Goal: Task Accomplishment & Management: Complete application form

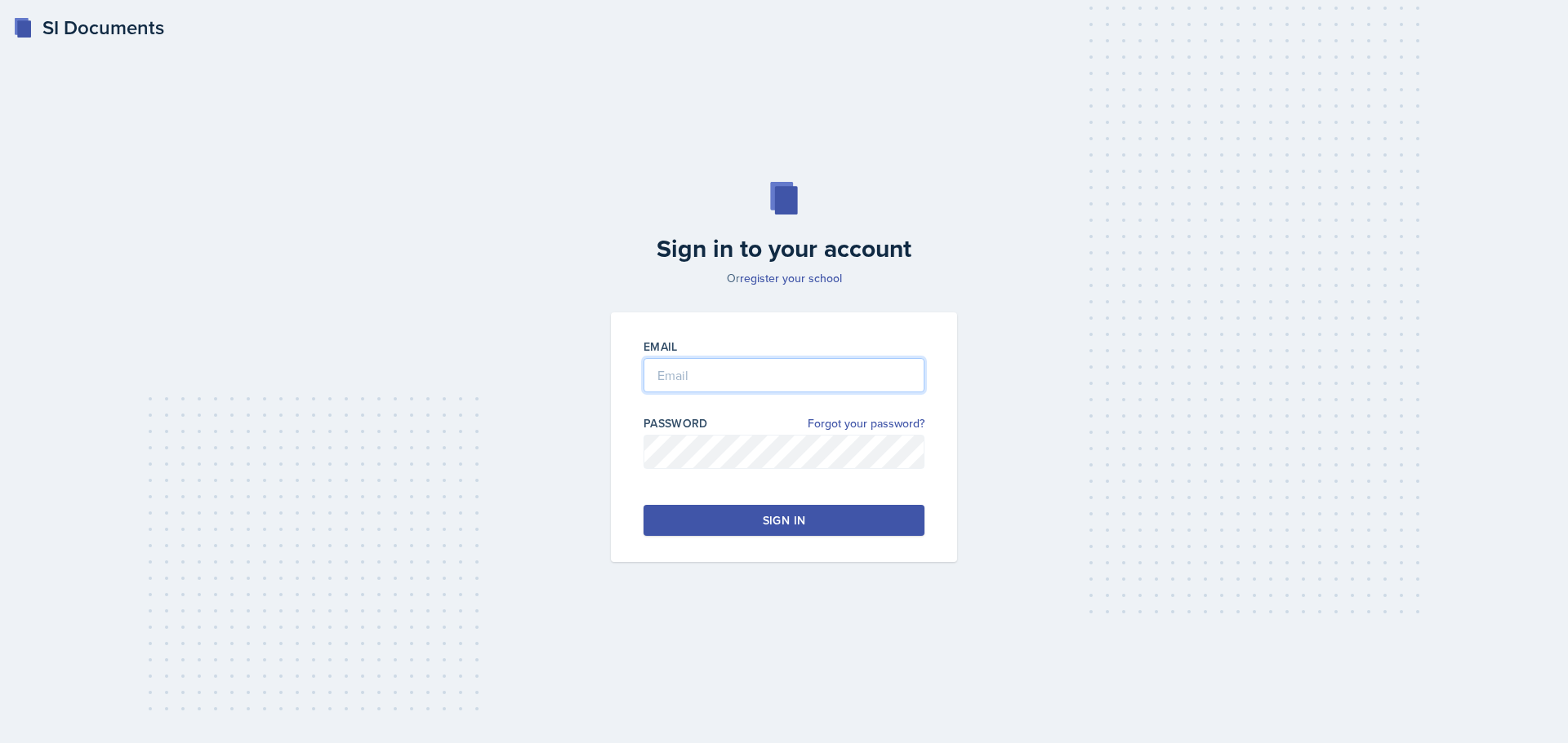
type input "[EMAIL_ADDRESS][DOMAIN_NAME]"
click at [818, 526] on button "Sign in" at bounding box center [783, 520] width 281 height 31
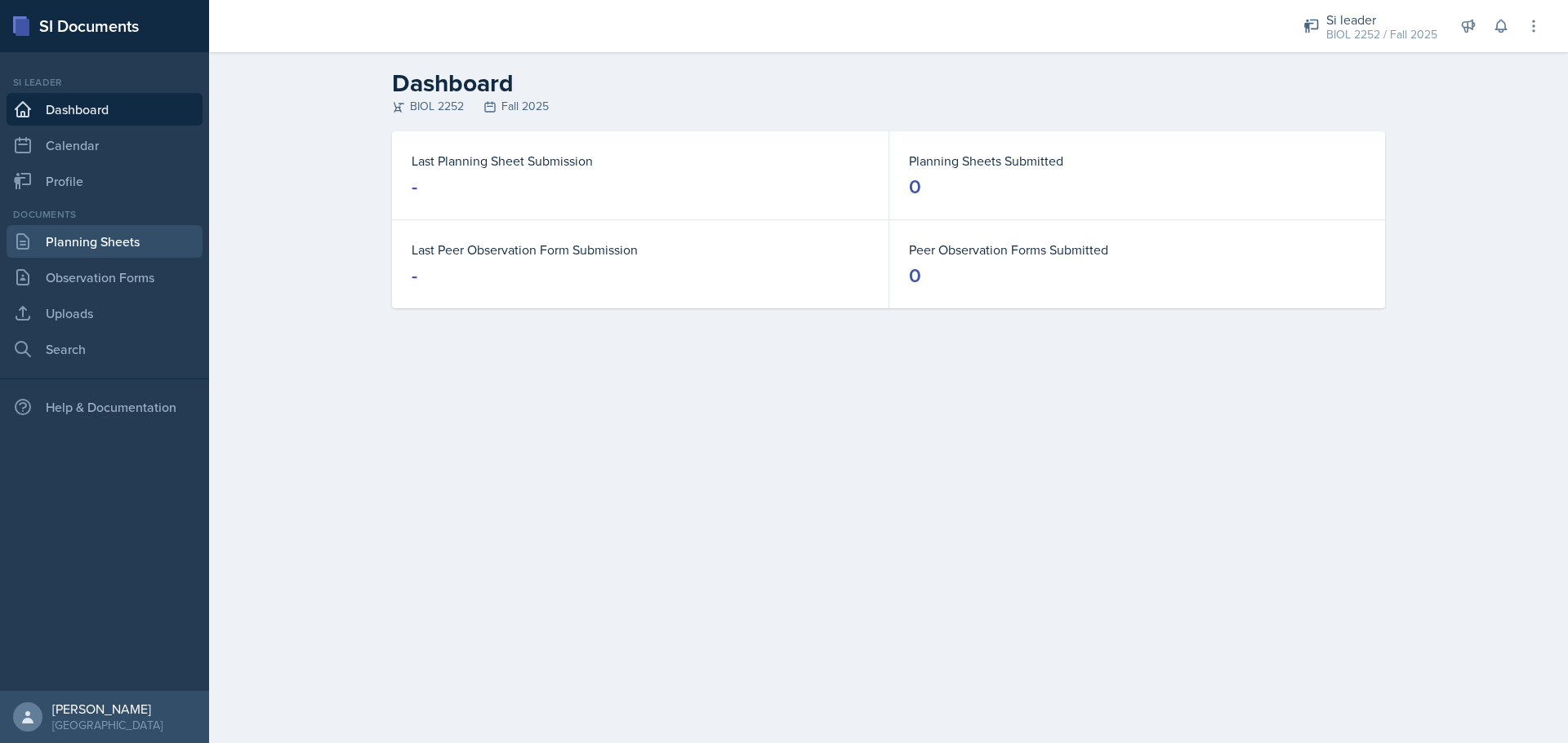
click at [152, 250] on link "Planning Sheets" at bounding box center [104, 242] width 196 height 32
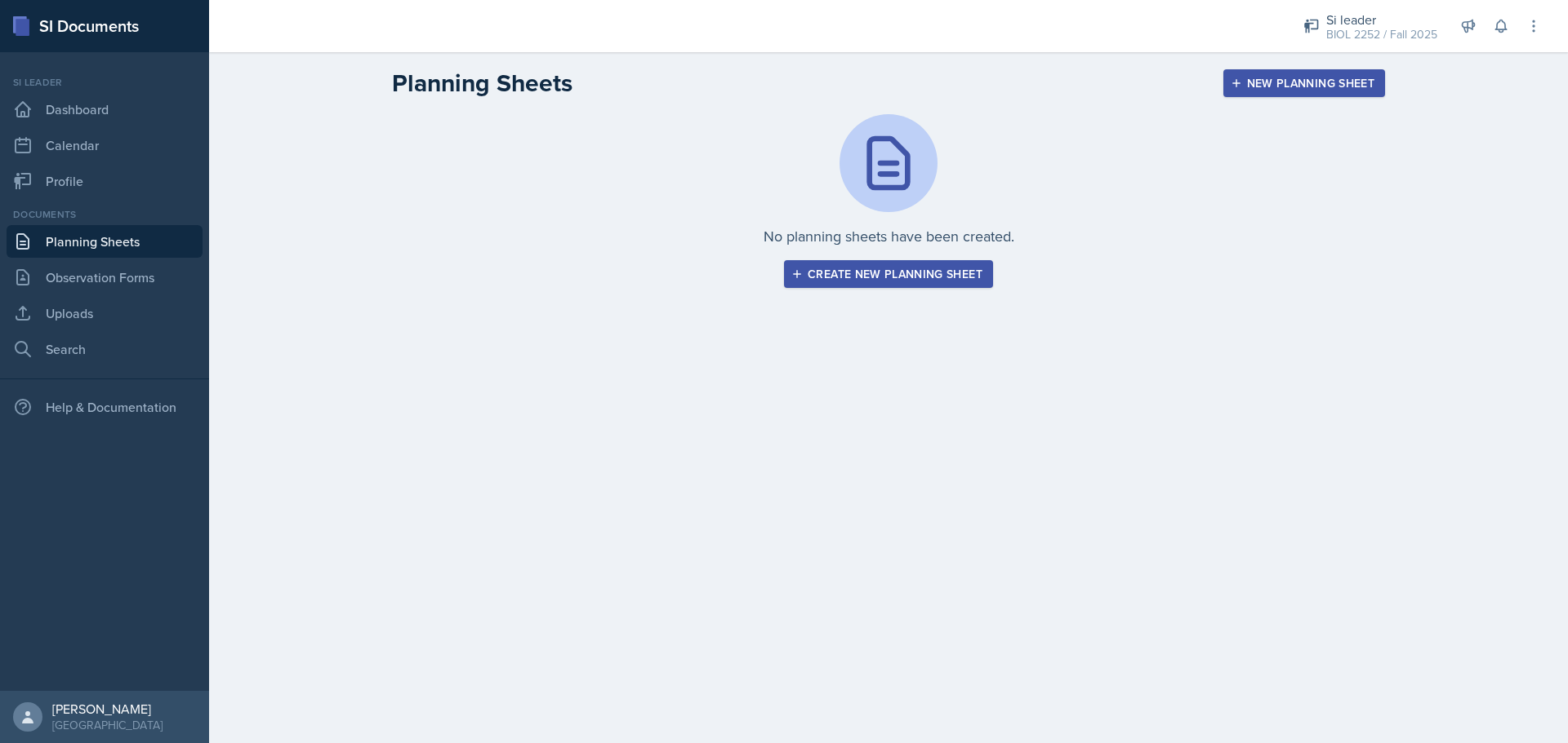
click at [812, 280] on div "Create new planning sheet" at bounding box center [889, 274] width 188 height 13
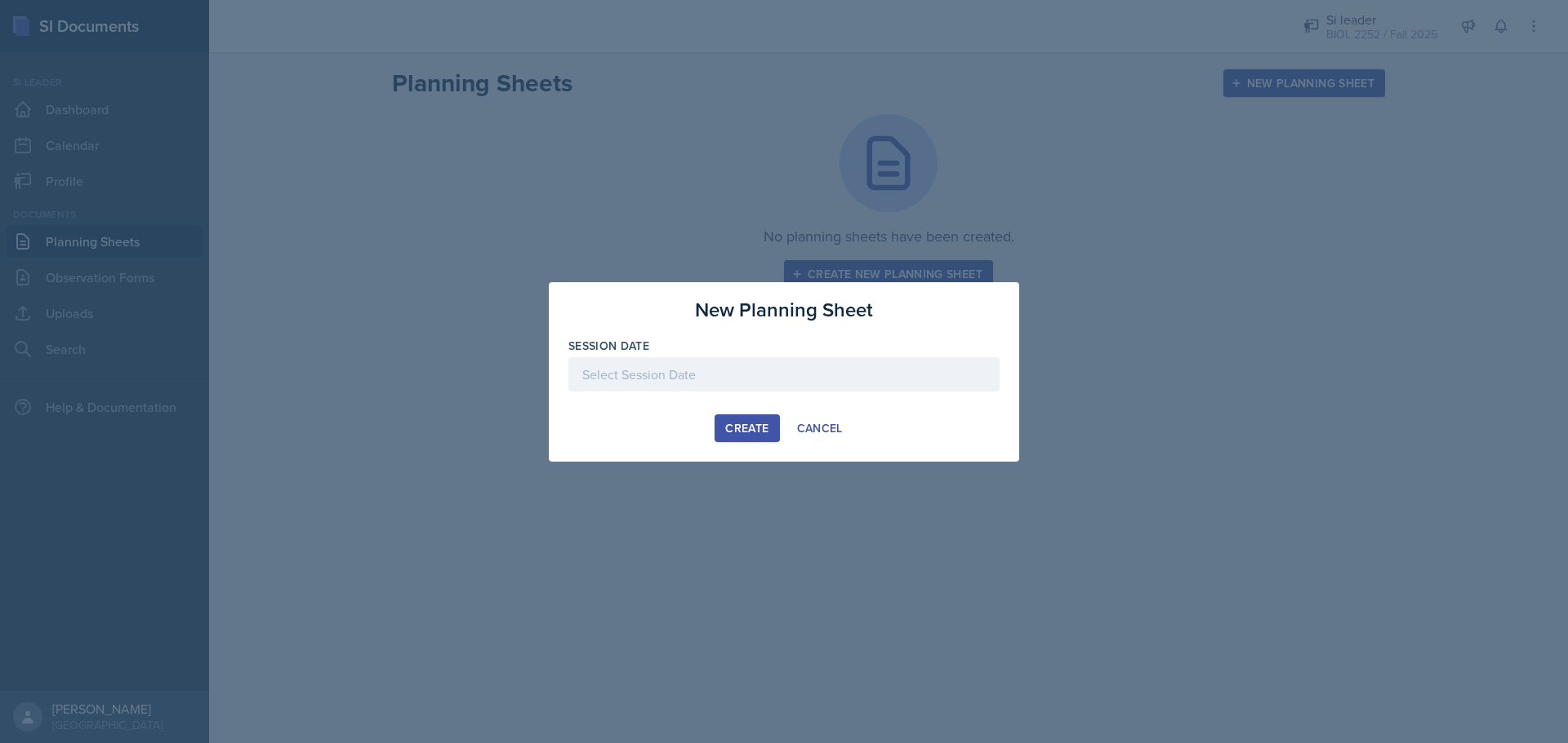
click at [726, 355] on div "Session Date" at bounding box center [784, 373] width 431 height 70
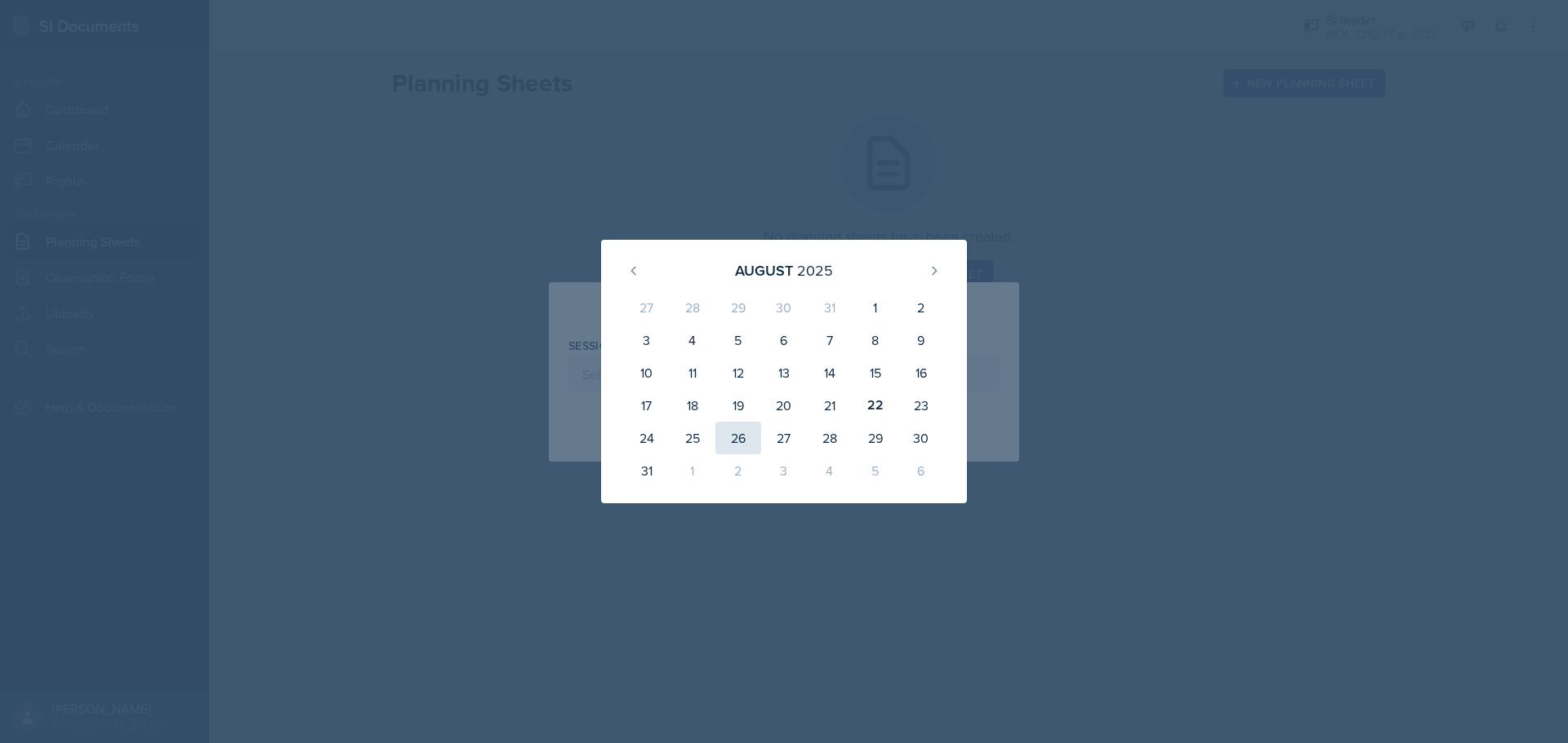
click at [736, 450] on div "26" at bounding box center [738, 438] width 46 height 32
type input "[DATE]"
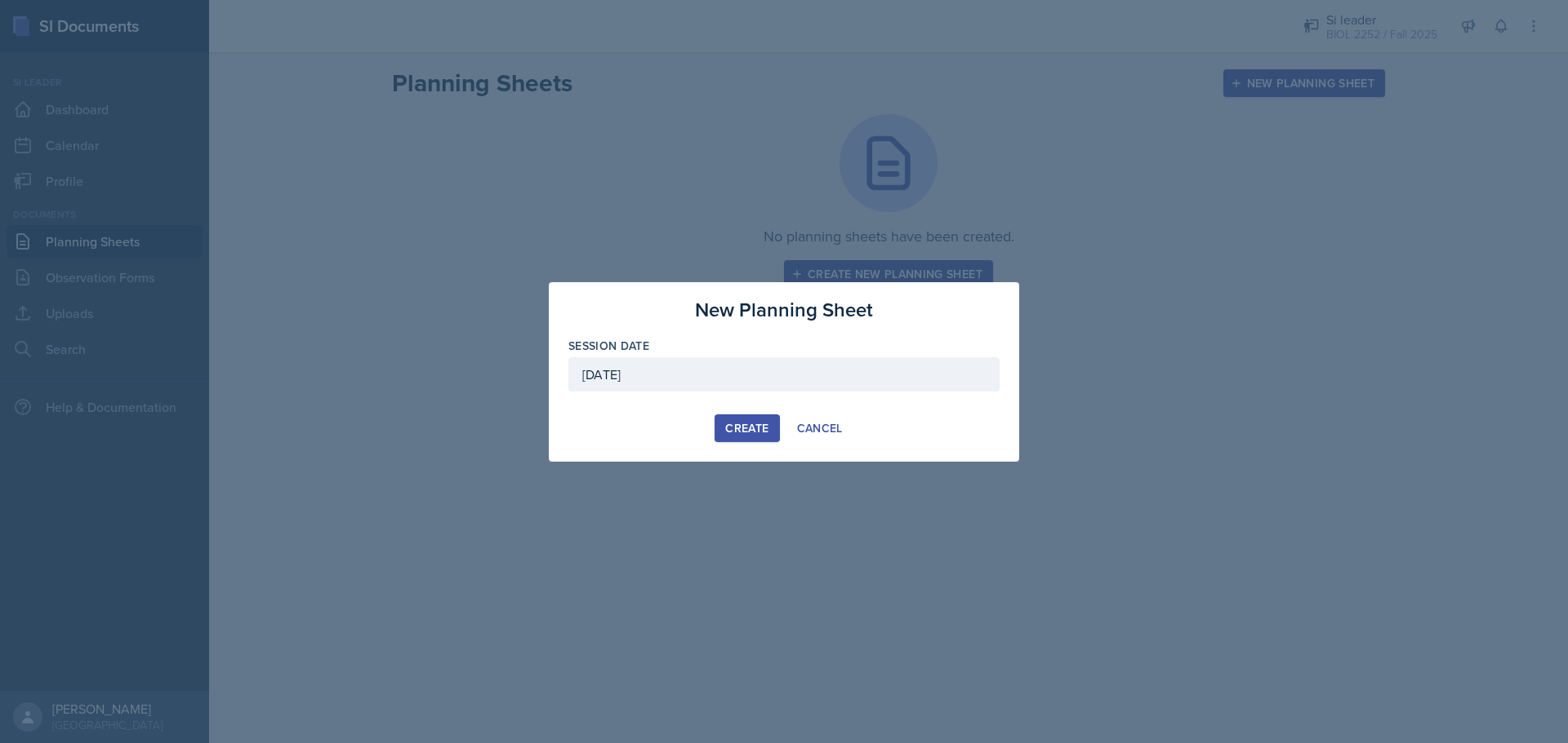
click at [745, 437] on button "Create" at bounding box center [746, 428] width 64 height 28
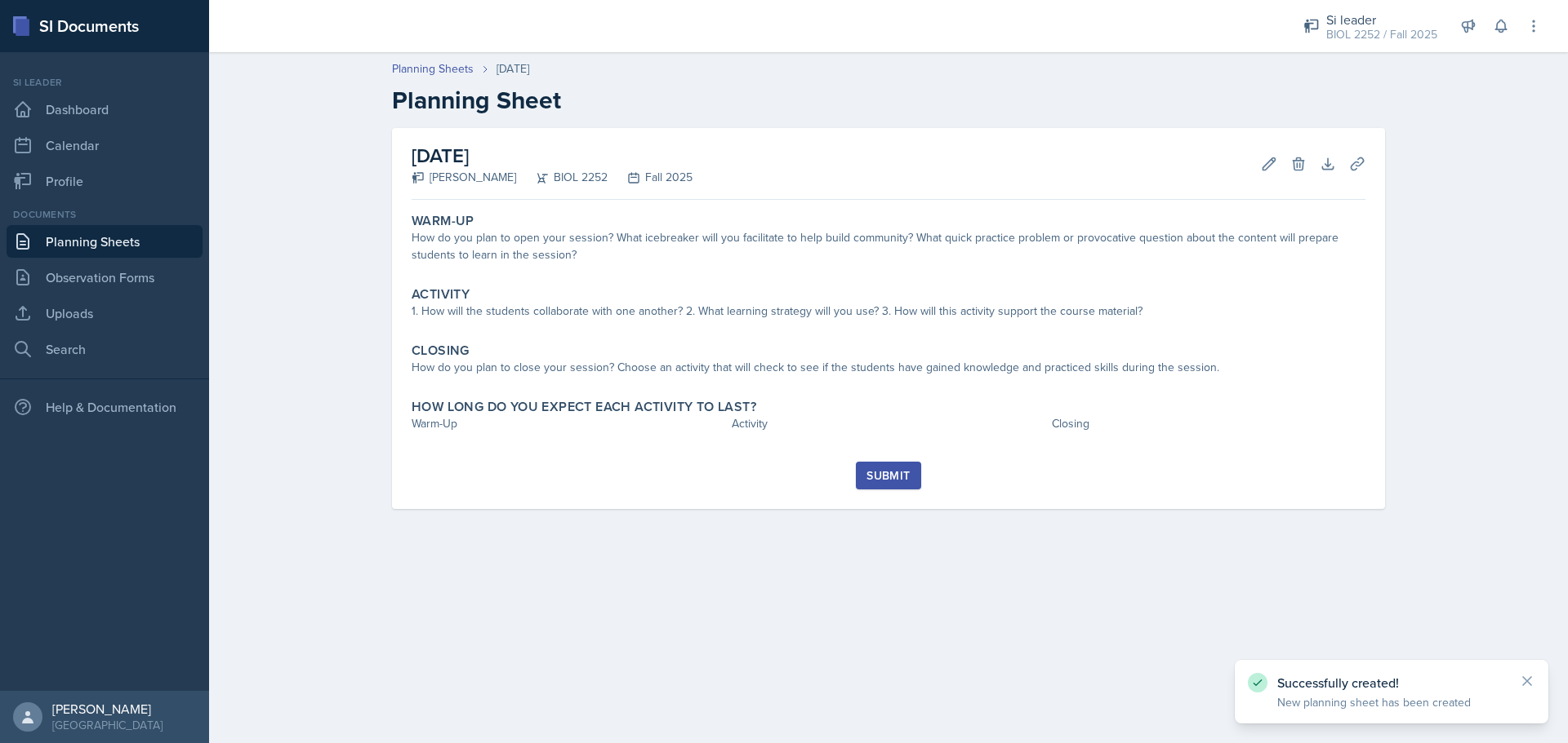
click at [798, 259] on div "How do you plan to open your session? What icebreaker will you facilitate to he…" at bounding box center [888, 246] width 954 height 34
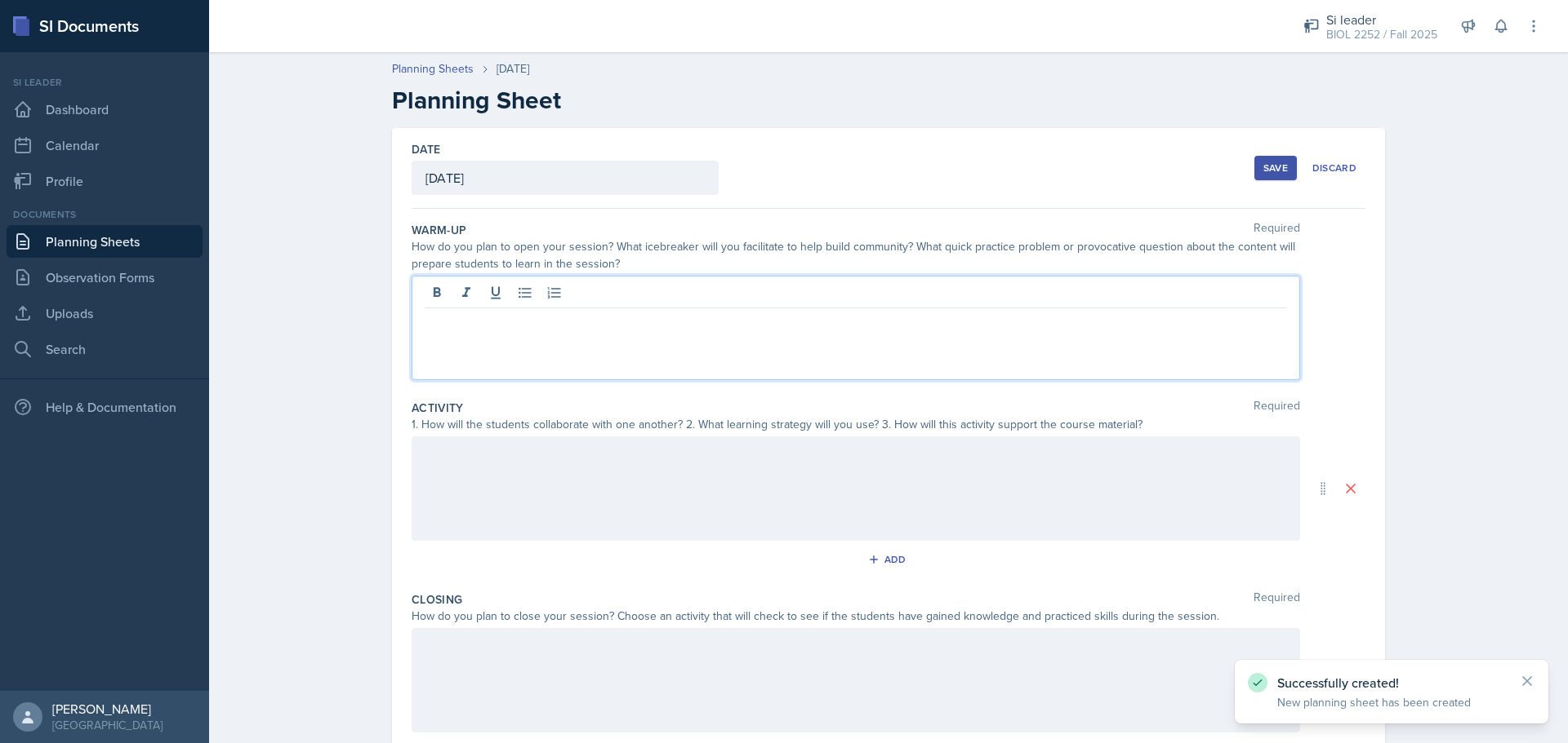
click at [820, 298] on div at bounding box center [855, 328] width 889 height 105
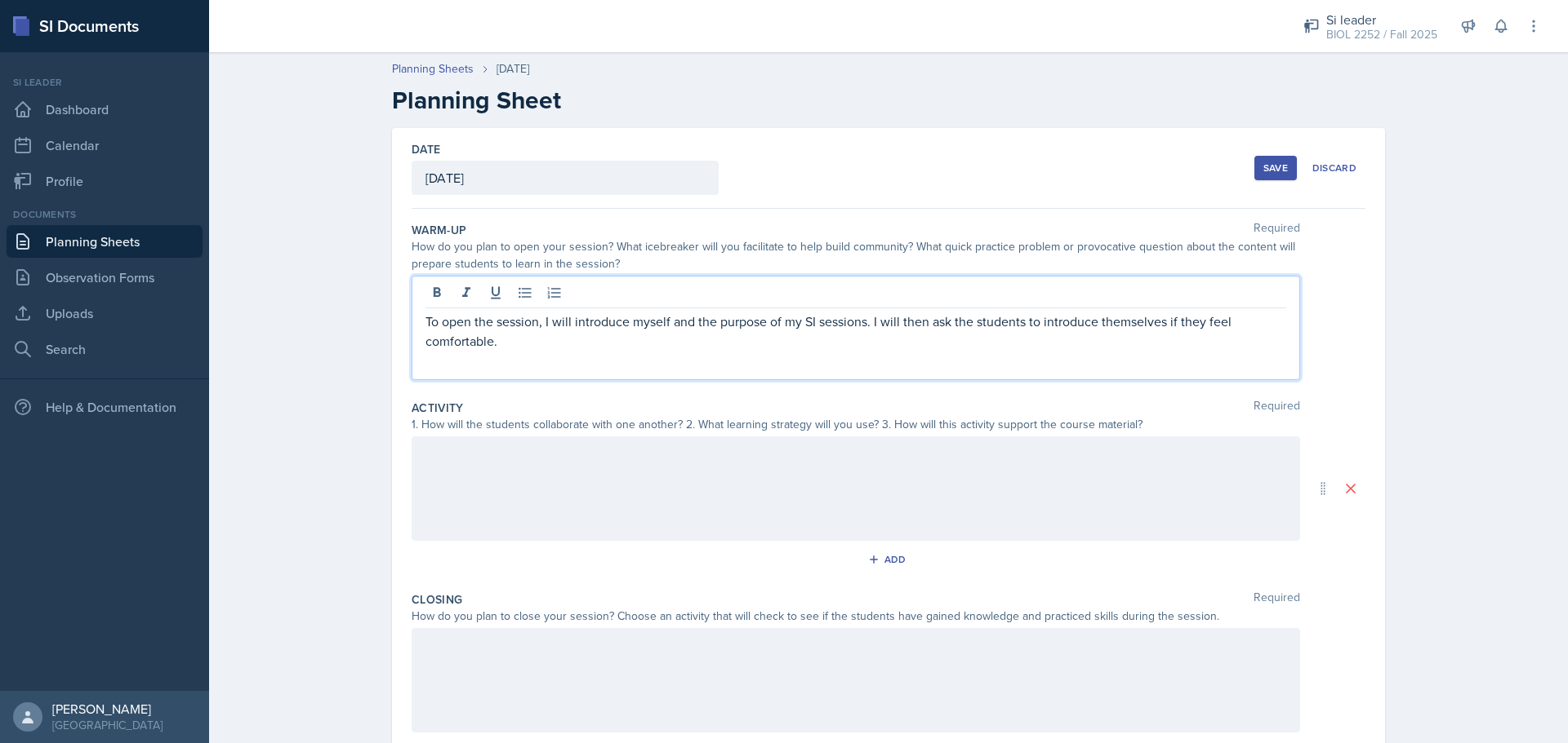
click at [796, 459] on div at bounding box center [855, 489] width 889 height 105
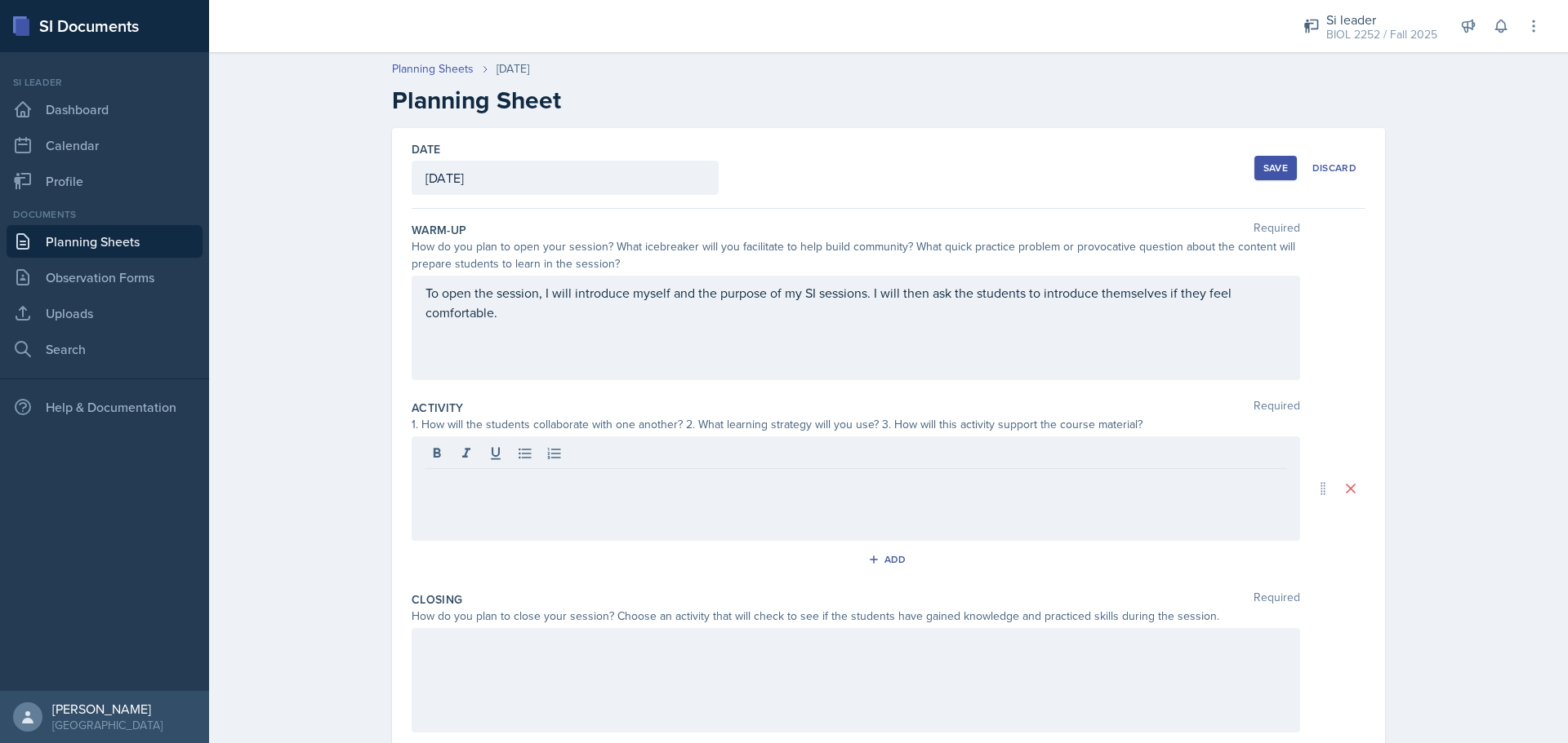
click at [982, 482] on p at bounding box center [856, 482] width 861 height 20
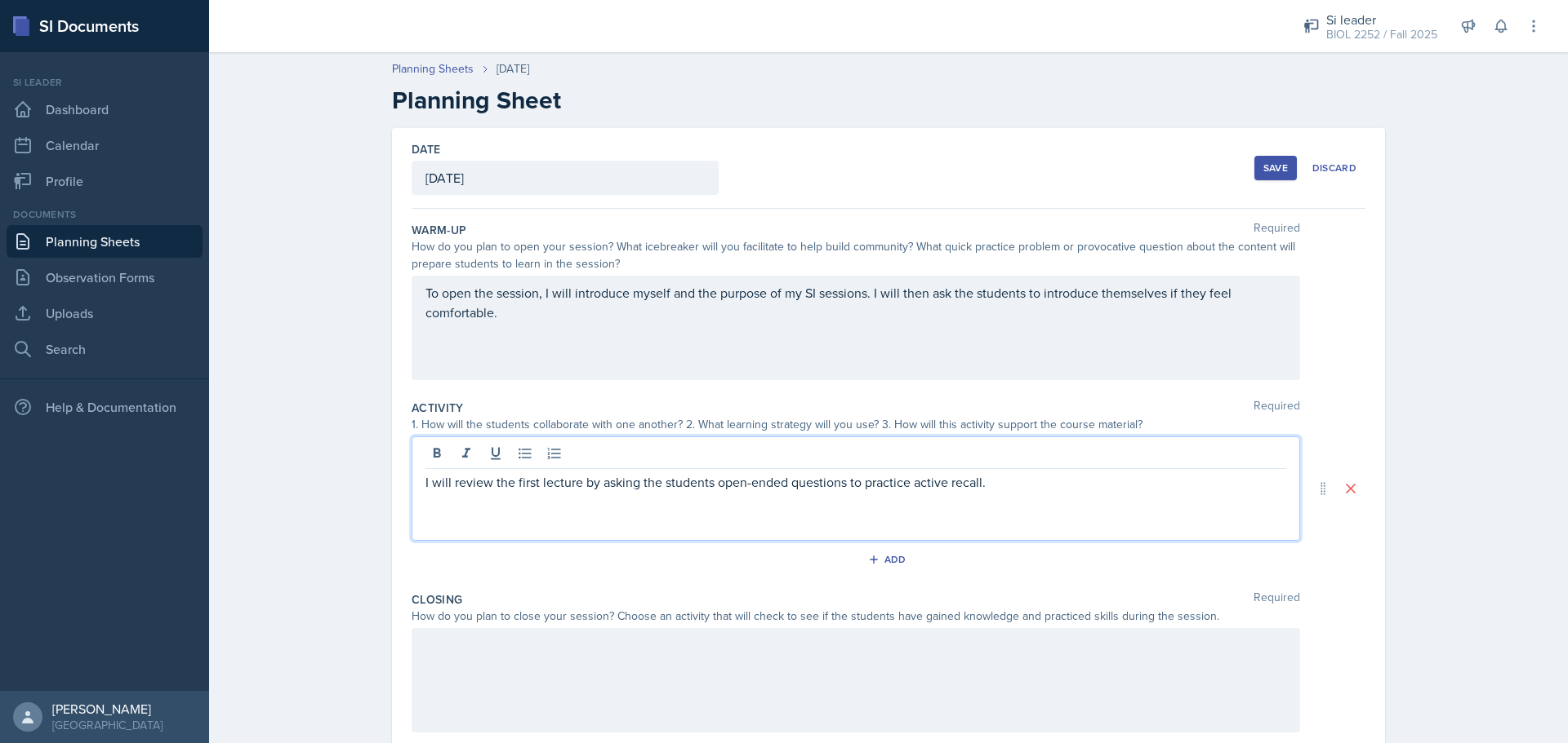
click at [572, 488] on p "I will review the first lecture by asking the students open-ended questions to …" at bounding box center [856, 482] width 861 height 20
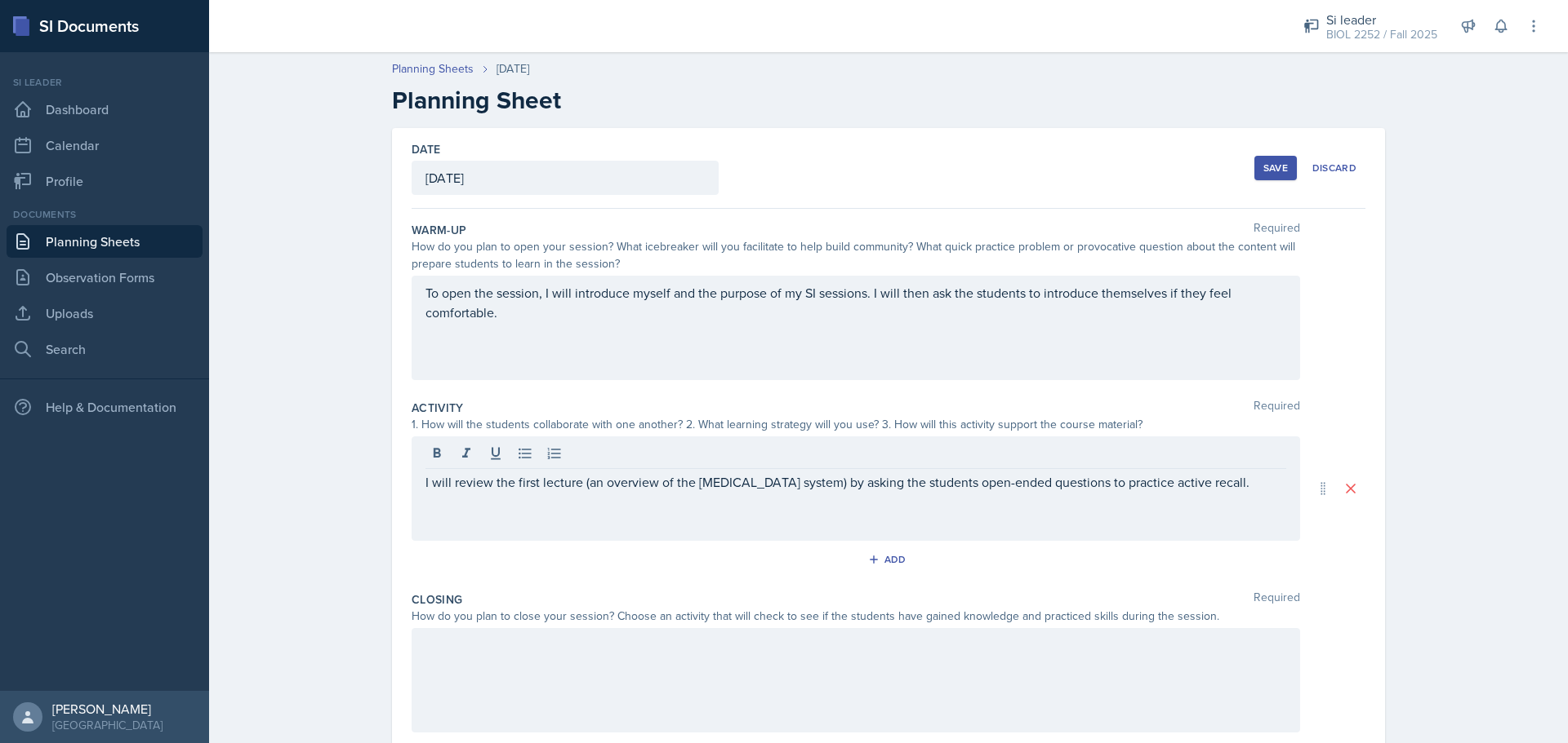
click at [927, 698] on div at bounding box center [855, 681] width 889 height 105
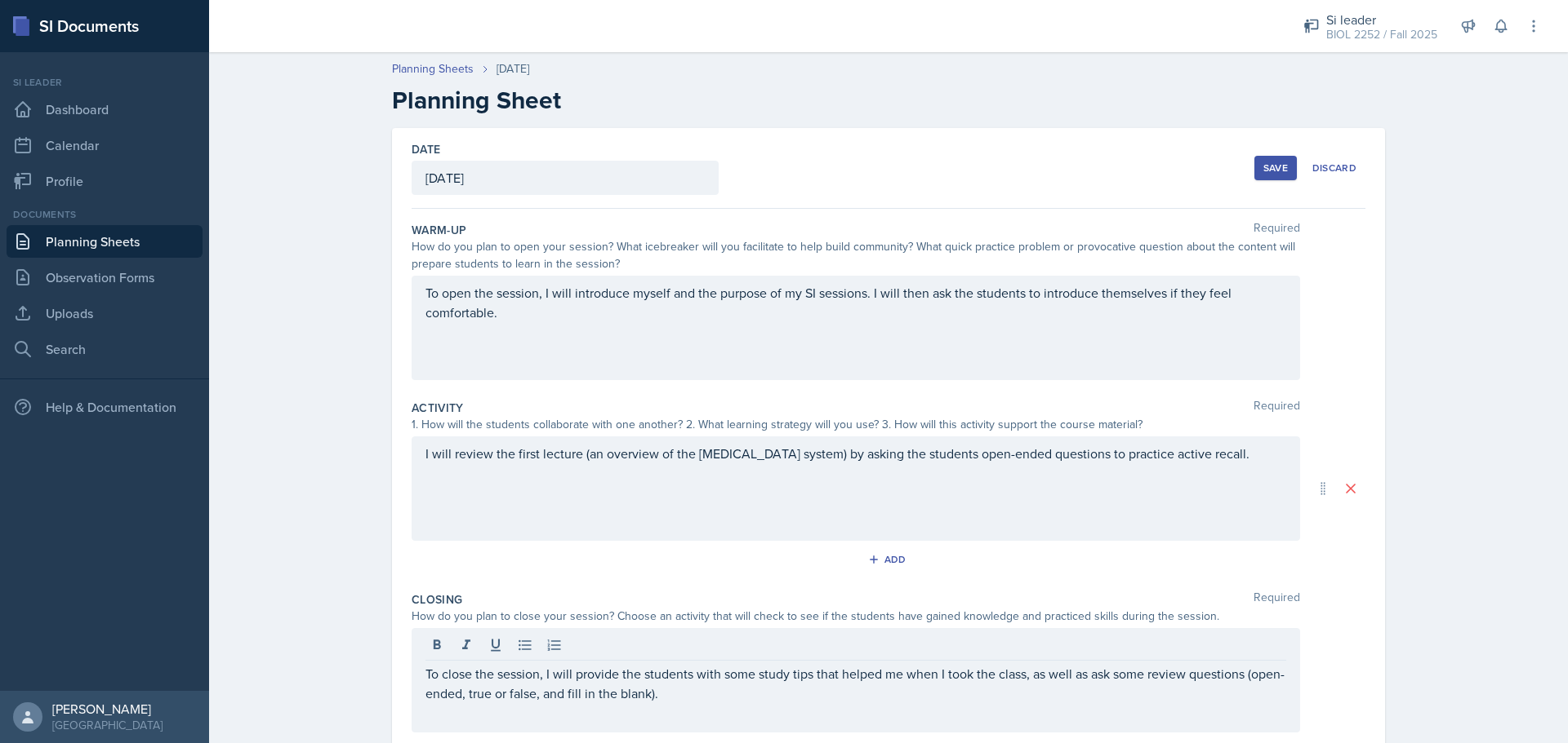
click at [1267, 171] on div "Save" at bounding box center [1275, 168] width 24 height 13
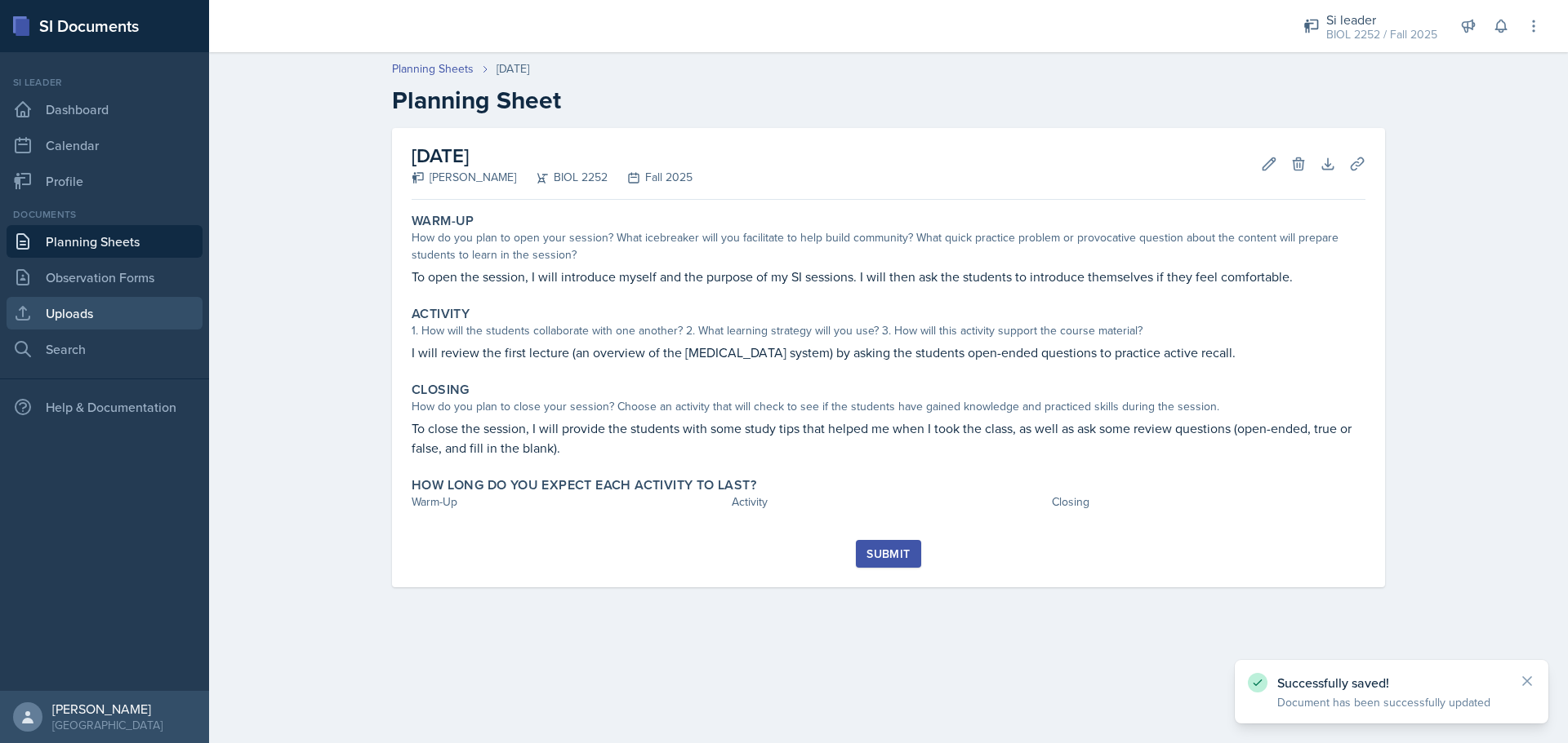
click at [134, 305] on link "Uploads" at bounding box center [104, 313] width 196 height 32
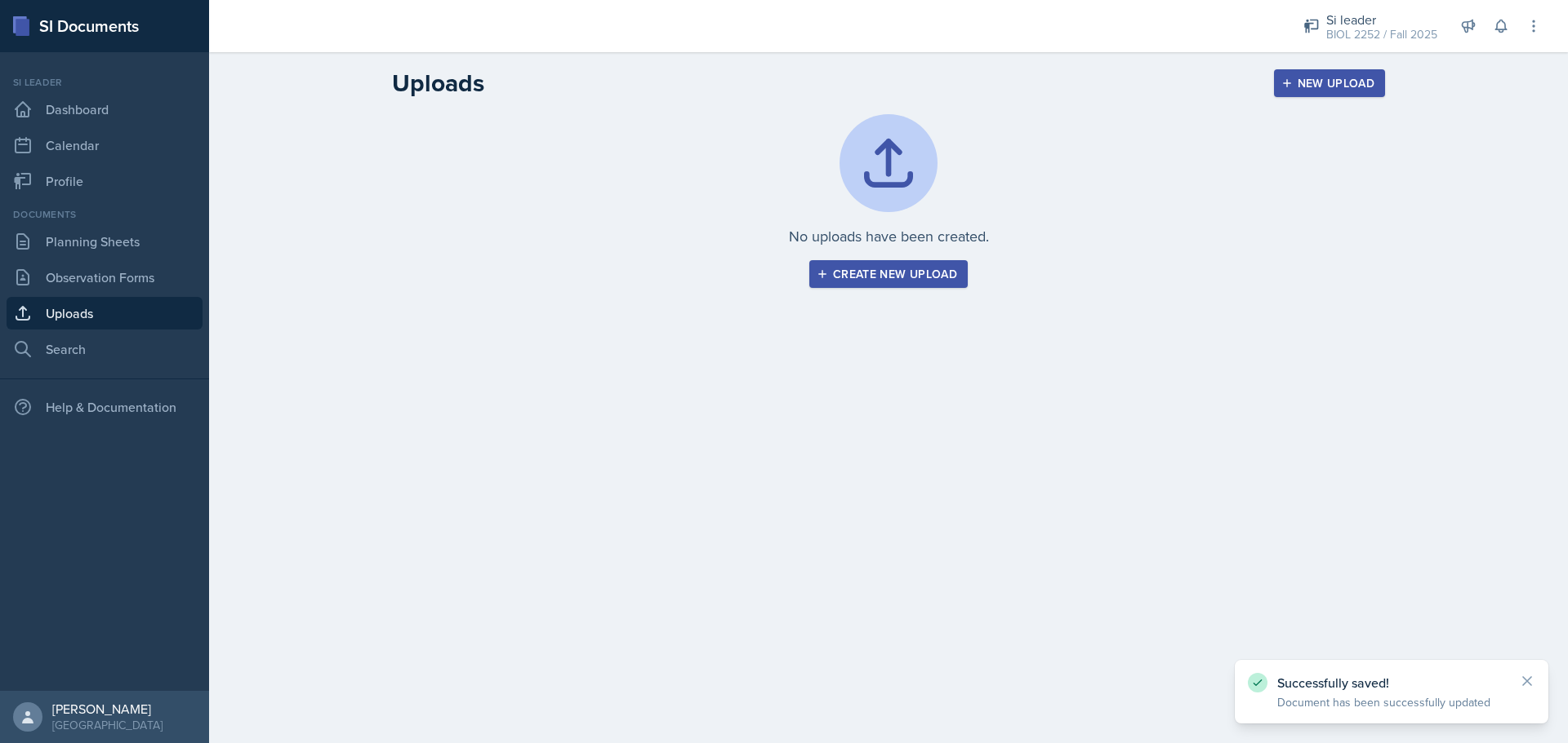
click at [895, 275] on div "Create new upload" at bounding box center [889, 274] width 137 height 13
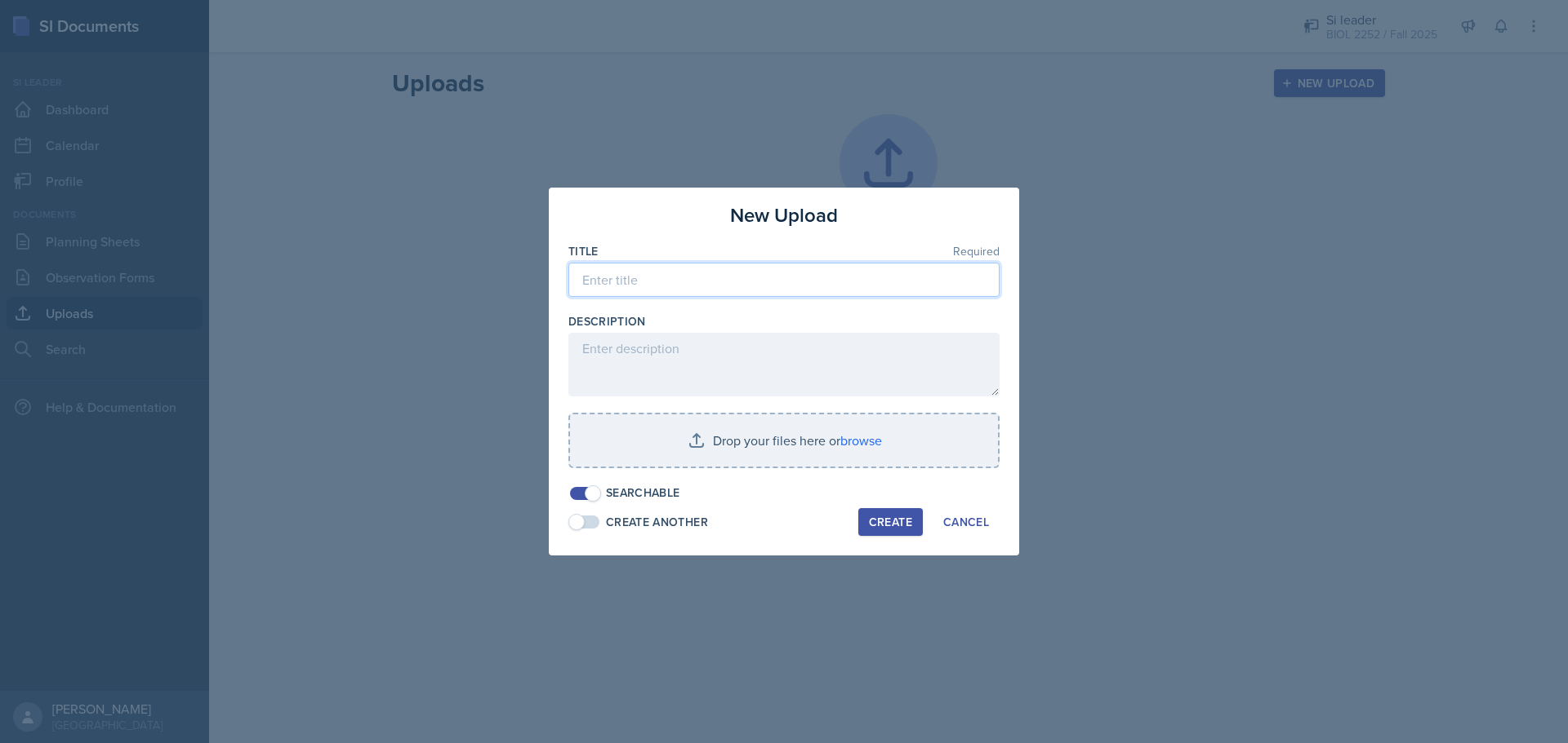
click at [727, 276] on input at bounding box center [784, 280] width 431 height 34
type input "A"
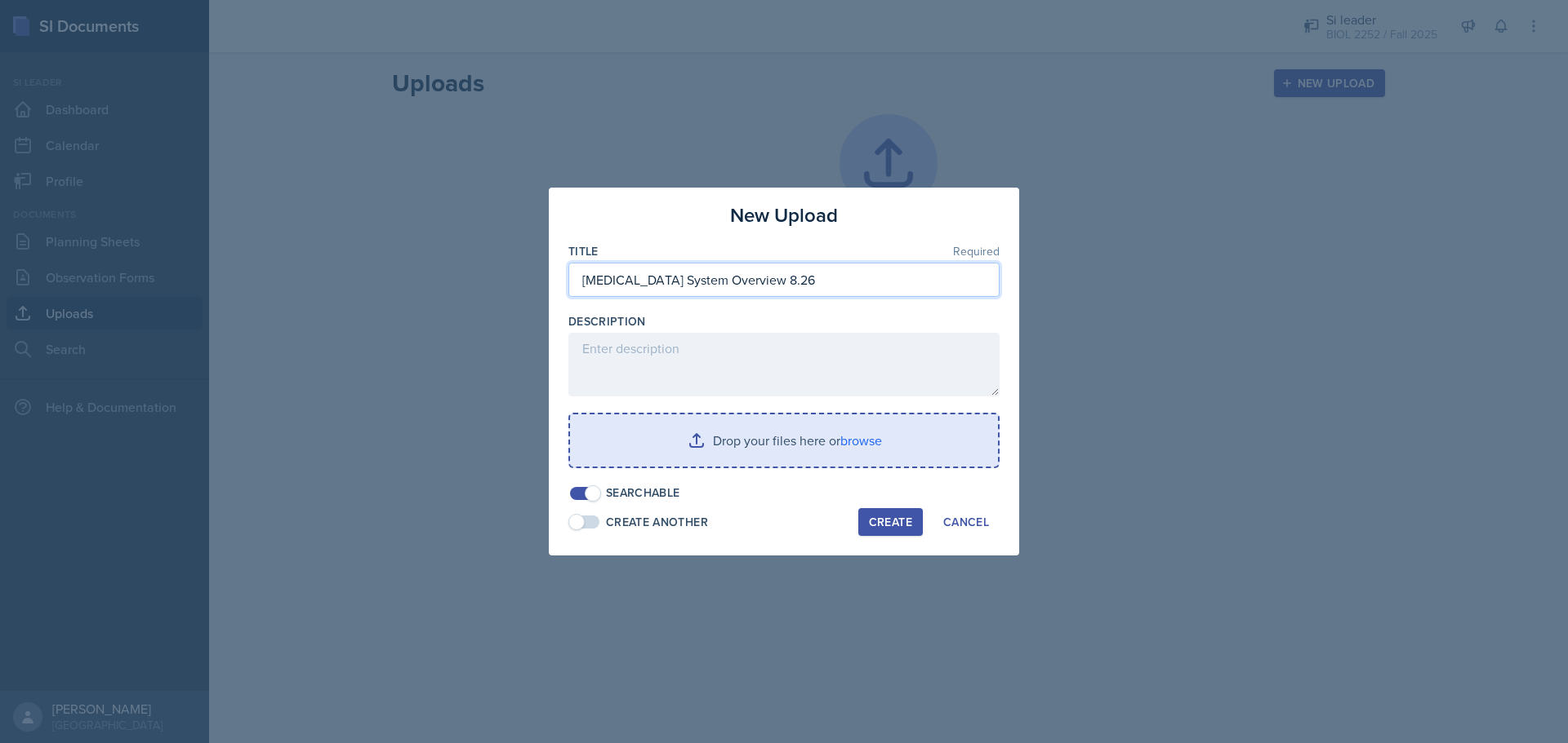
type input "[MEDICAL_DATA] System Overview 8.26"
click at [846, 427] on input "file" at bounding box center [784, 441] width 428 height 52
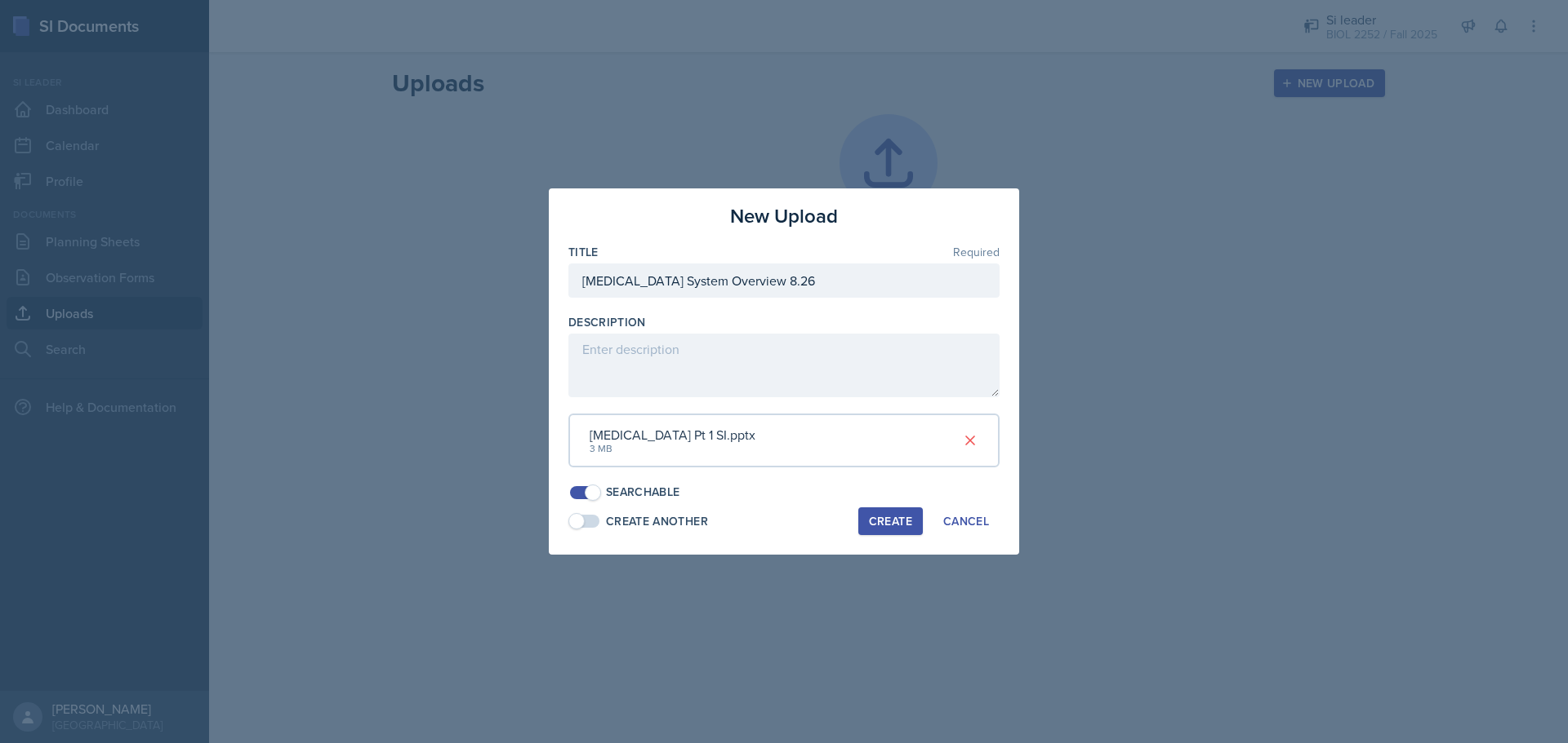
click at [875, 510] on button "Create" at bounding box center [890, 521] width 64 height 28
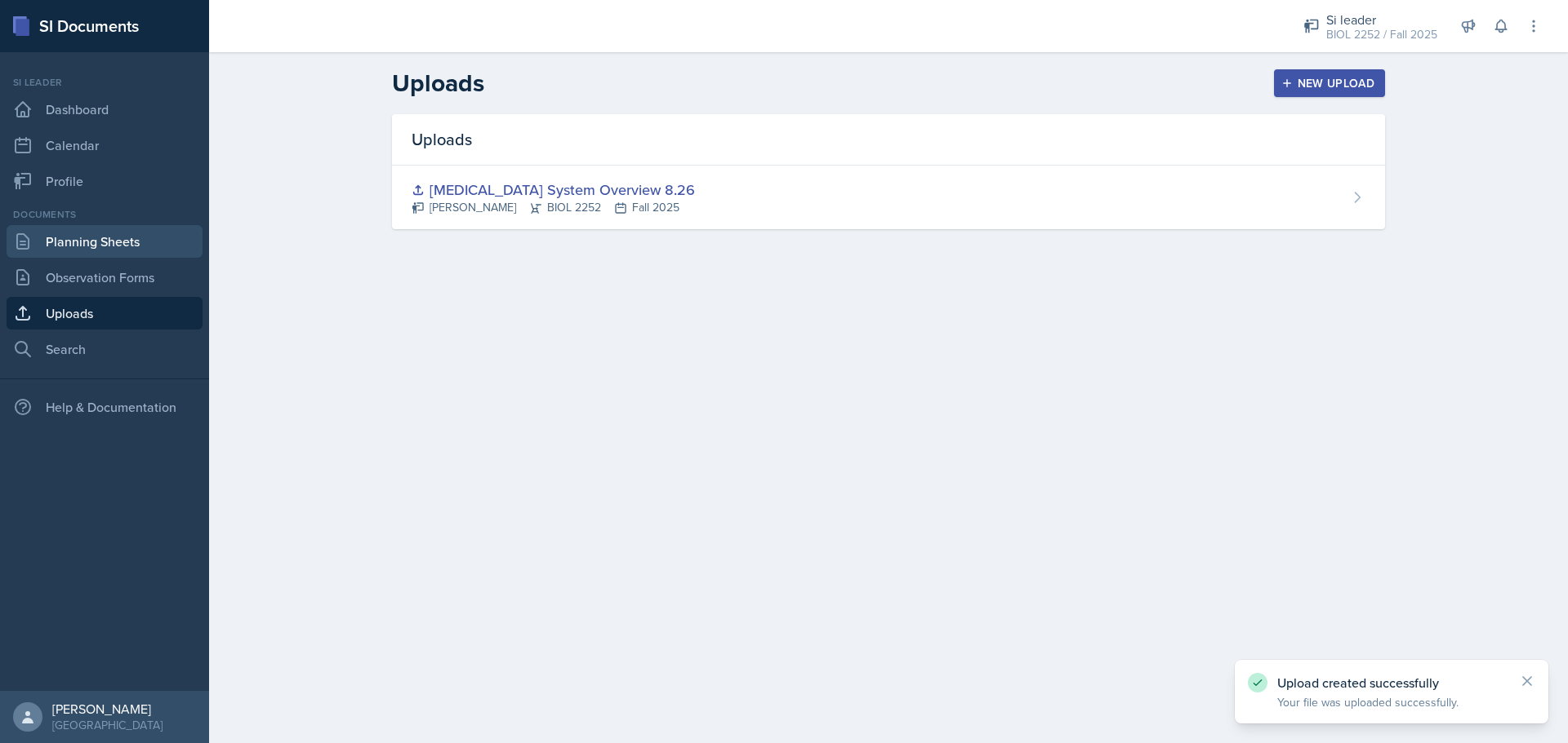
click at [77, 247] on link "Planning Sheets" at bounding box center [104, 242] width 196 height 32
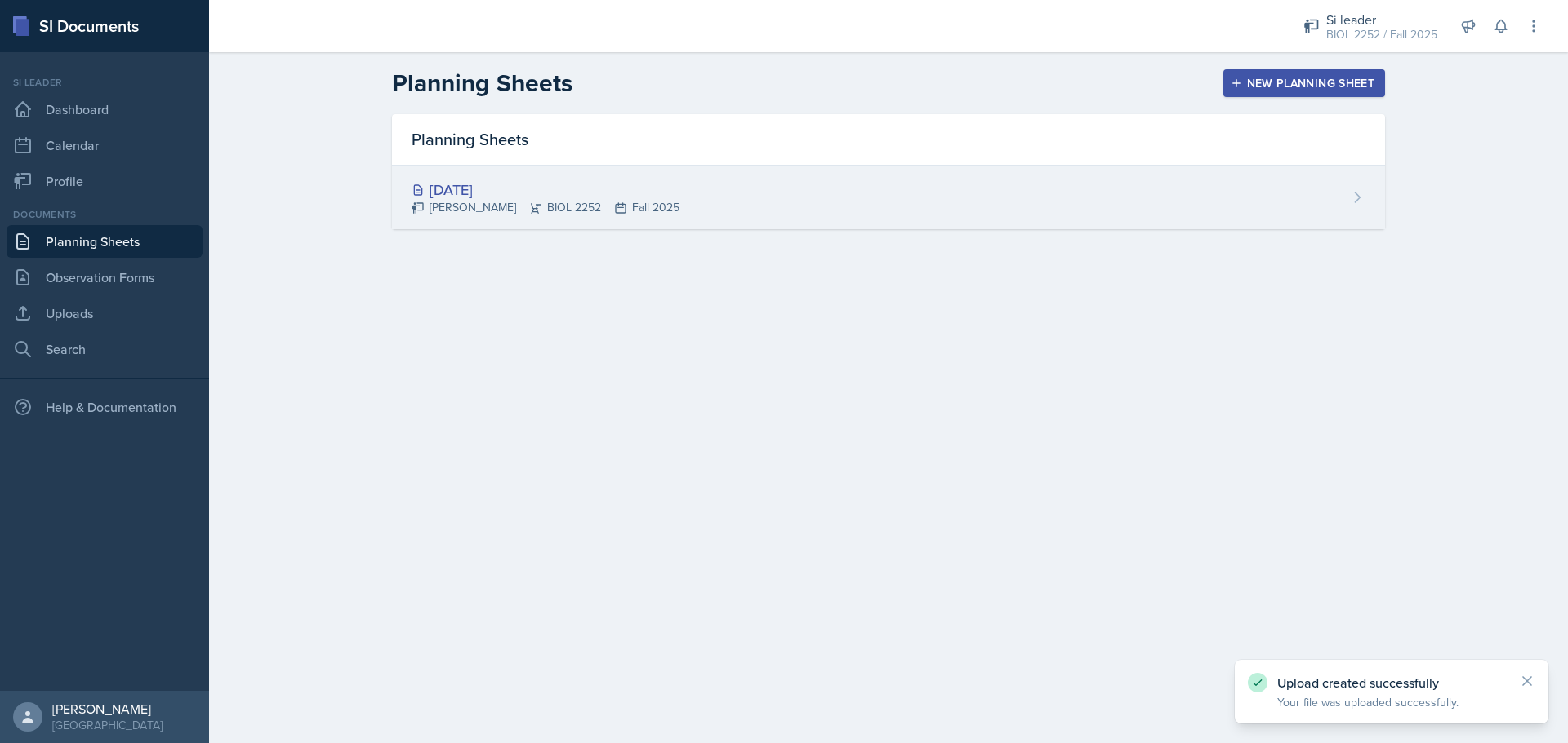
click at [1090, 188] on div "[DATE] [PERSON_NAME] BIOL 2252 Fall 2025" at bounding box center [888, 197] width 992 height 64
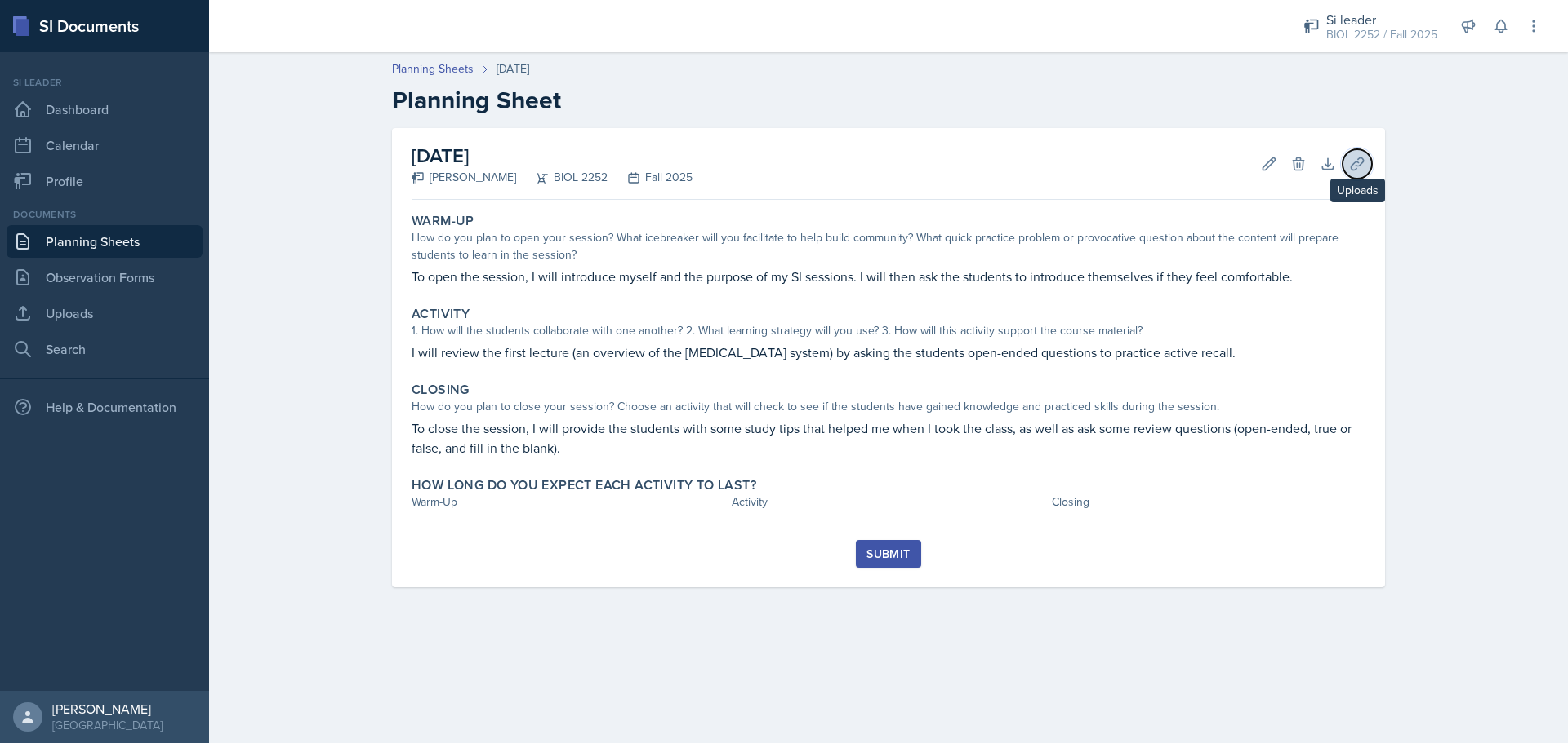
click at [1353, 150] on button "Uploads" at bounding box center [1357, 164] width 30 height 30
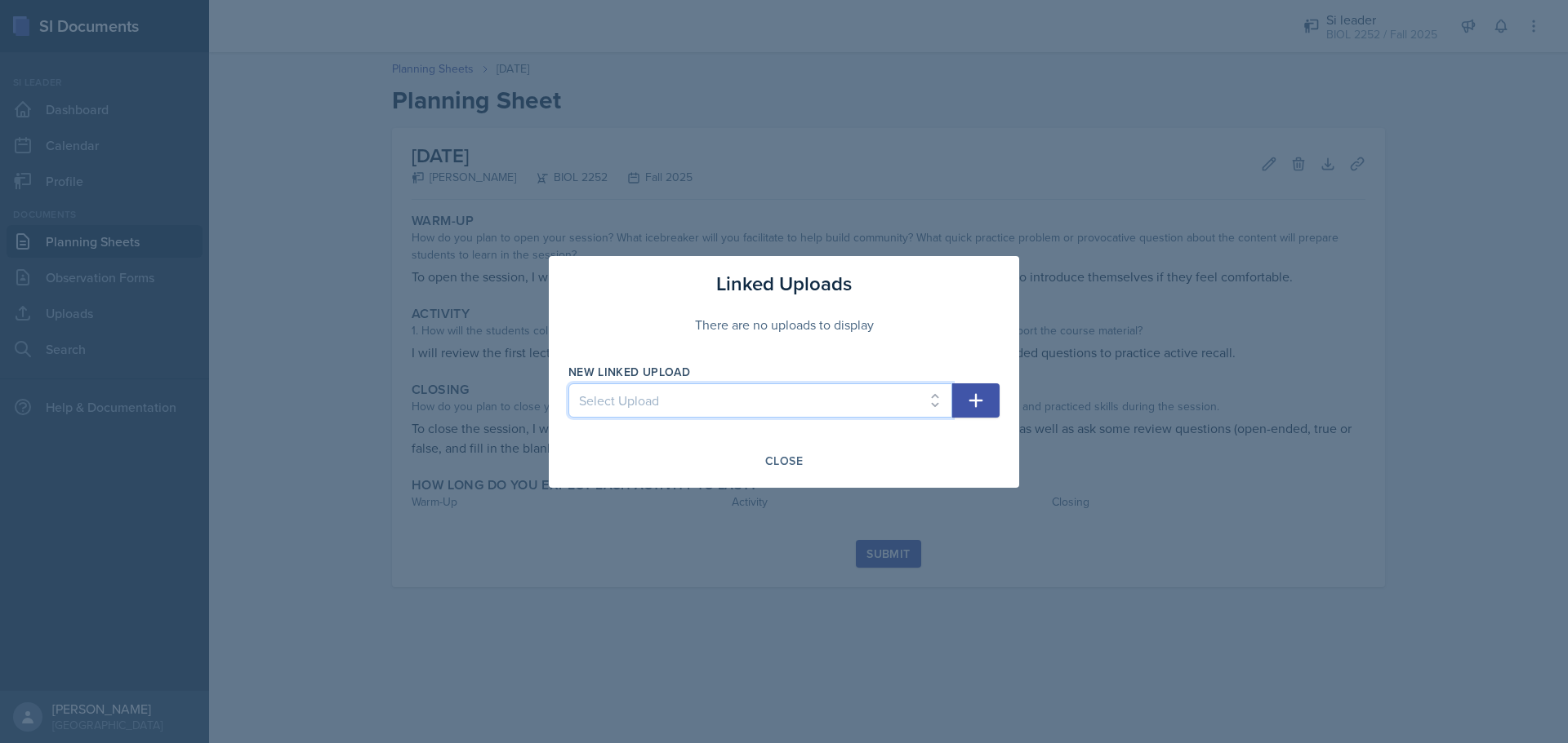
click at [909, 383] on select "Select Upload [MEDICAL_DATA] System Overview 8.26" at bounding box center [760, 400] width 383 height 34
select select "de2e5098-d6ad-4041-933c-e6d2129120f3"
click at [568, 383] on select "Select Upload [MEDICAL_DATA] System Overview 8.26" at bounding box center [760, 400] width 383 height 34
click at [967, 413] on button "button" at bounding box center [975, 400] width 47 height 34
select select
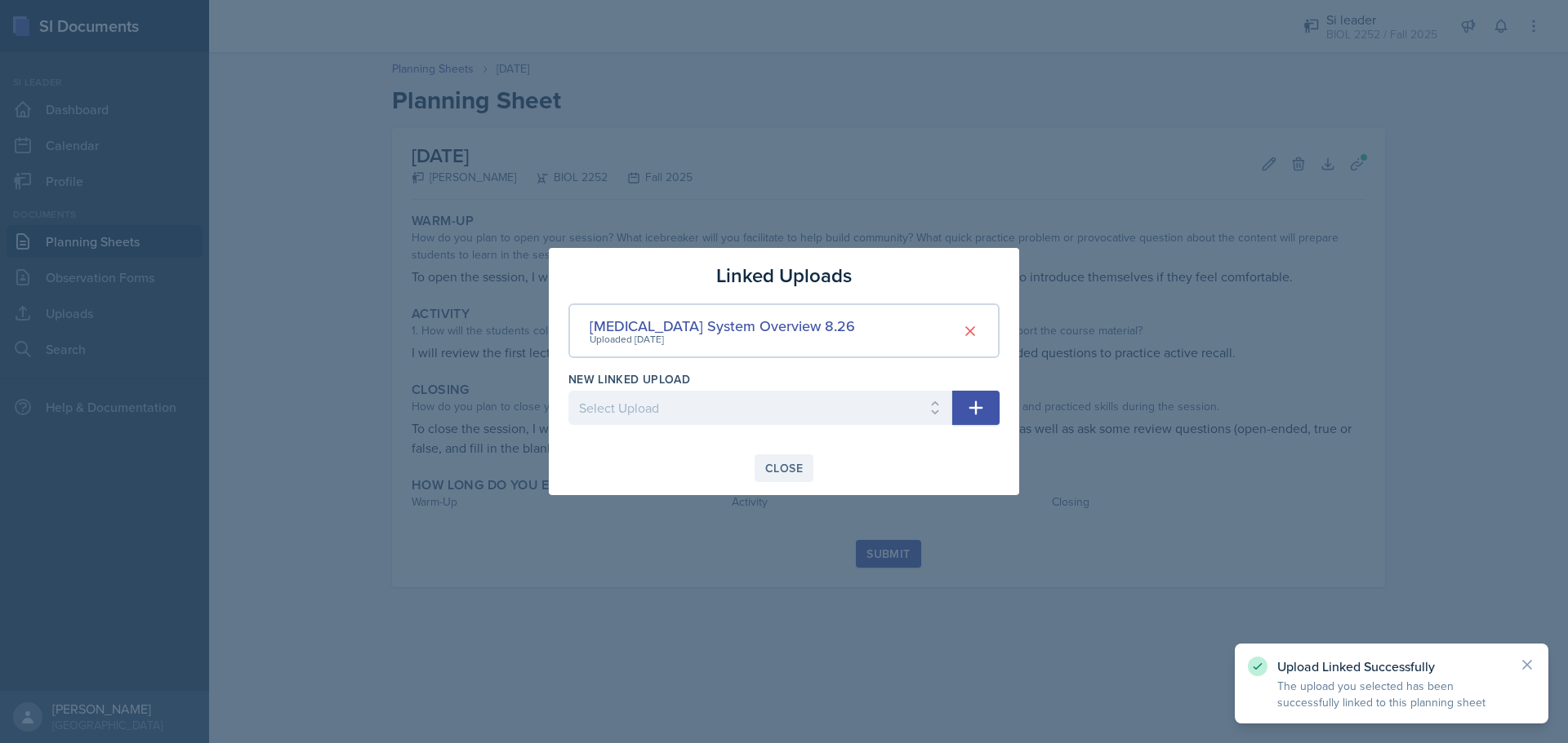
click at [796, 470] on div "Close" at bounding box center [784, 468] width 38 height 13
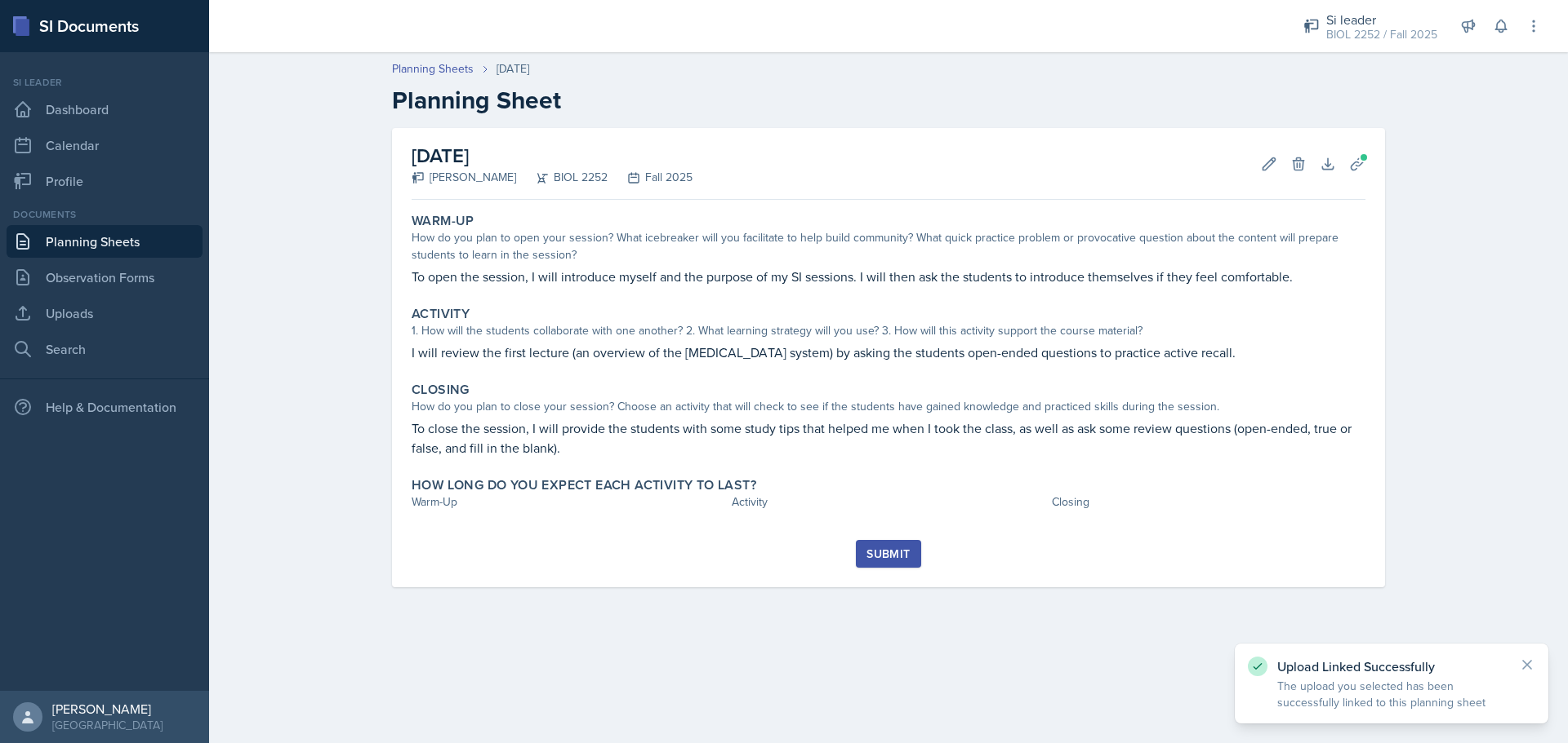
click at [881, 545] on button "Submit" at bounding box center [887, 554] width 64 height 28
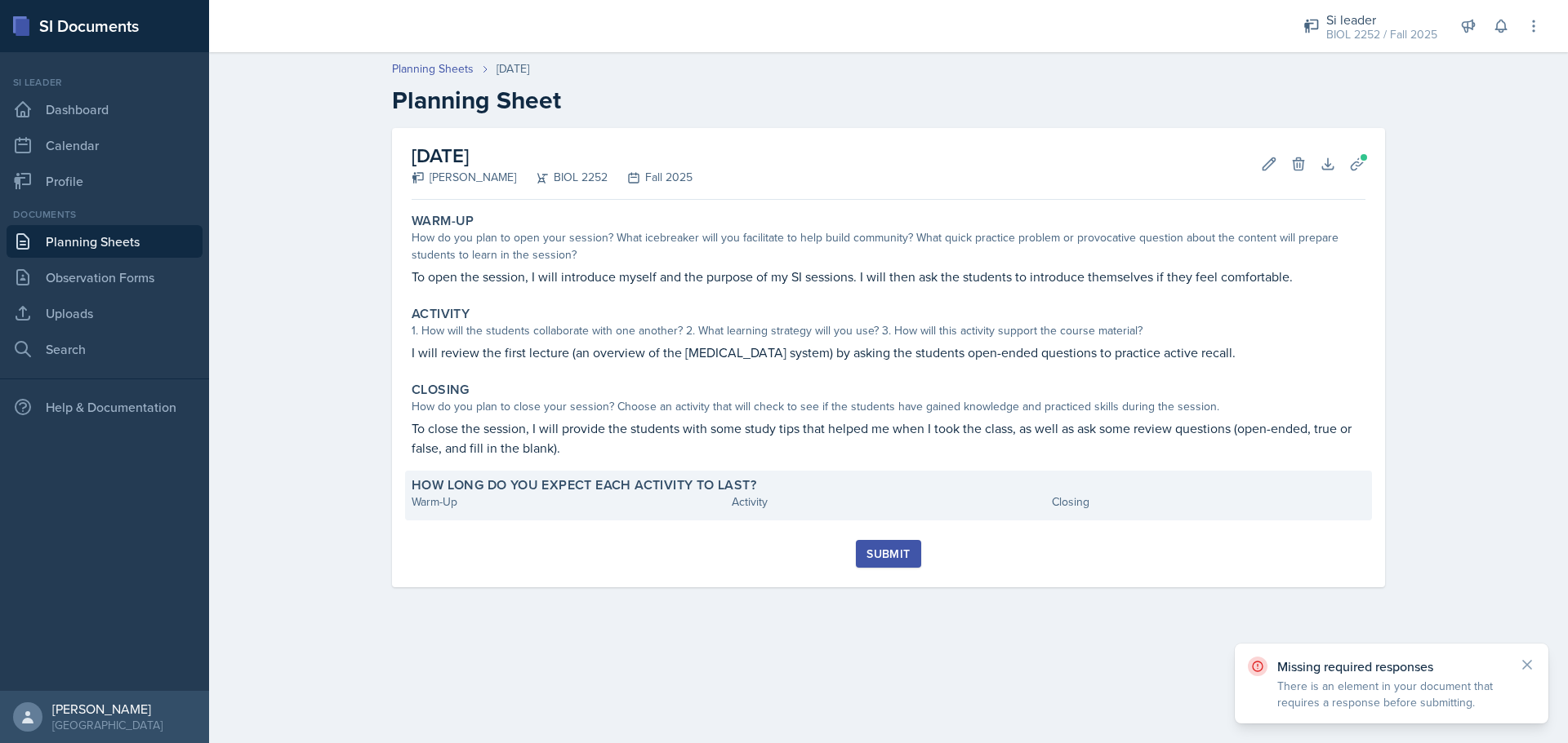
click at [818, 480] on div "How long do you expect each activity to last?" at bounding box center [888, 485] width 954 height 16
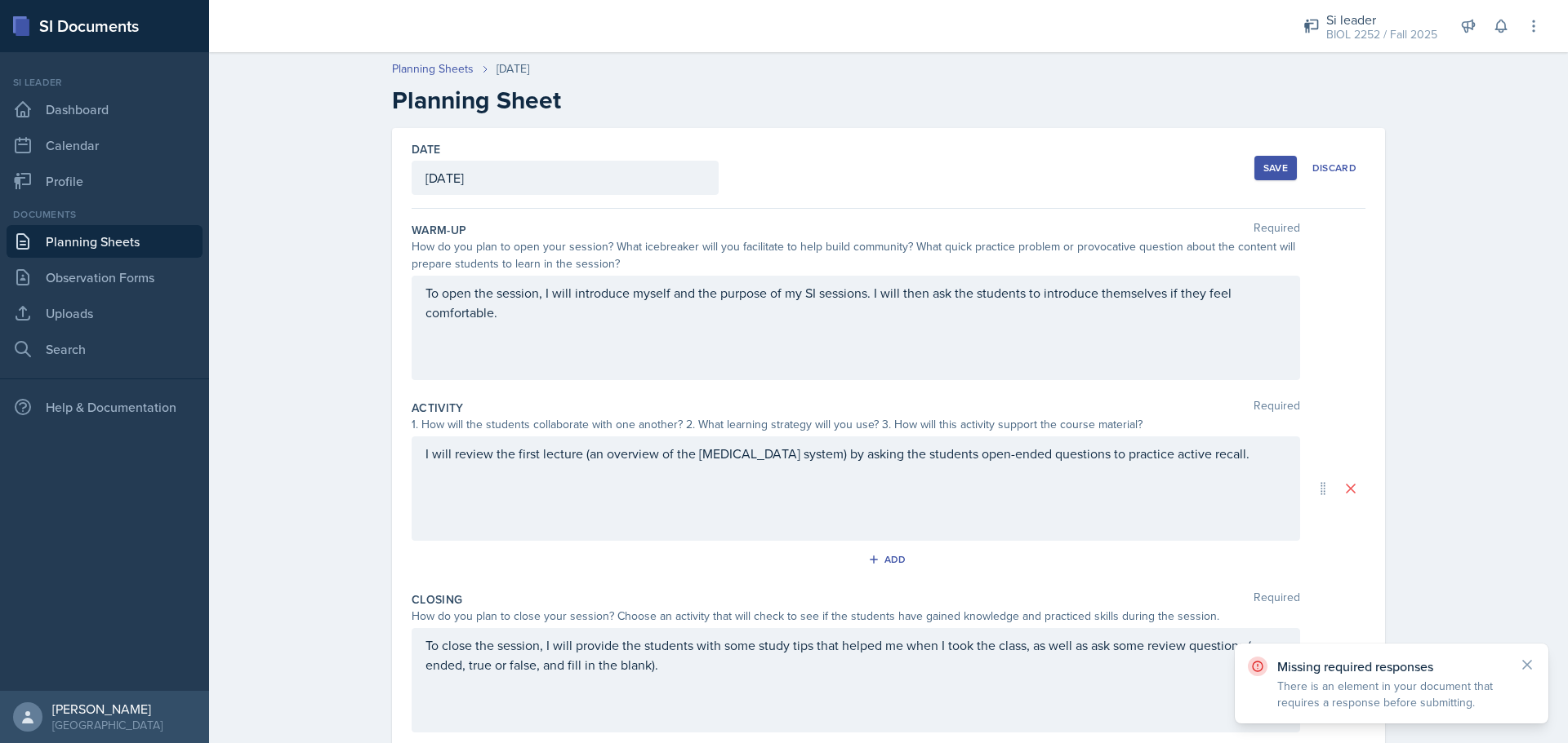
scroll to position [145, 0]
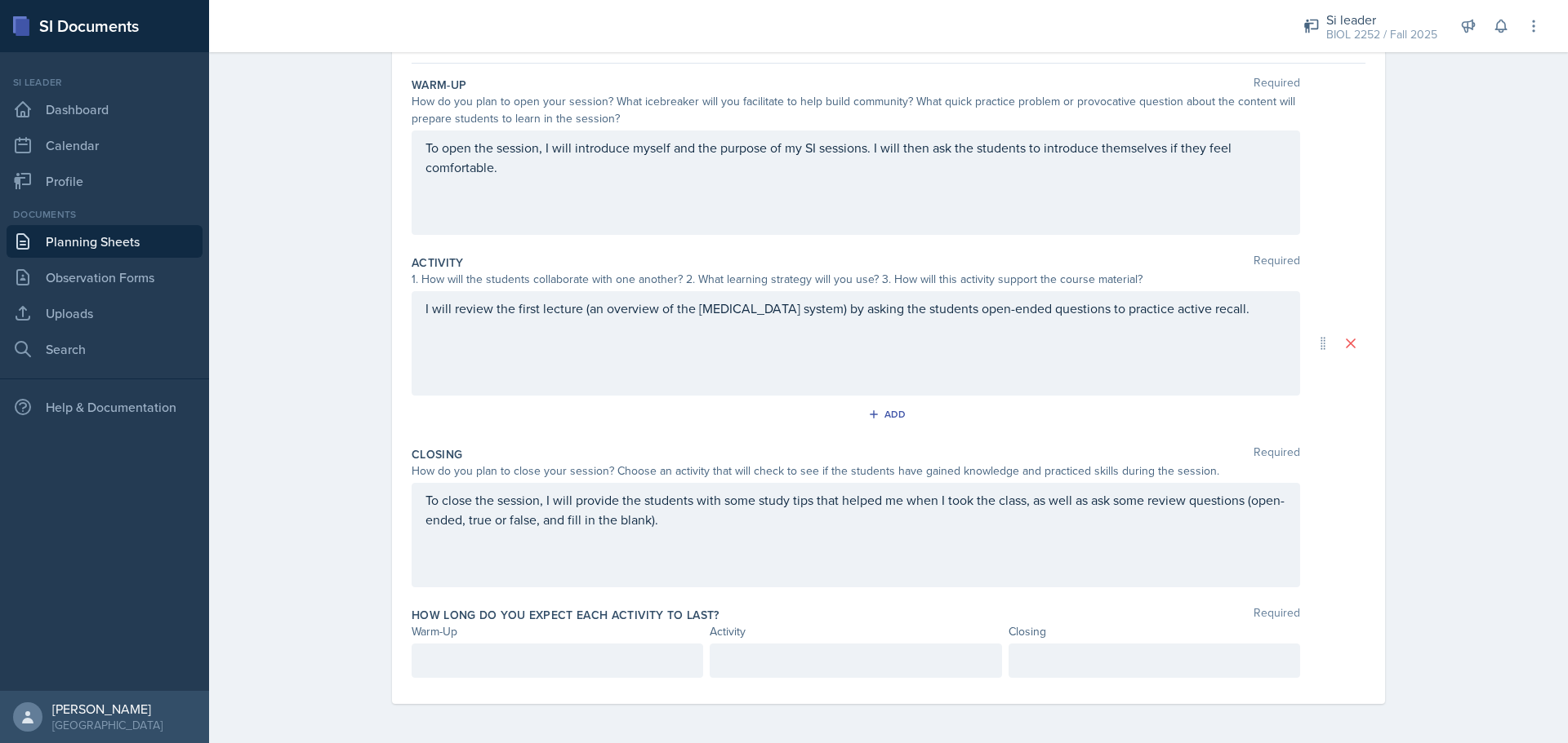
click at [623, 666] on p at bounding box center [558, 661] width 263 height 20
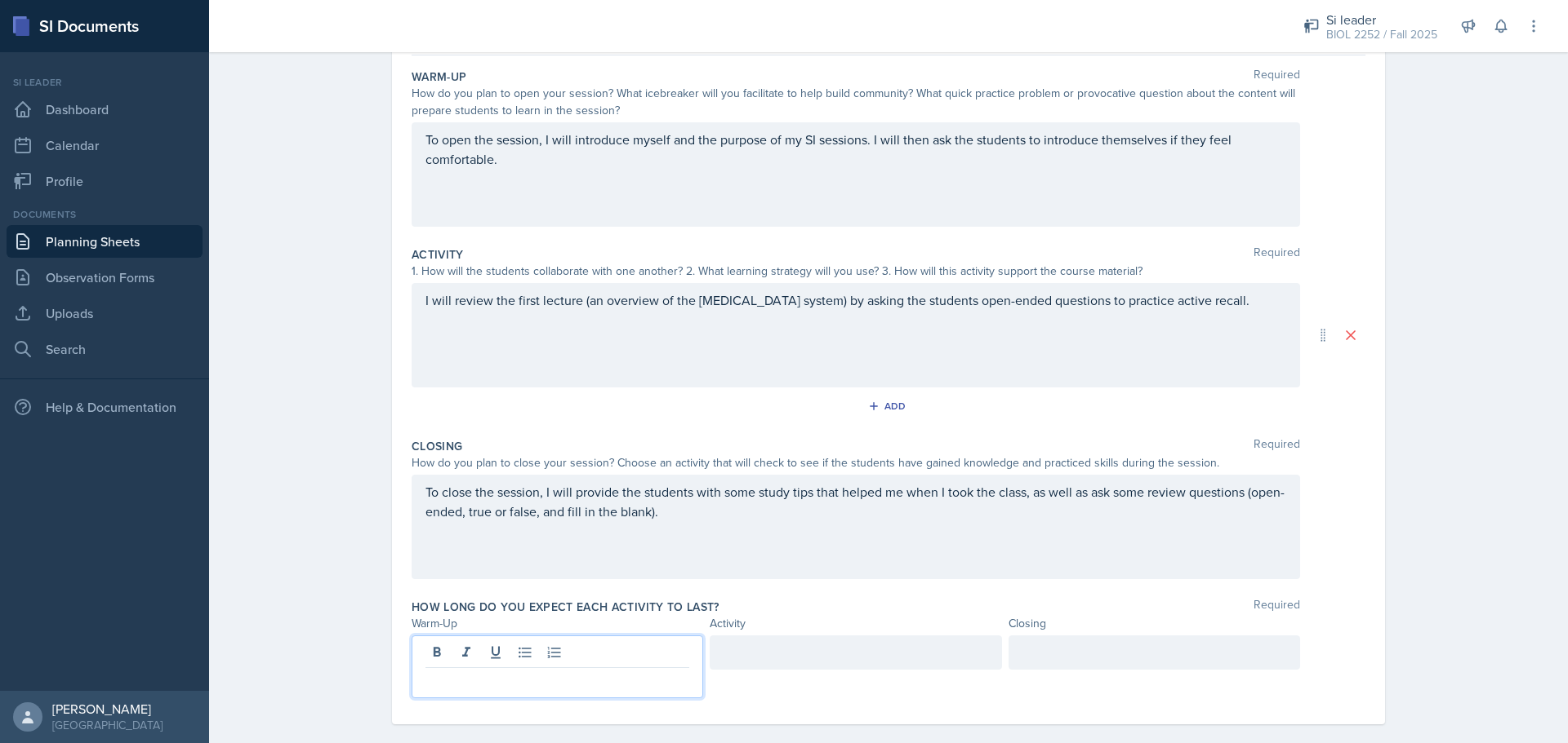
scroll to position [163, 0]
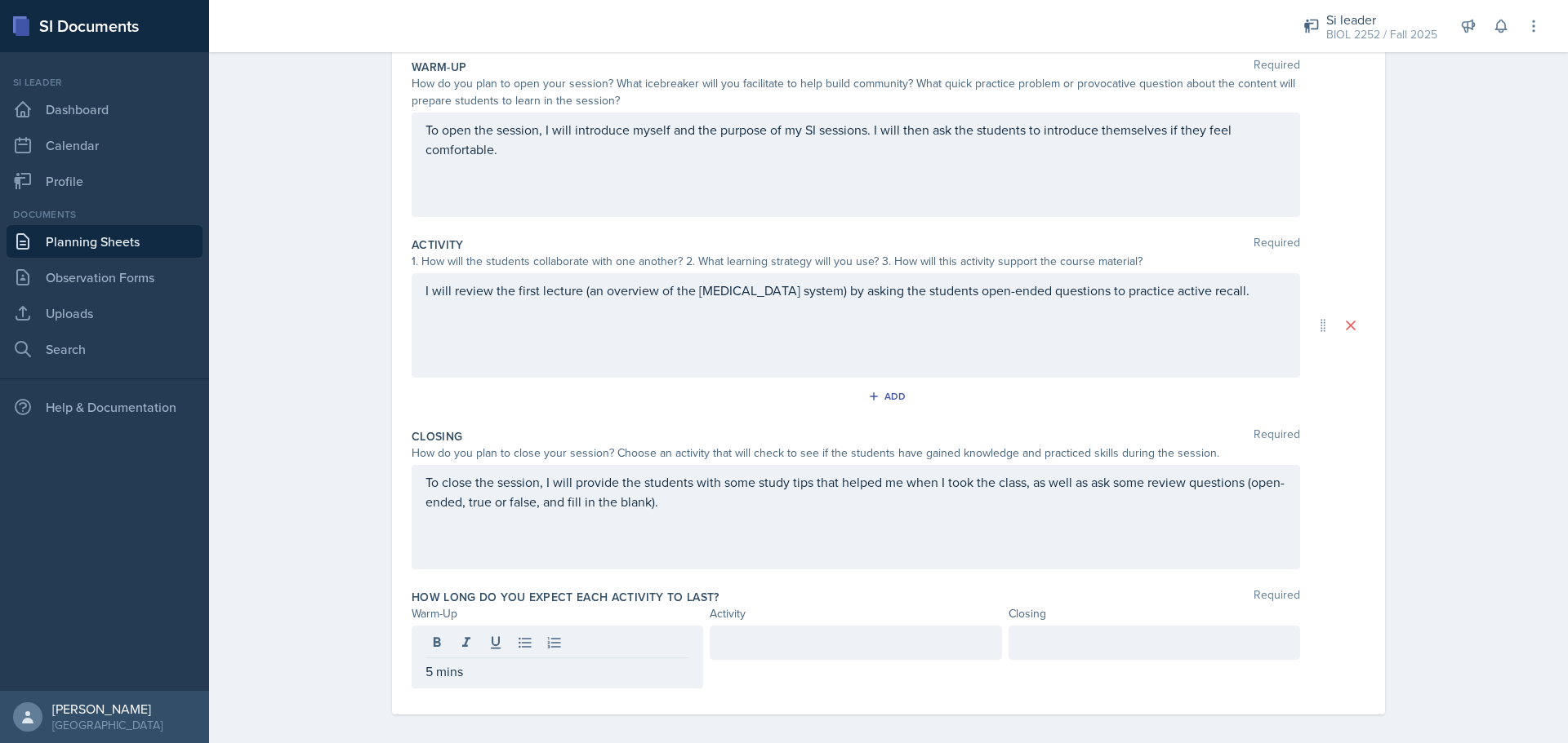
click at [770, 629] on div at bounding box center [854, 643] width 291 height 34
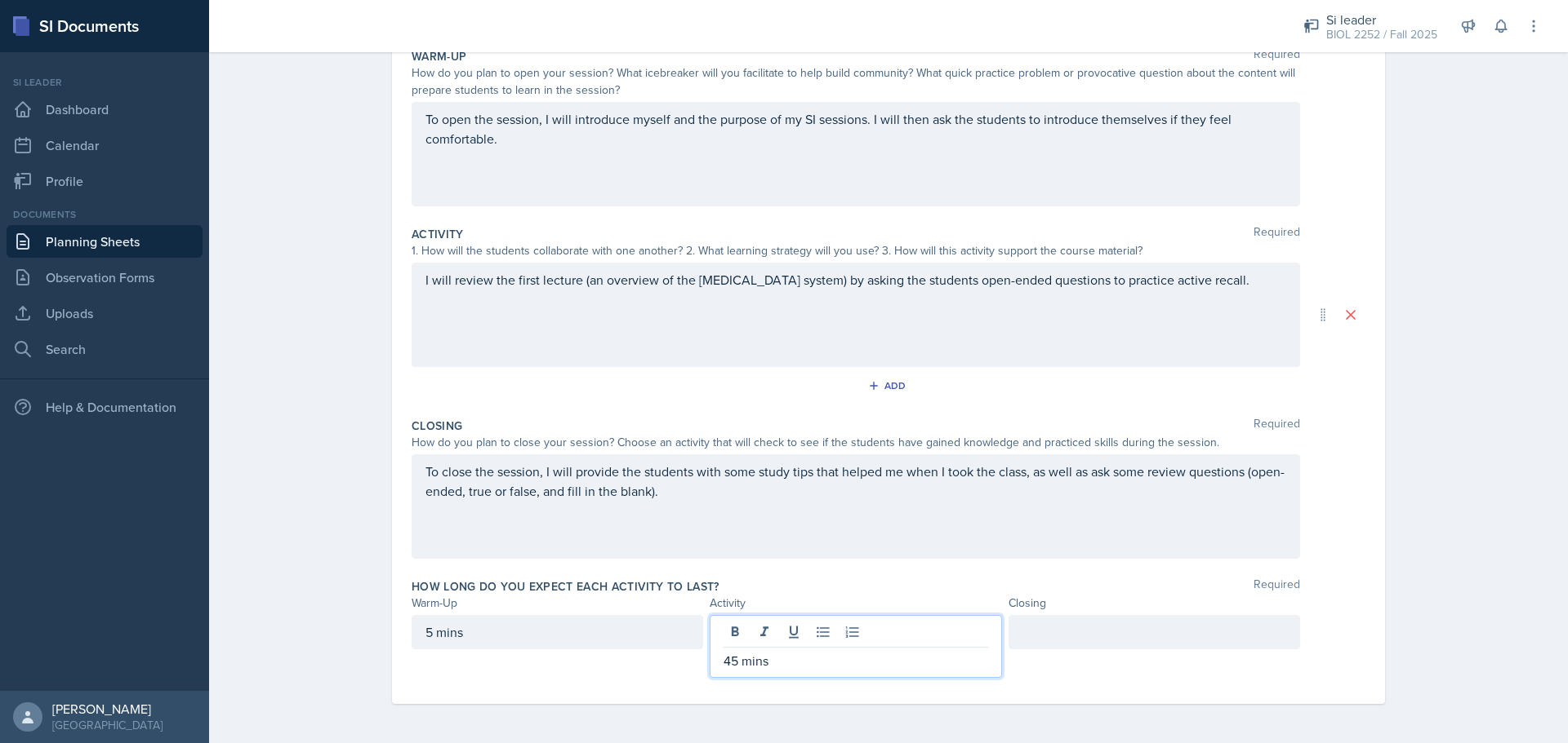
click at [1112, 645] on div at bounding box center [1154, 632] width 291 height 34
click at [824, 654] on div "45 mins" at bounding box center [854, 647] width 291 height 63
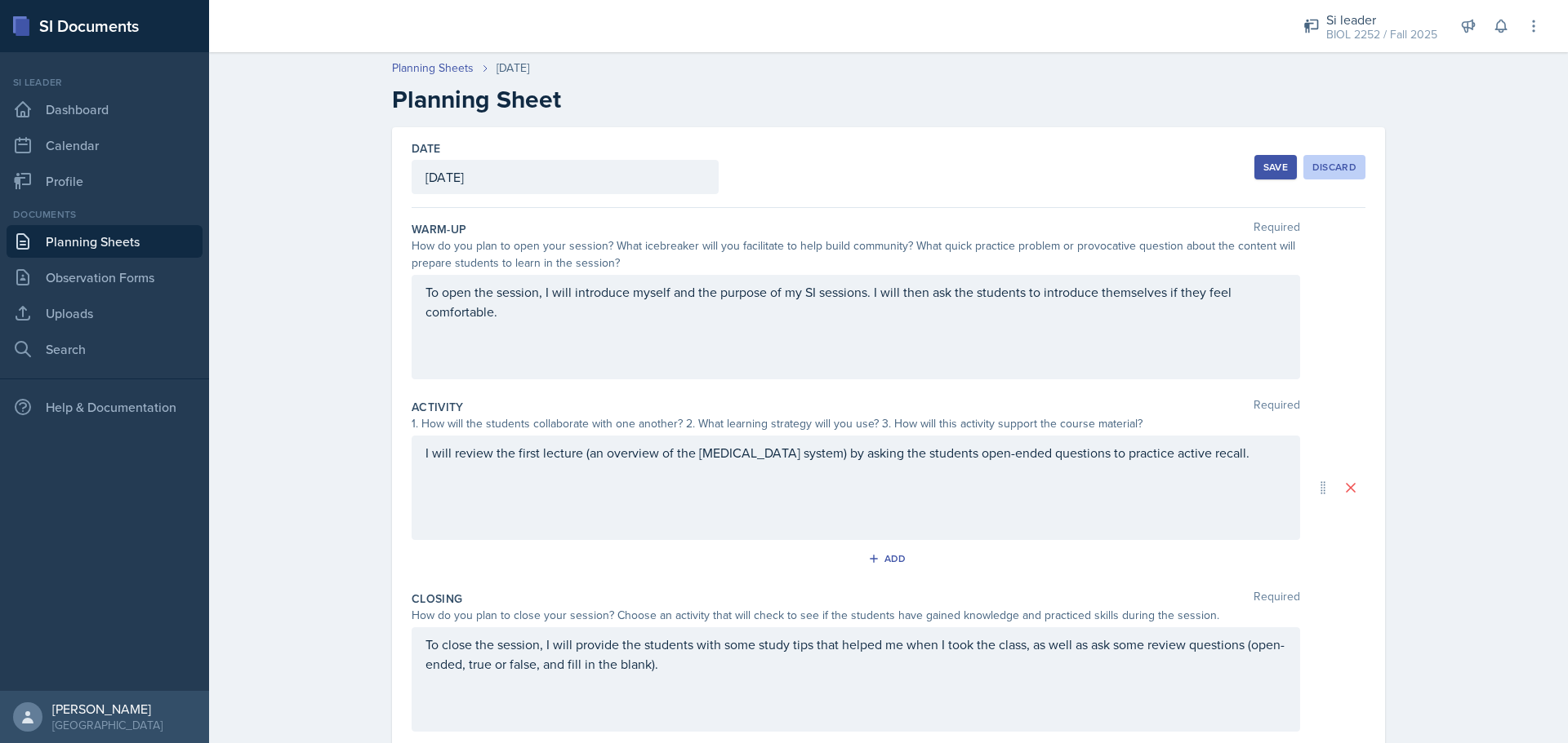
scroll to position [0, 0]
click at [1281, 168] on div "Save" at bounding box center [1275, 168] width 24 height 13
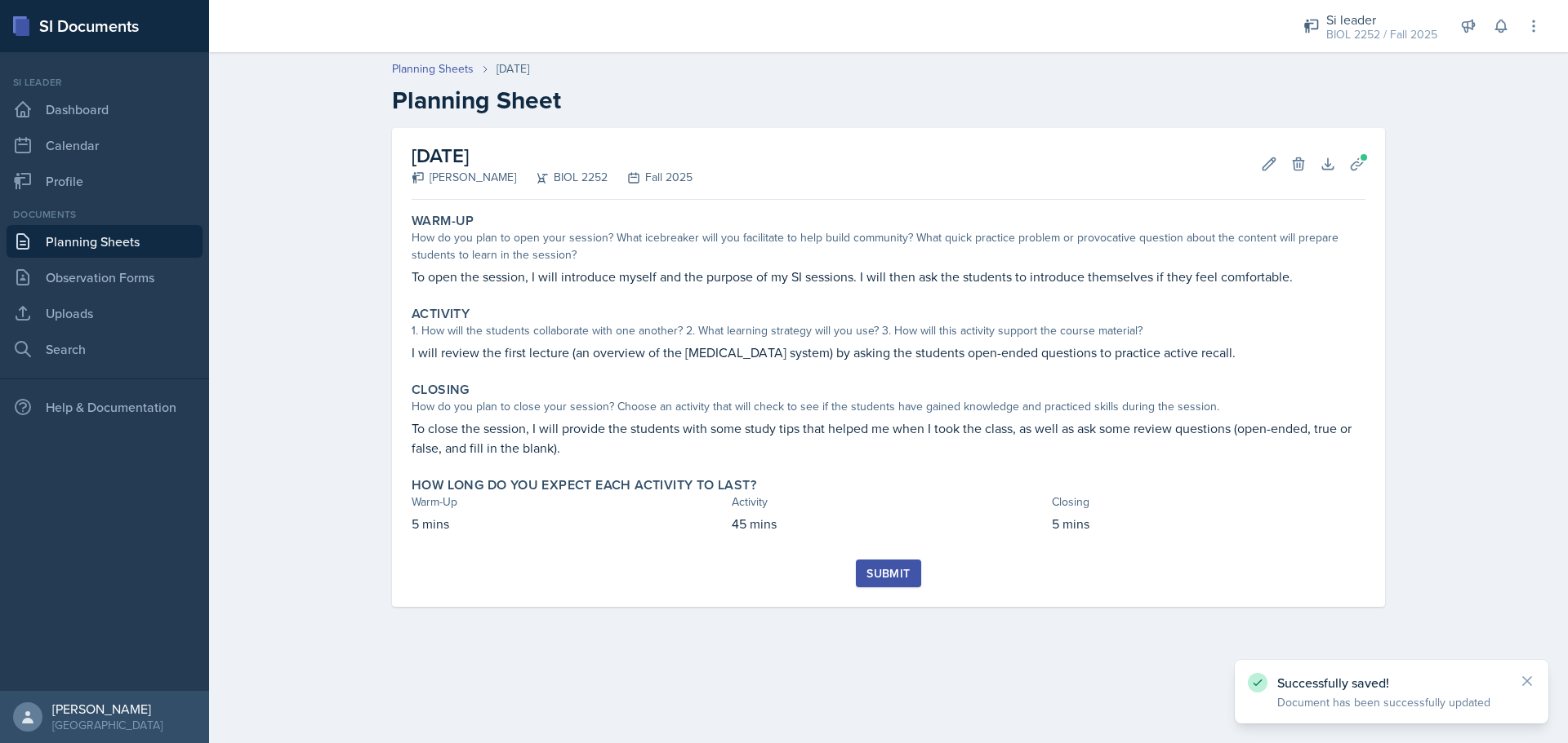
click at [883, 570] on div "Submit" at bounding box center [888, 573] width 43 height 13
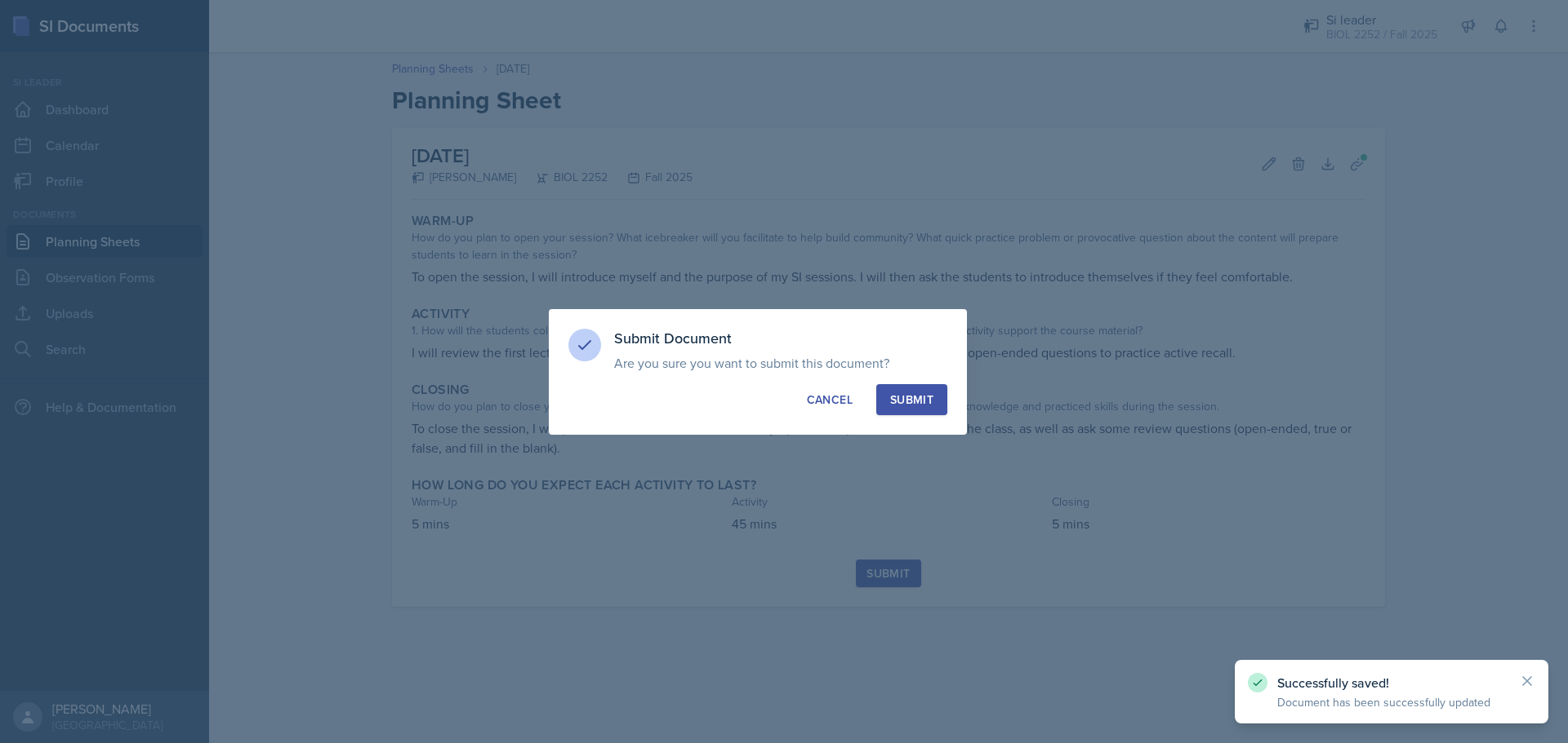
click at [909, 399] on div "Submit" at bounding box center [911, 399] width 43 height 16
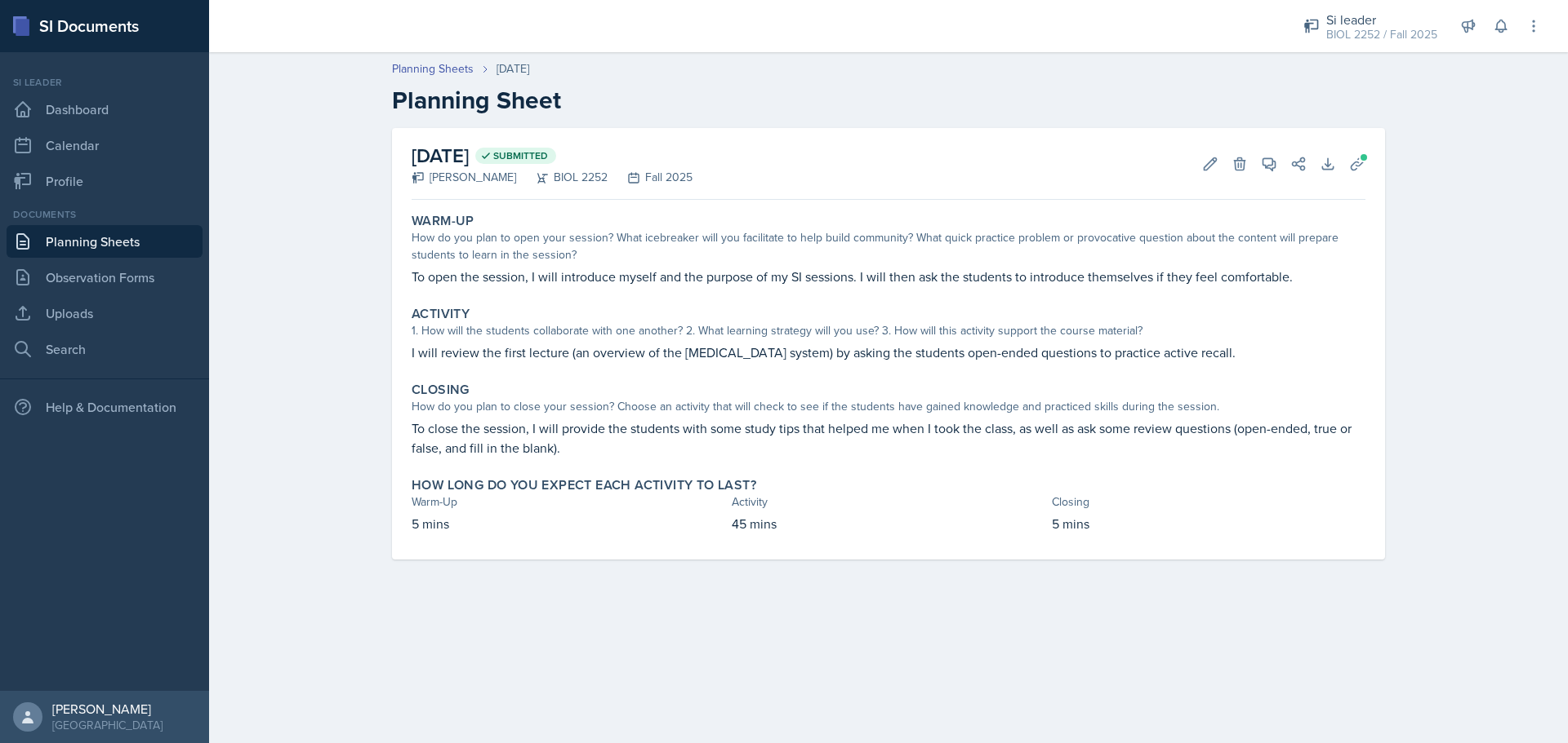
click at [100, 236] on link "Planning Sheets" at bounding box center [104, 242] width 196 height 32
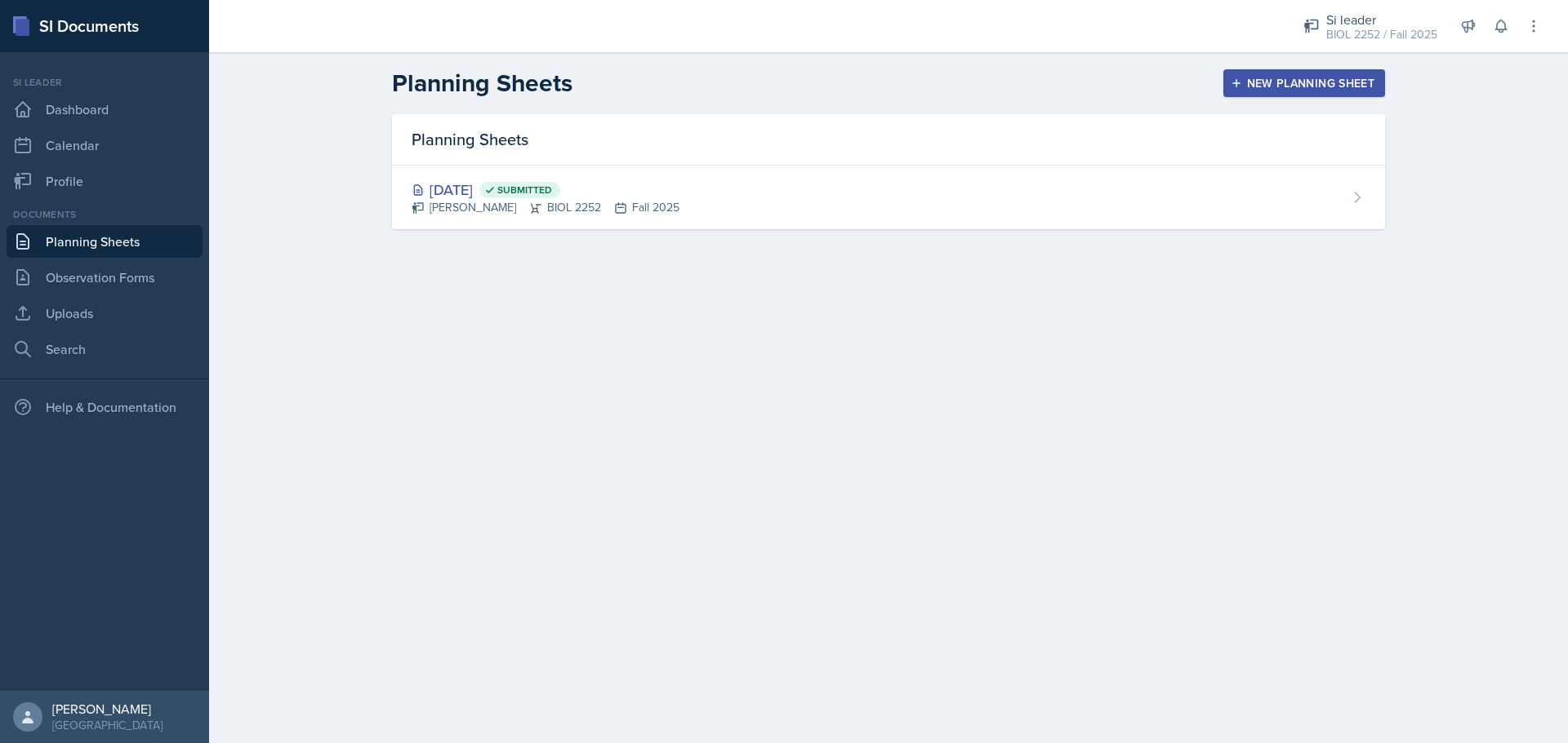
click at [1230, 91] on button "New Planning Sheet" at bounding box center [1304, 83] width 161 height 28
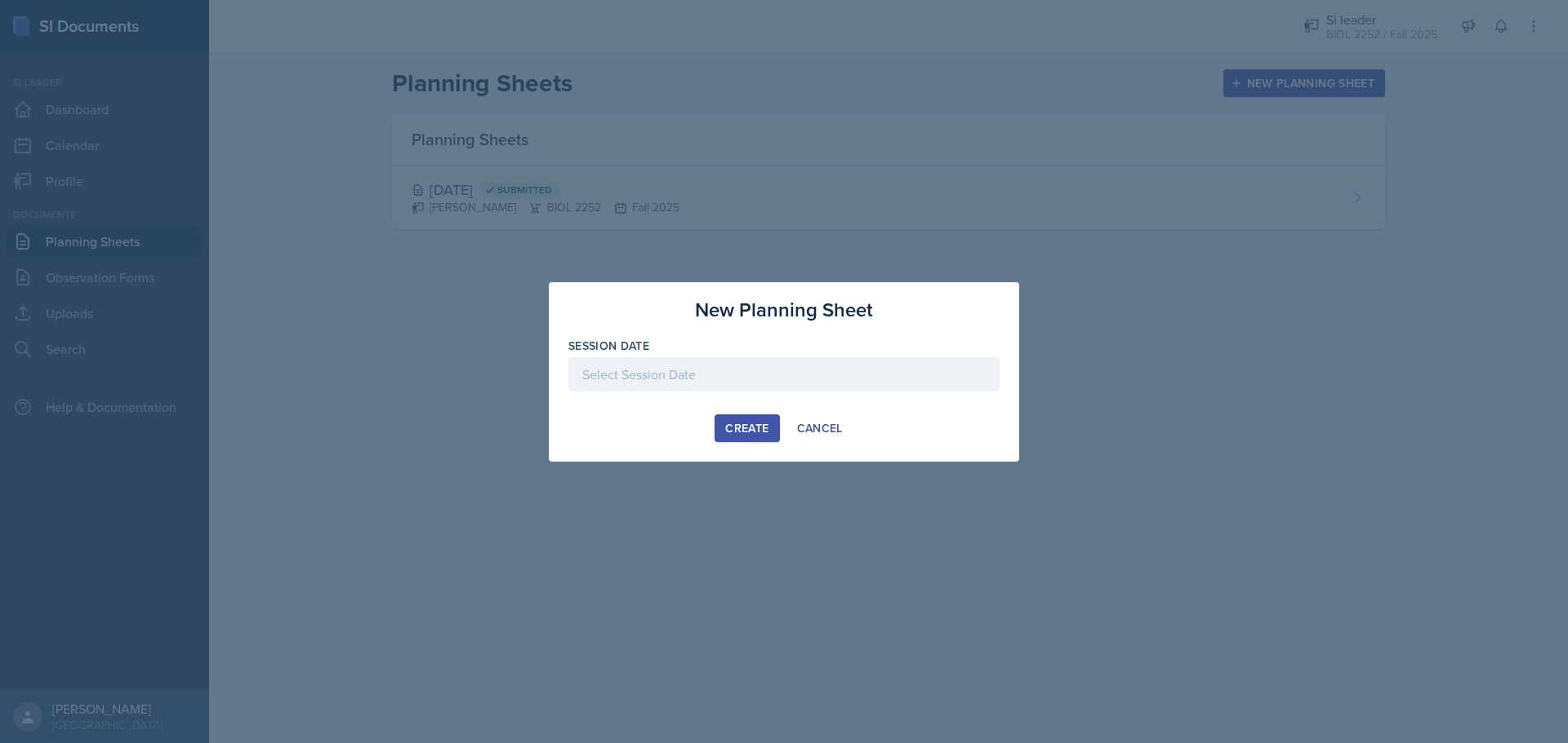
click at [853, 362] on div at bounding box center [784, 374] width 431 height 34
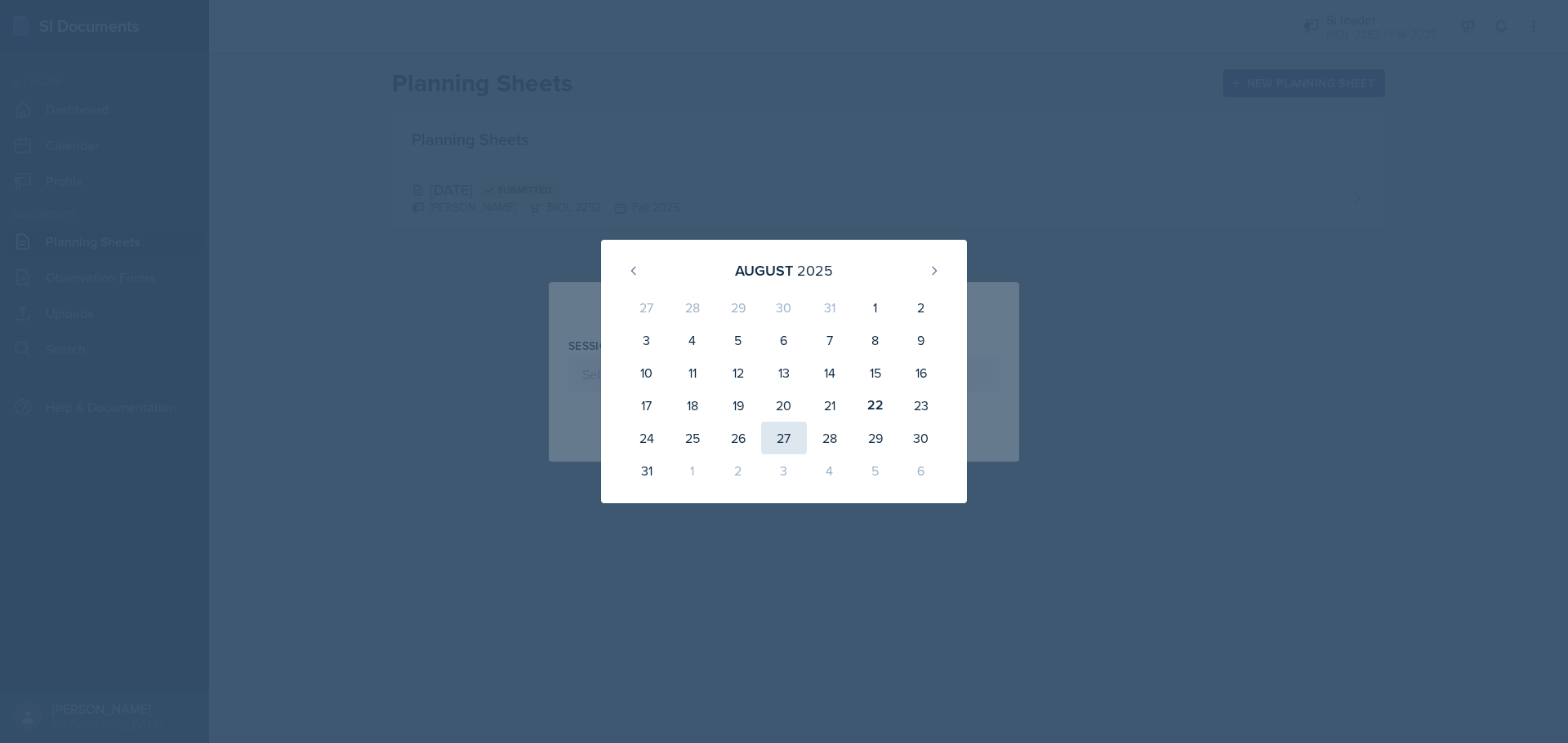
click at [779, 434] on div "27" at bounding box center [783, 438] width 46 height 32
type input "[DATE]"
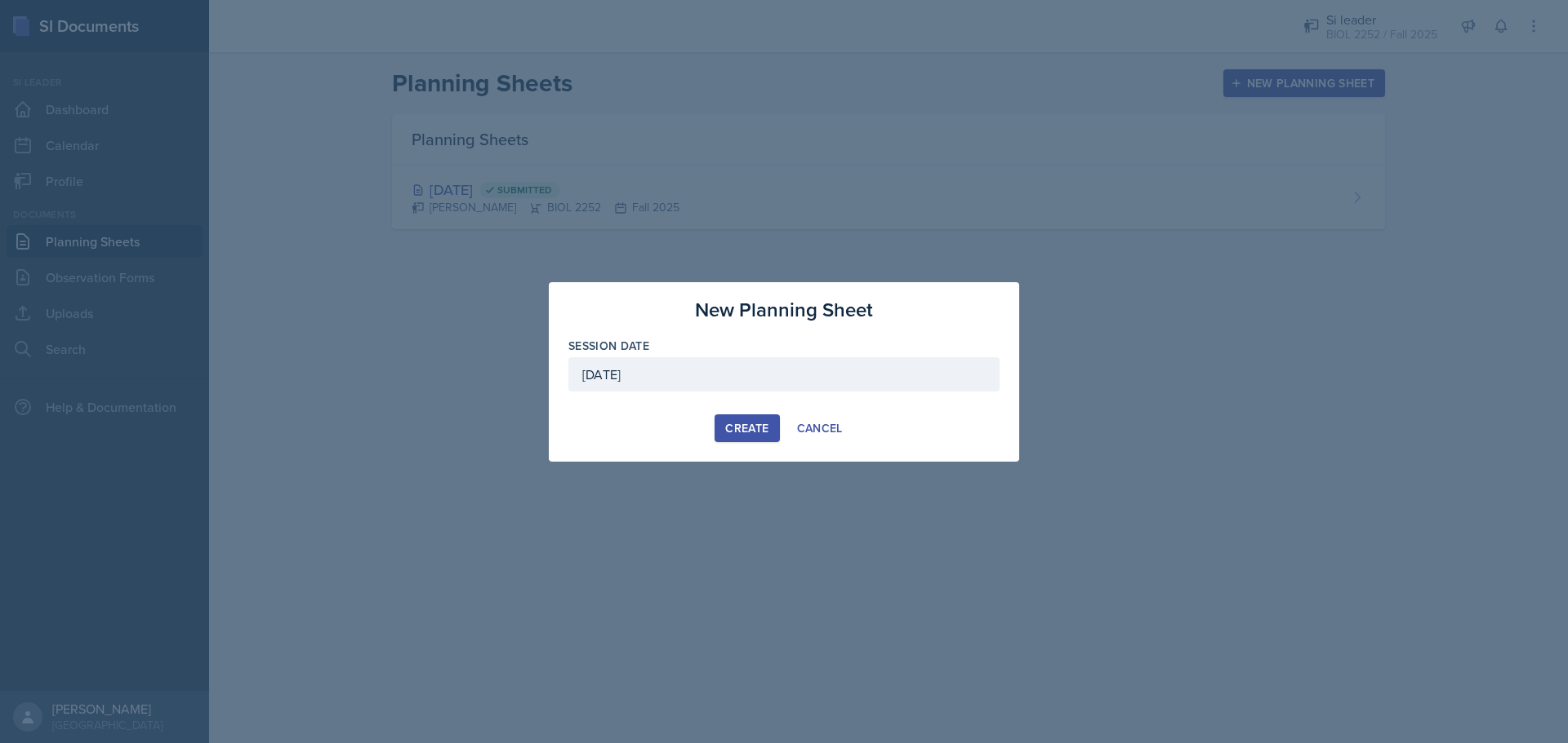
click at [730, 417] on button "Create" at bounding box center [746, 428] width 64 height 28
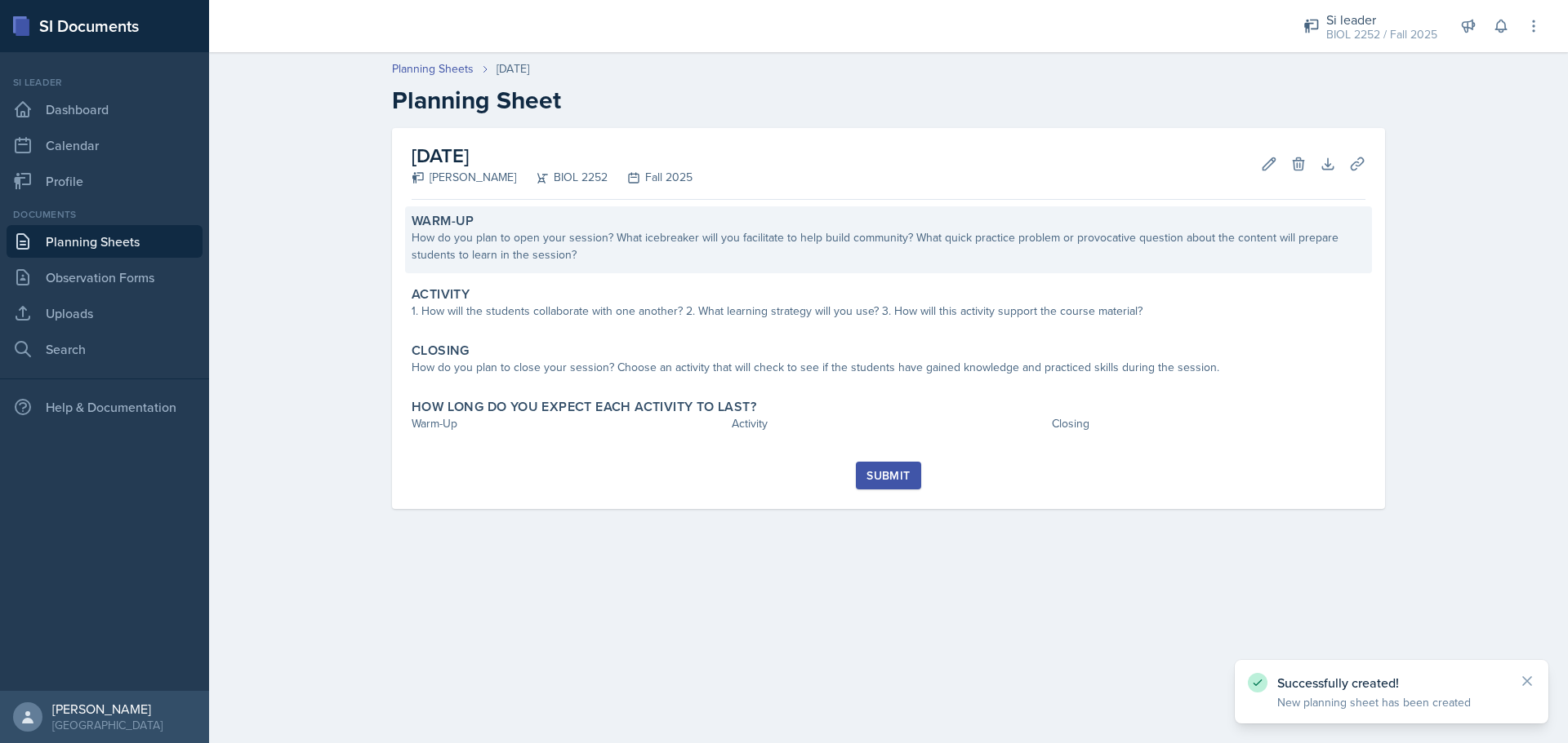
click at [779, 258] on div "How do you plan to open your session? What icebreaker will you facilitate to he…" at bounding box center [888, 246] width 954 height 34
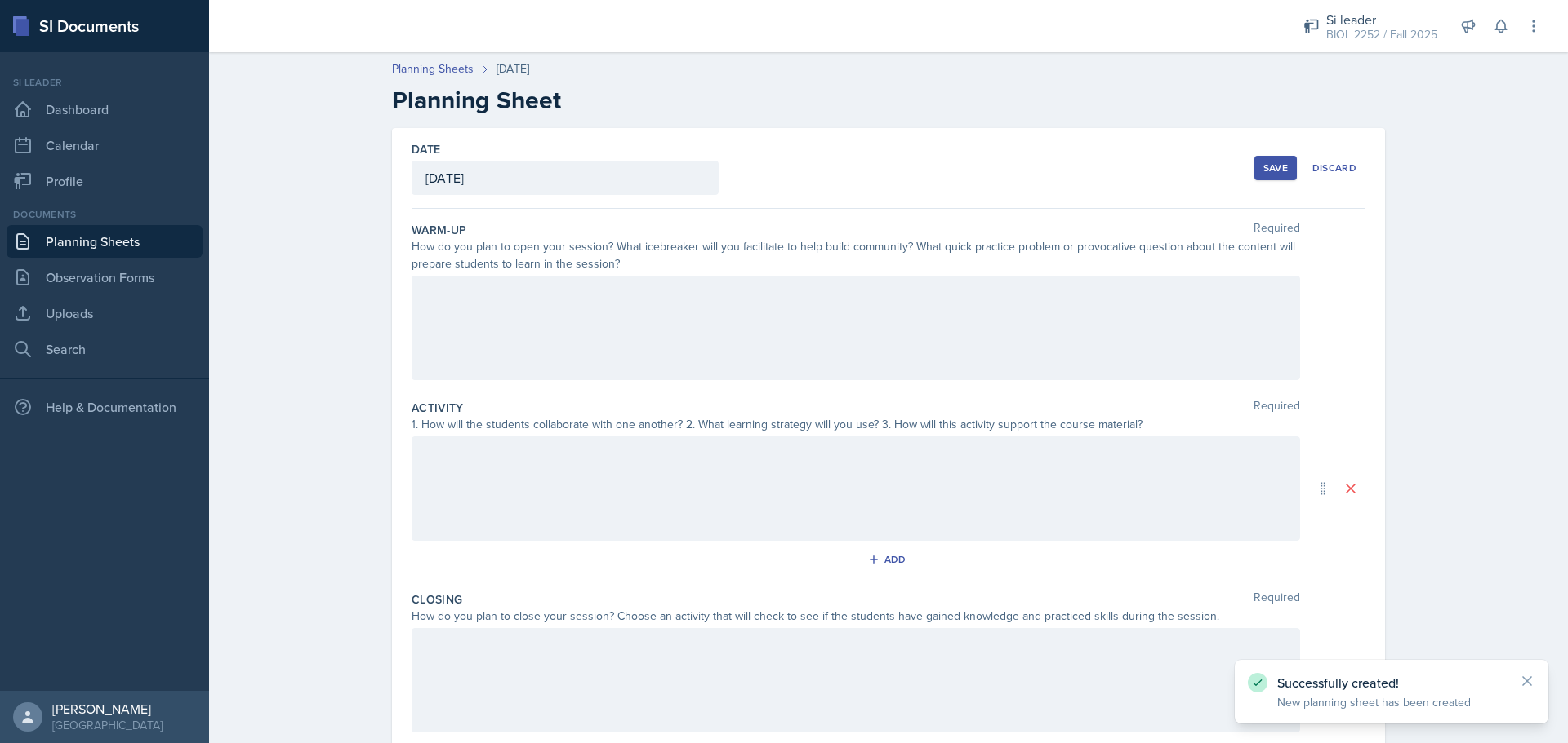
click at [777, 312] on div at bounding box center [855, 328] width 889 height 105
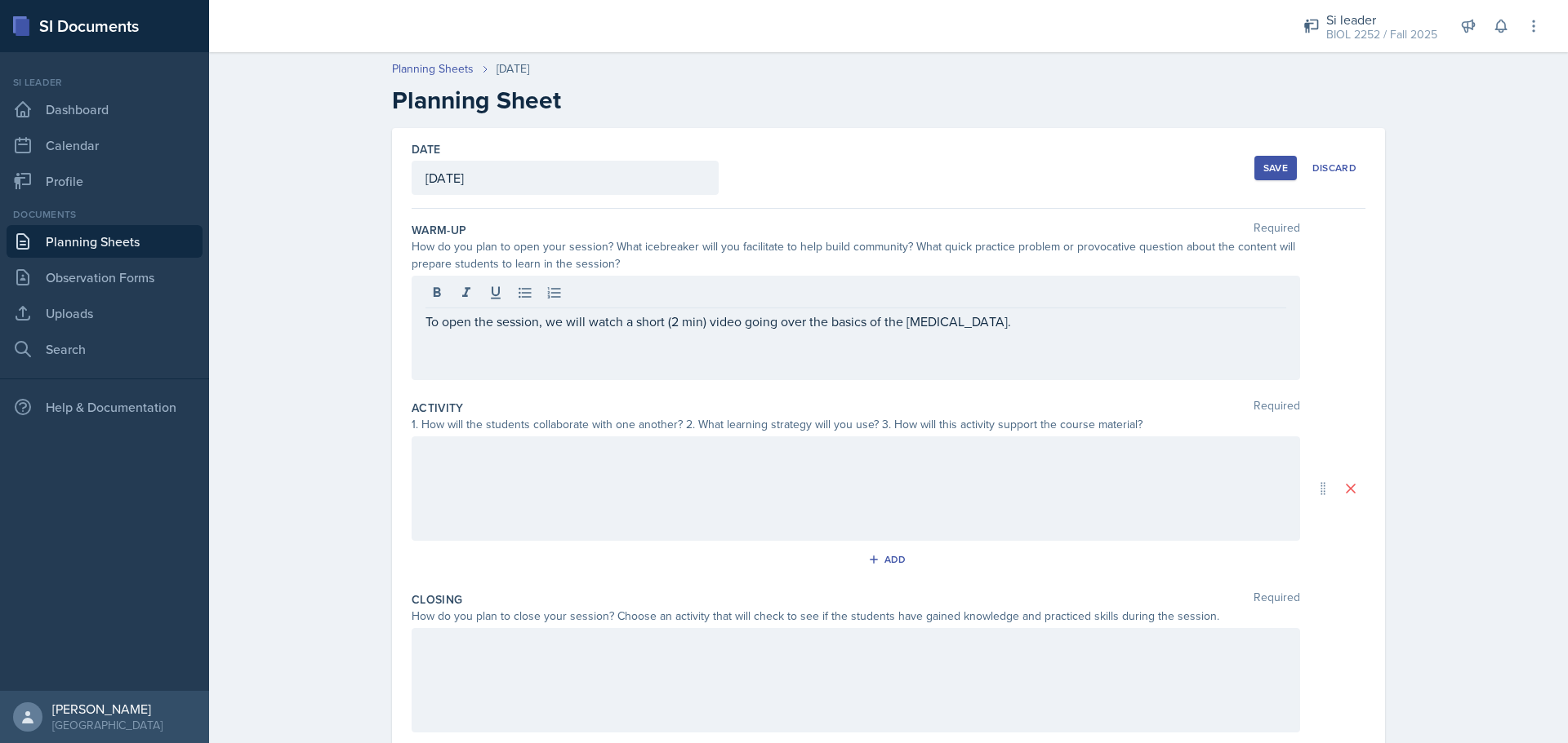
click at [837, 500] on div at bounding box center [855, 489] width 889 height 105
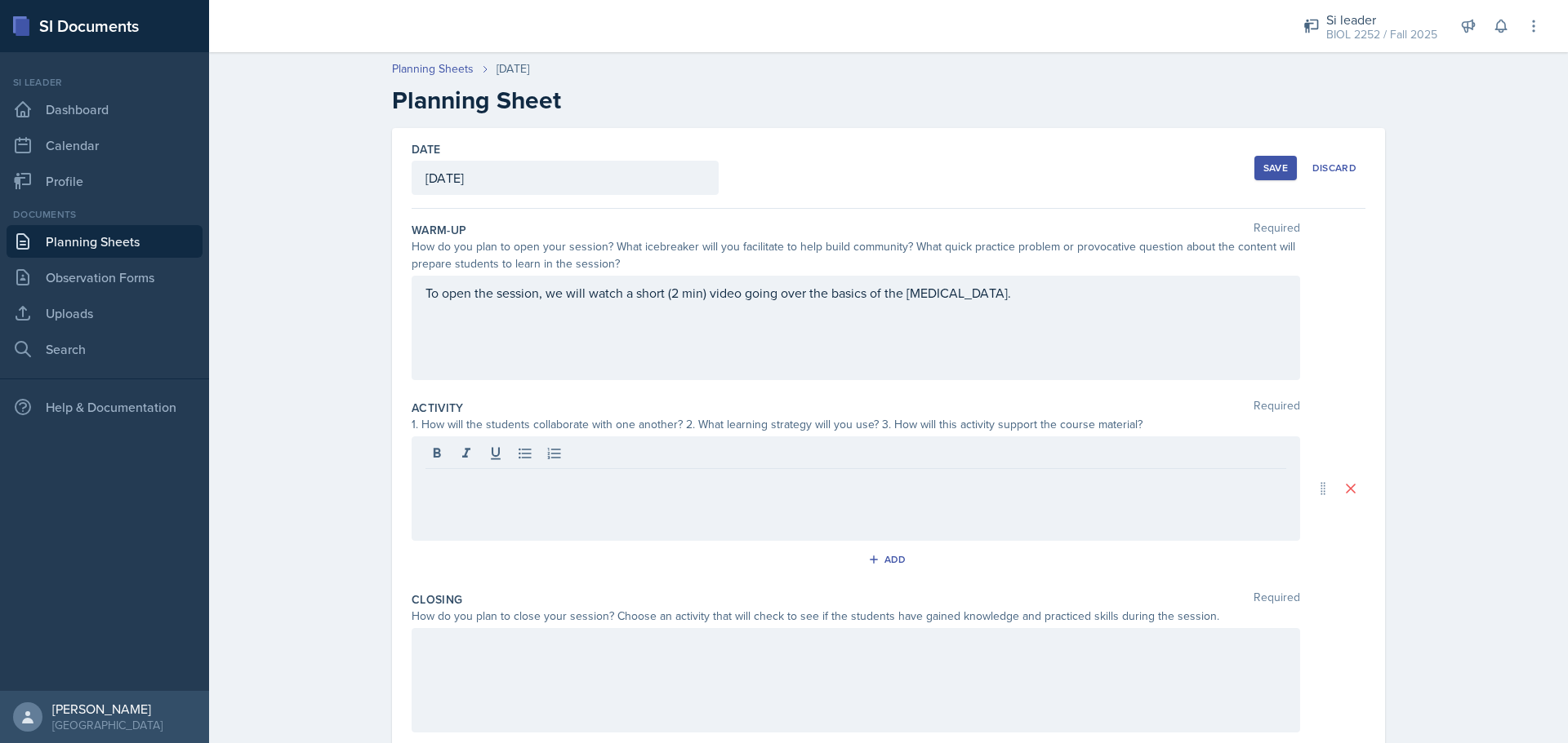
click at [706, 492] on div at bounding box center [855, 489] width 889 height 105
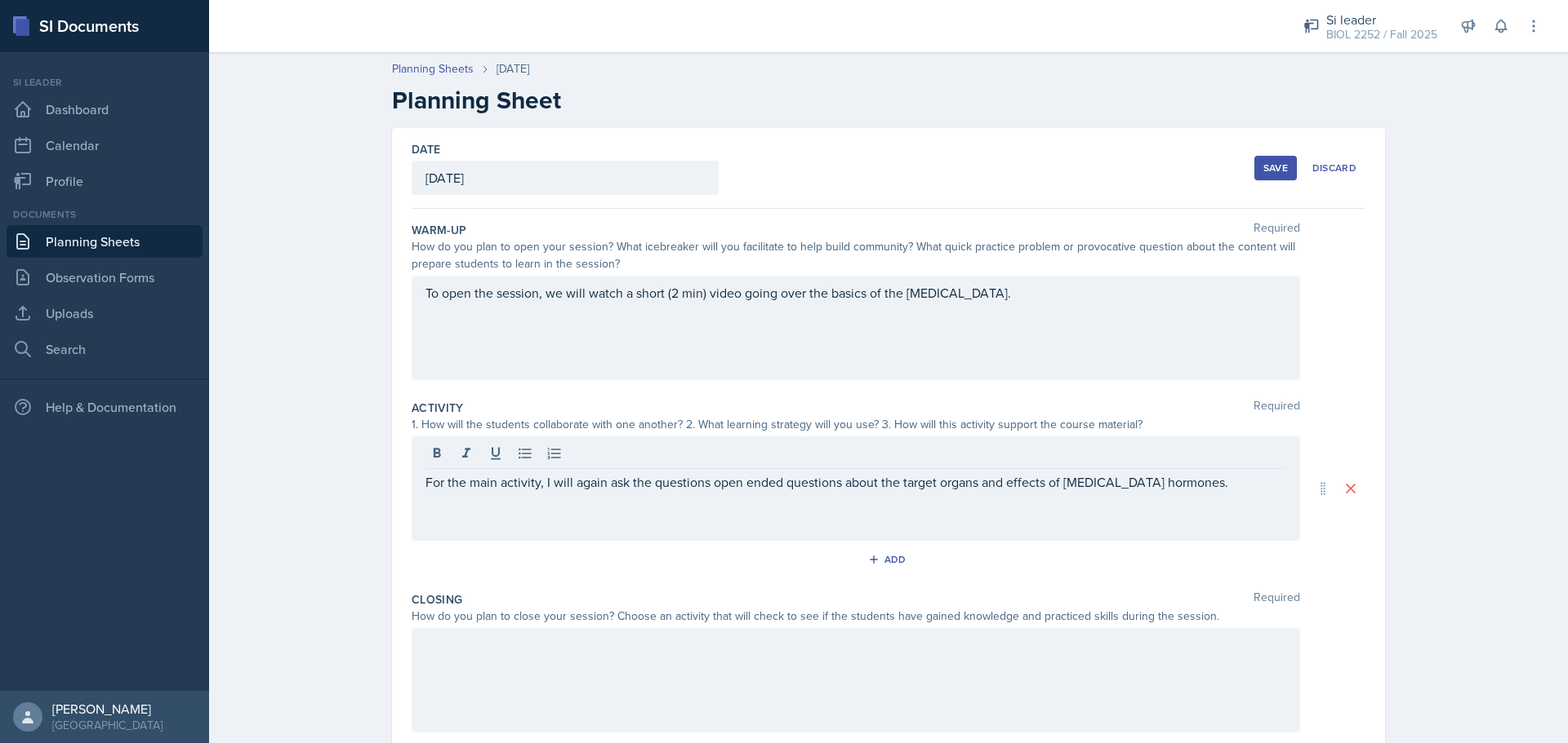
click at [860, 660] on div at bounding box center [855, 681] width 889 height 105
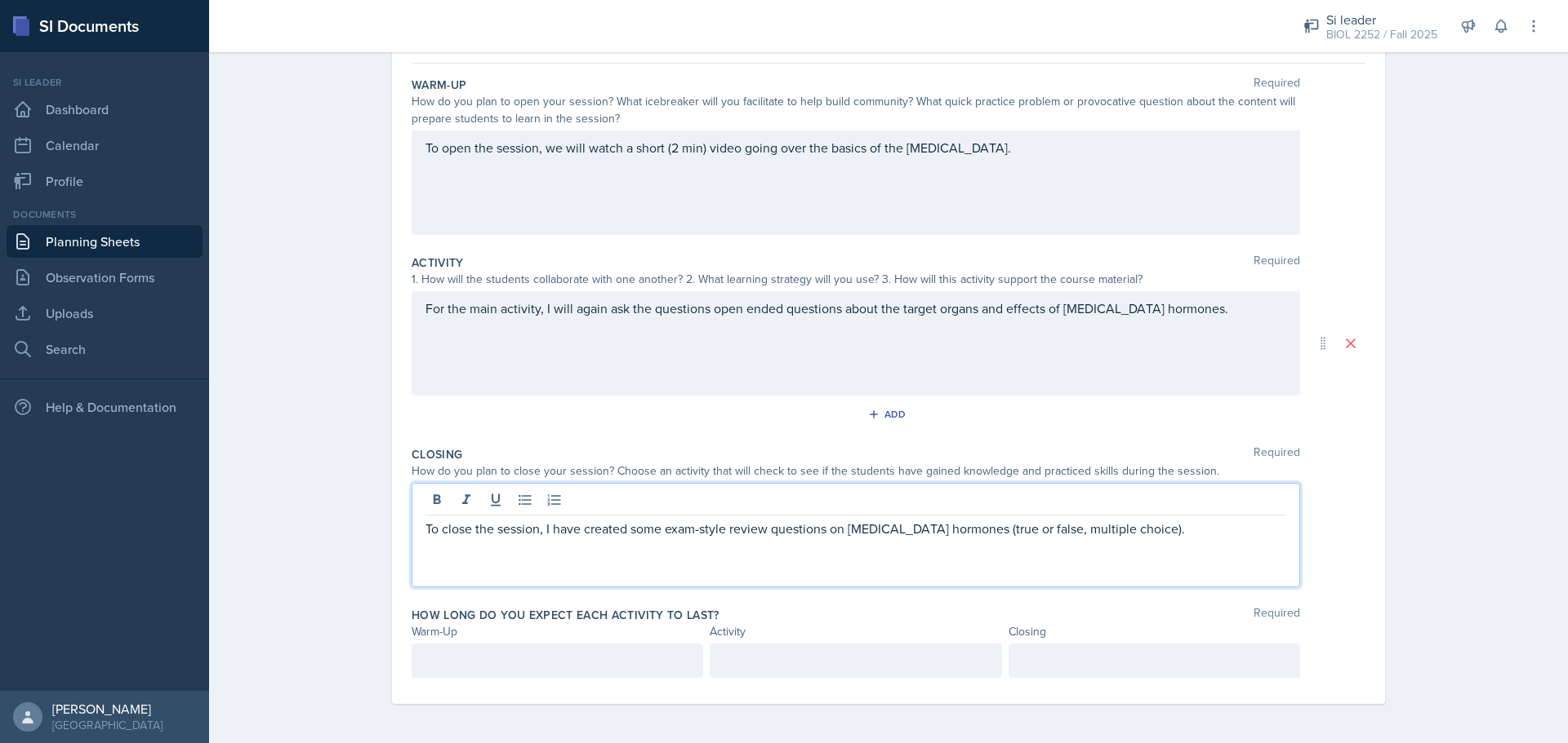
scroll to position [174, 0]
click at [551, 657] on p at bounding box center [558, 661] width 263 height 20
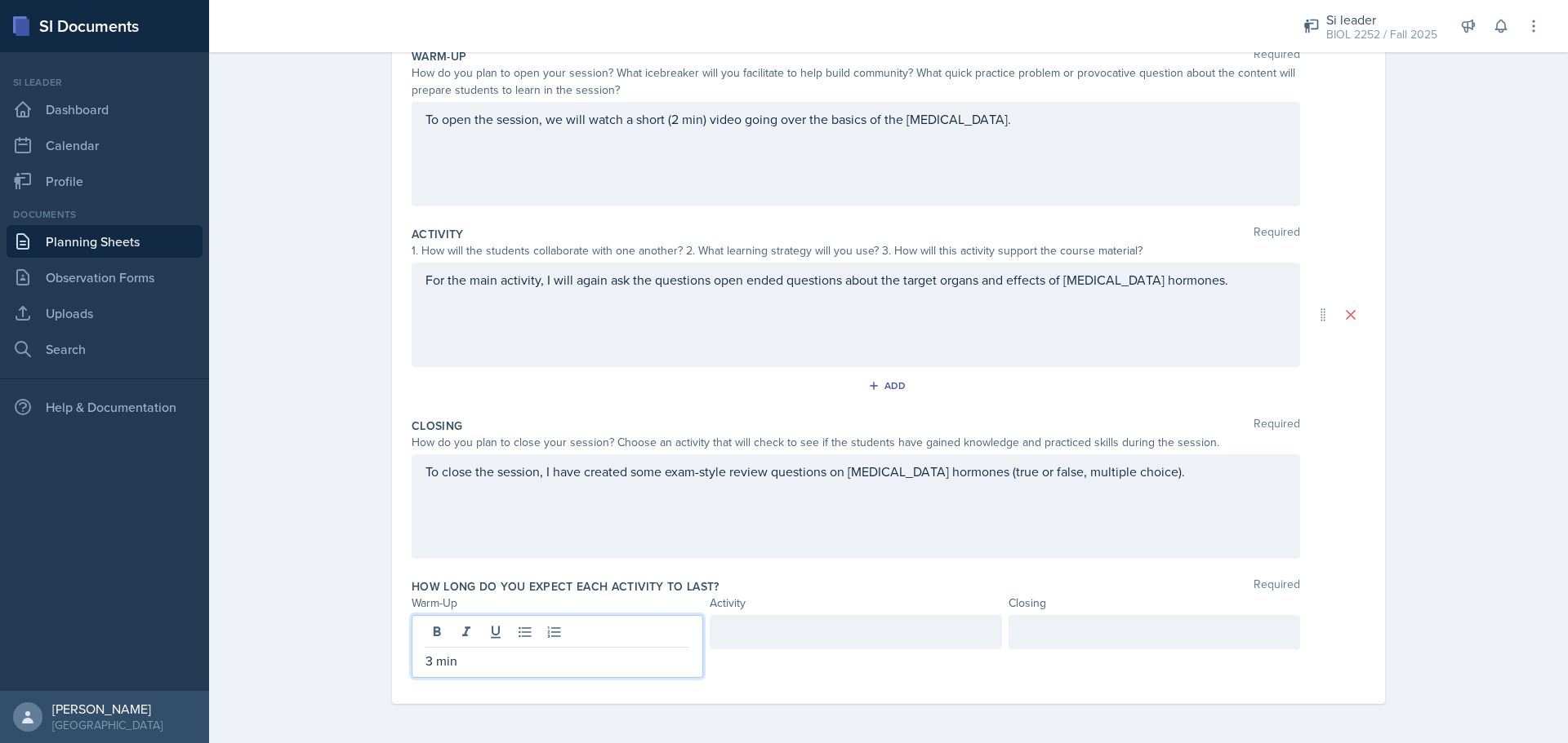
click at [762, 631] on div at bounding box center [854, 632] width 291 height 34
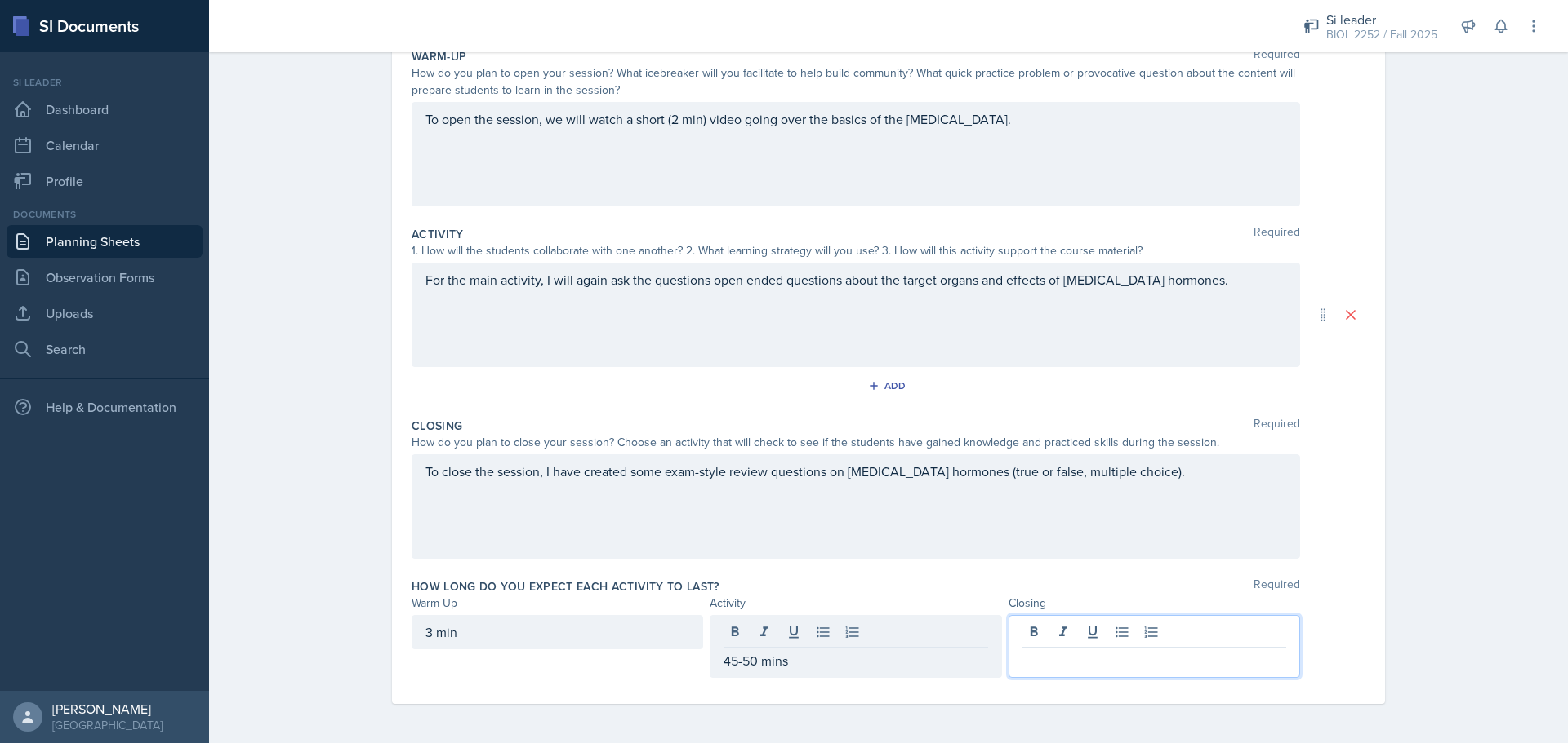
click at [1017, 628] on div at bounding box center [1154, 647] width 291 height 63
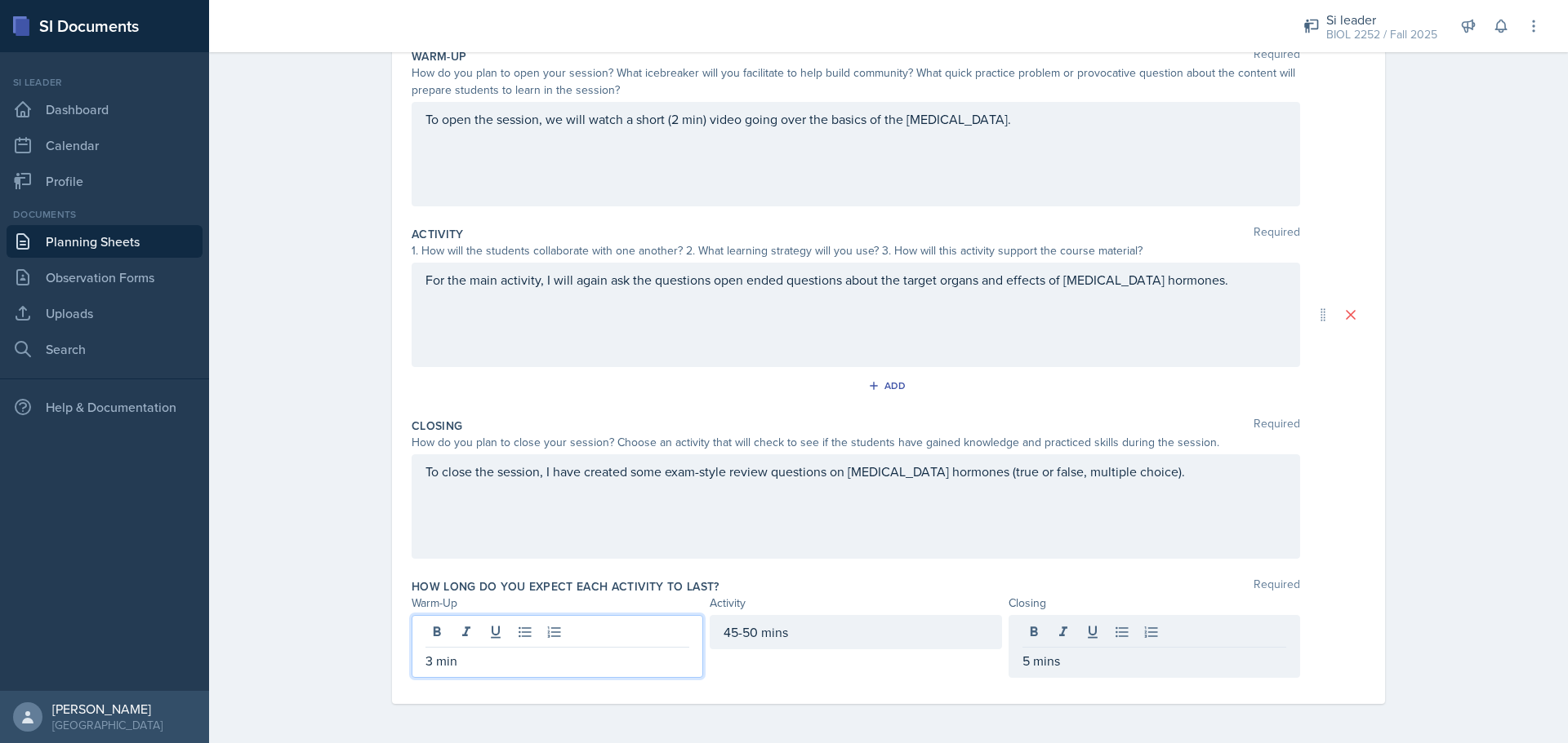
click at [638, 638] on div "3 min" at bounding box center [557, 647] width 291 height 63
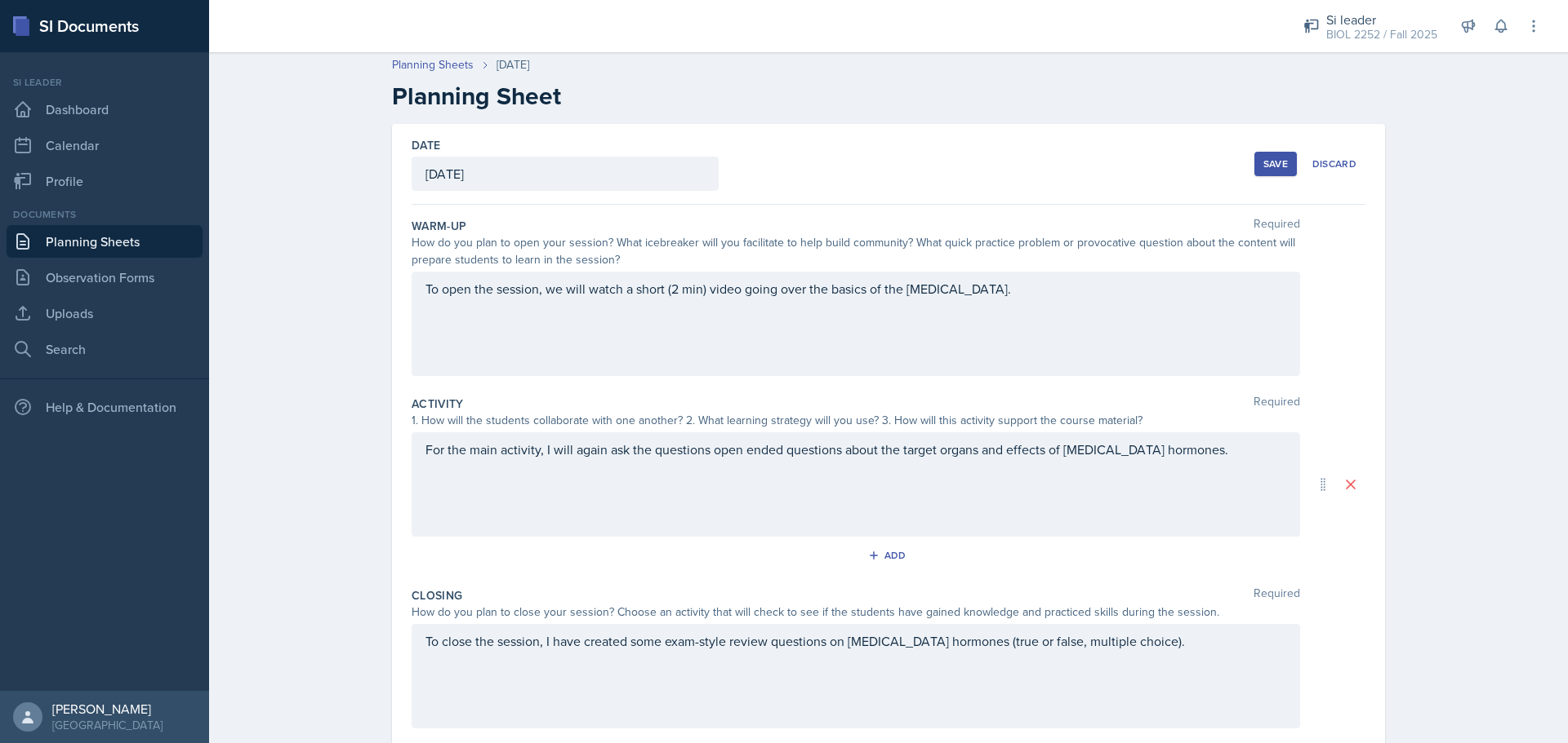
scroll to position [0, 0]
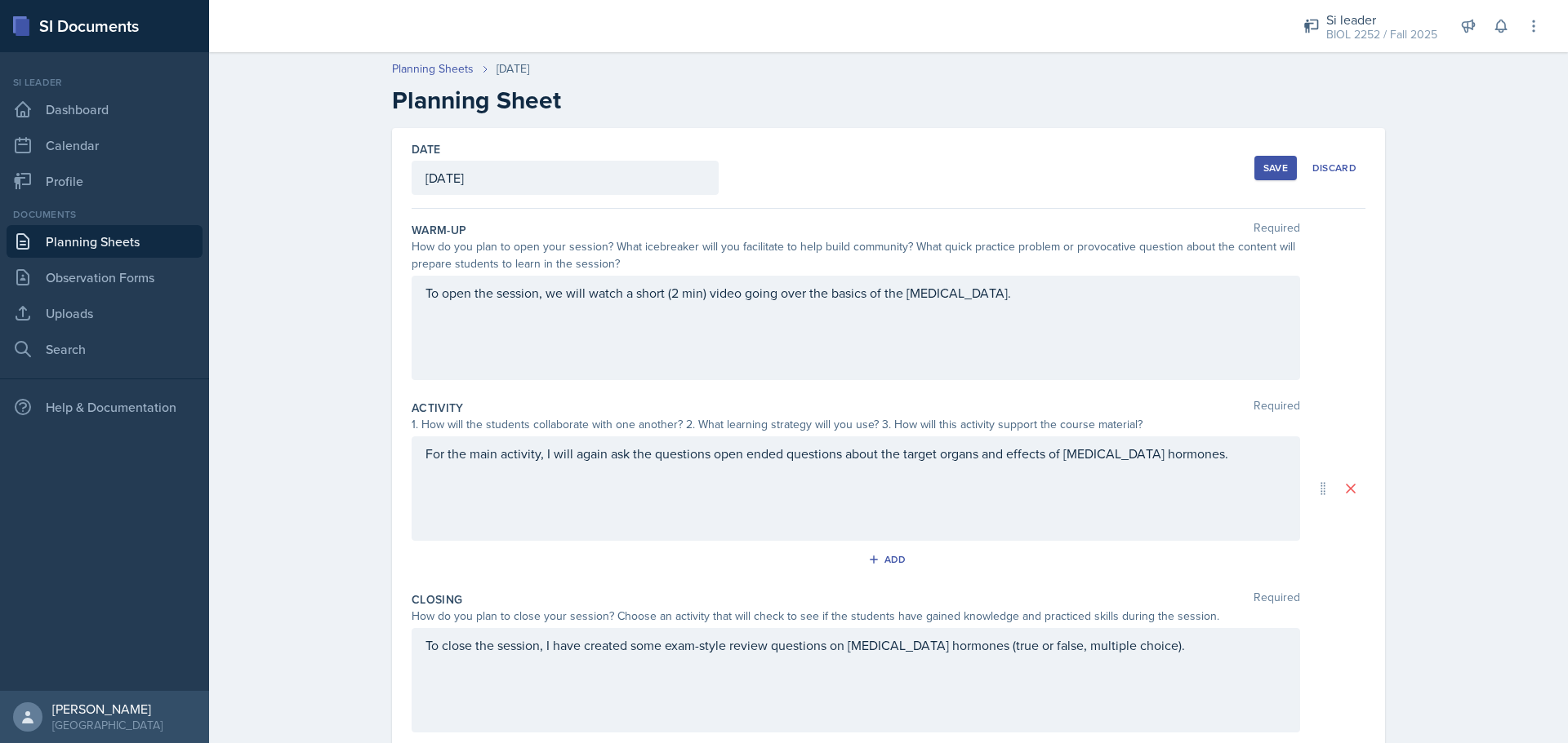
click at [1263, 166] on div "Save" at bounding box center [1275, 168] width 24 height 13
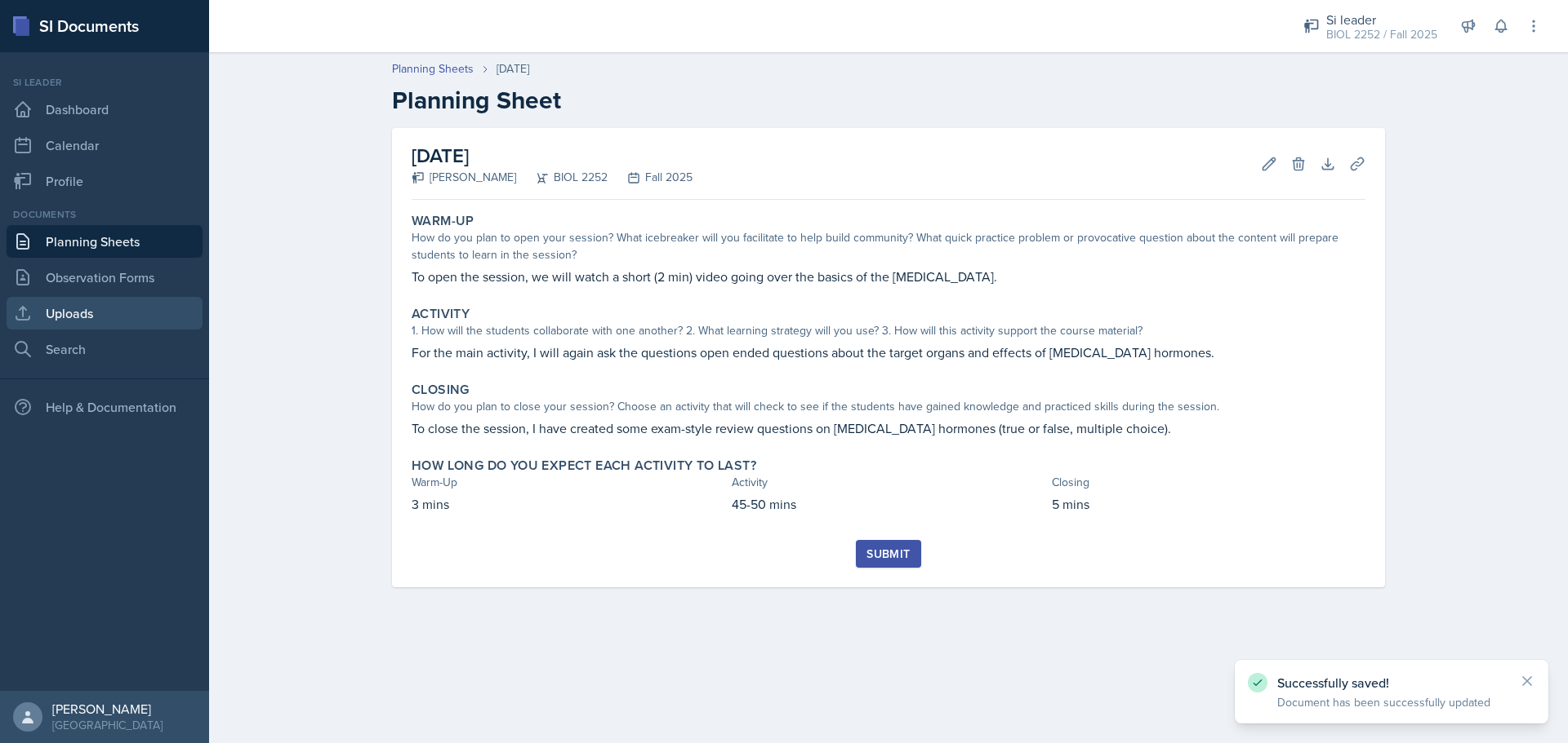
click at [112, 310] on link "Uploads" at bounding box center [104, 313] width 196 height 32
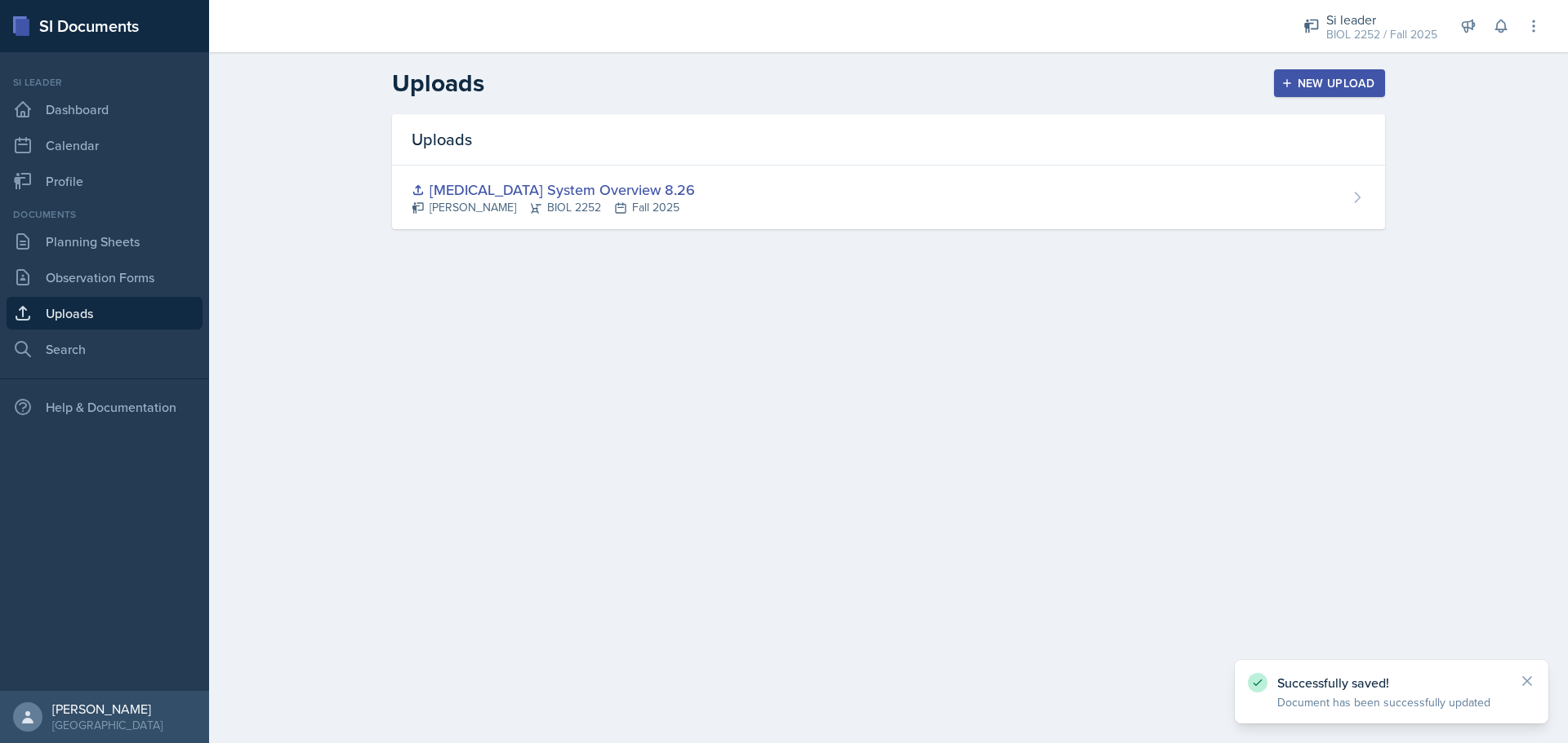
click at [1311, 83] on div "New Upload" at bounding box center [1330, 83] width 90 height 13
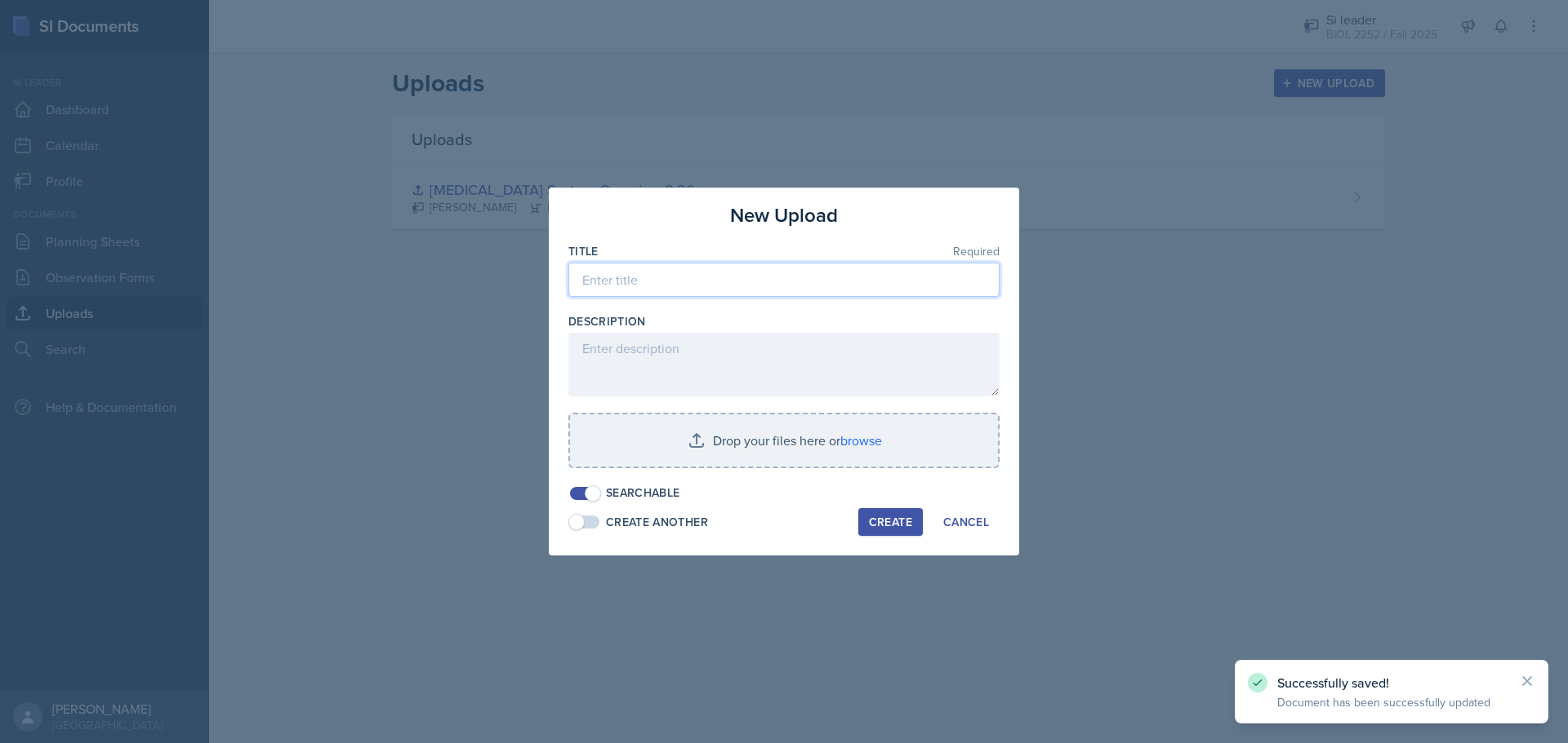
click at [902, 280] on input at bounding box center [784, 280] width 431 height 34
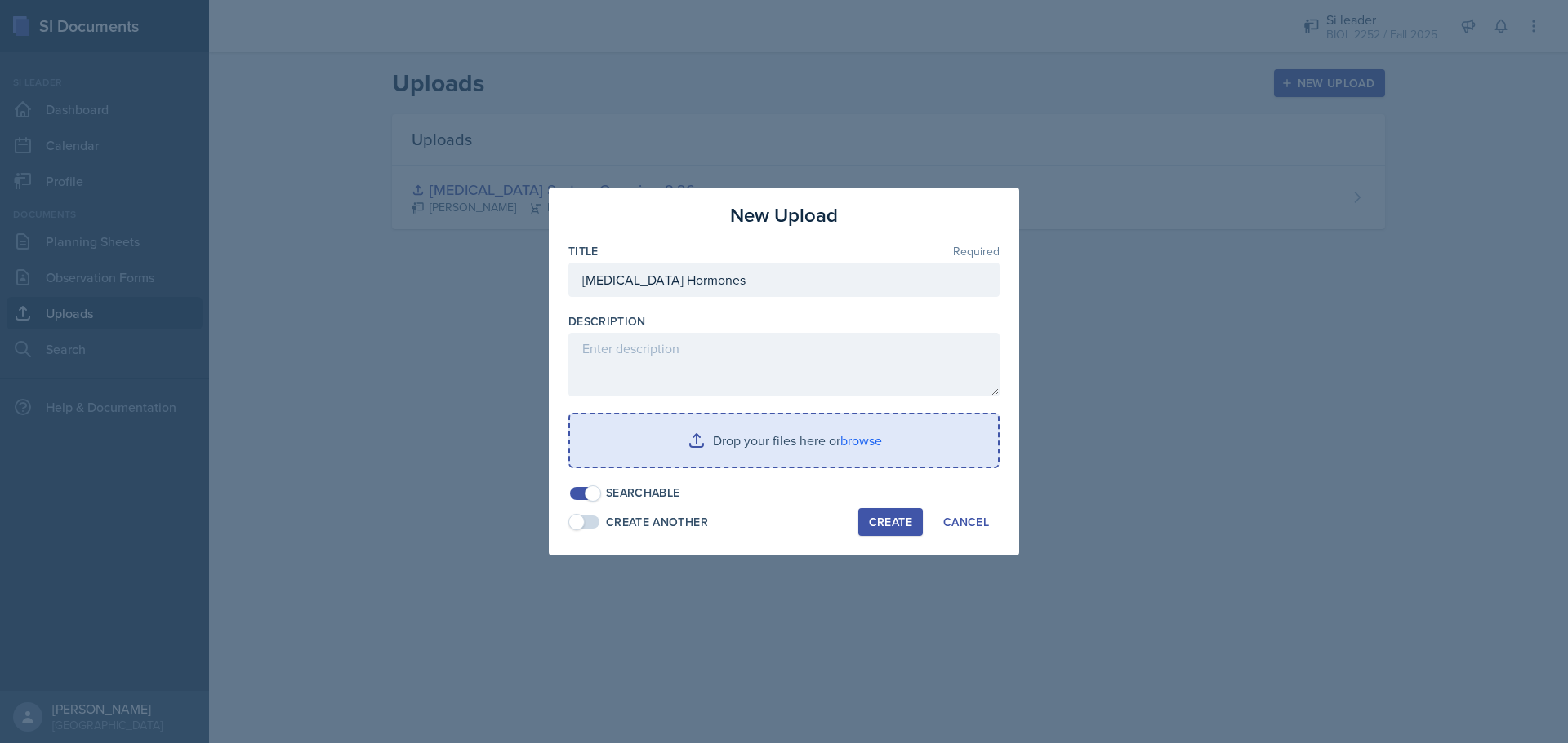
click at [795, 426] on input "file" at bounding box center [784, 441] width 428 height 52
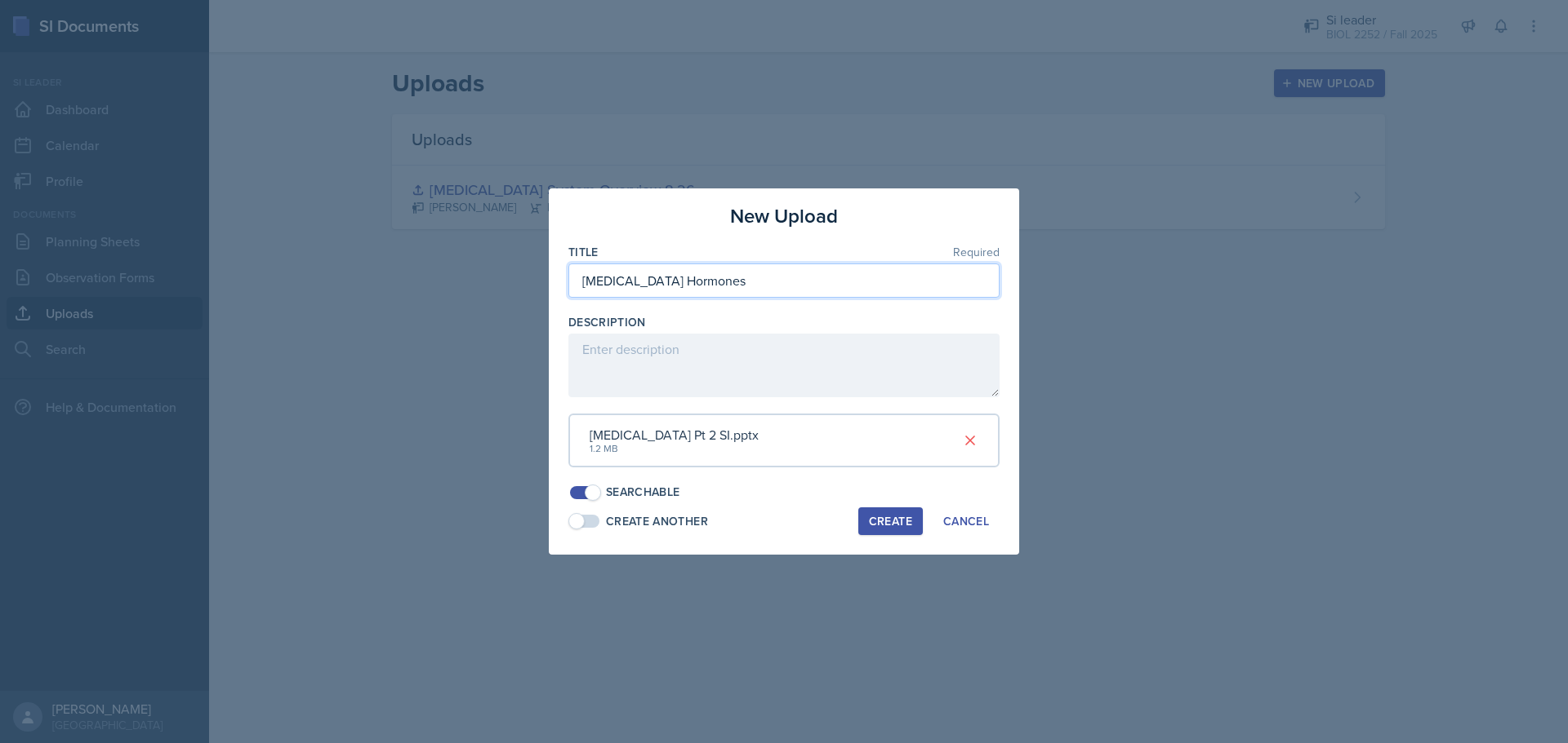
click at [804, 290] on input "[MEDICAL_DATA] Hormones" at bounding box center [784, 280] width 431 height 34
type input "[MEDICAL_DATA] Hormones 8.27"
click at [878, 509] on button "Create" at bounding box center [890, 521] width 64 height 28
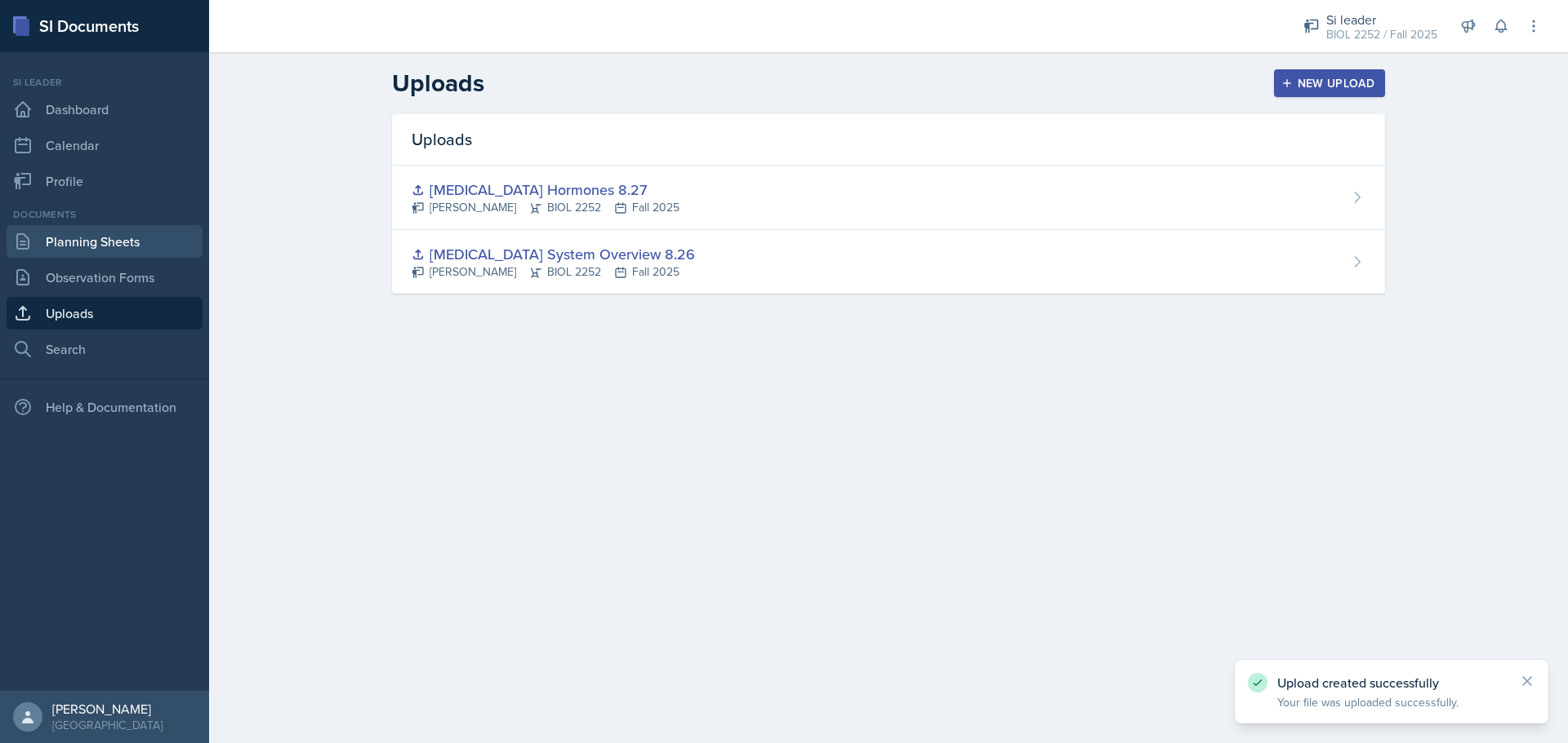
click at [139, 245] on link "Planning Sheets" at bounding box center [104, 242] width 196 height 32
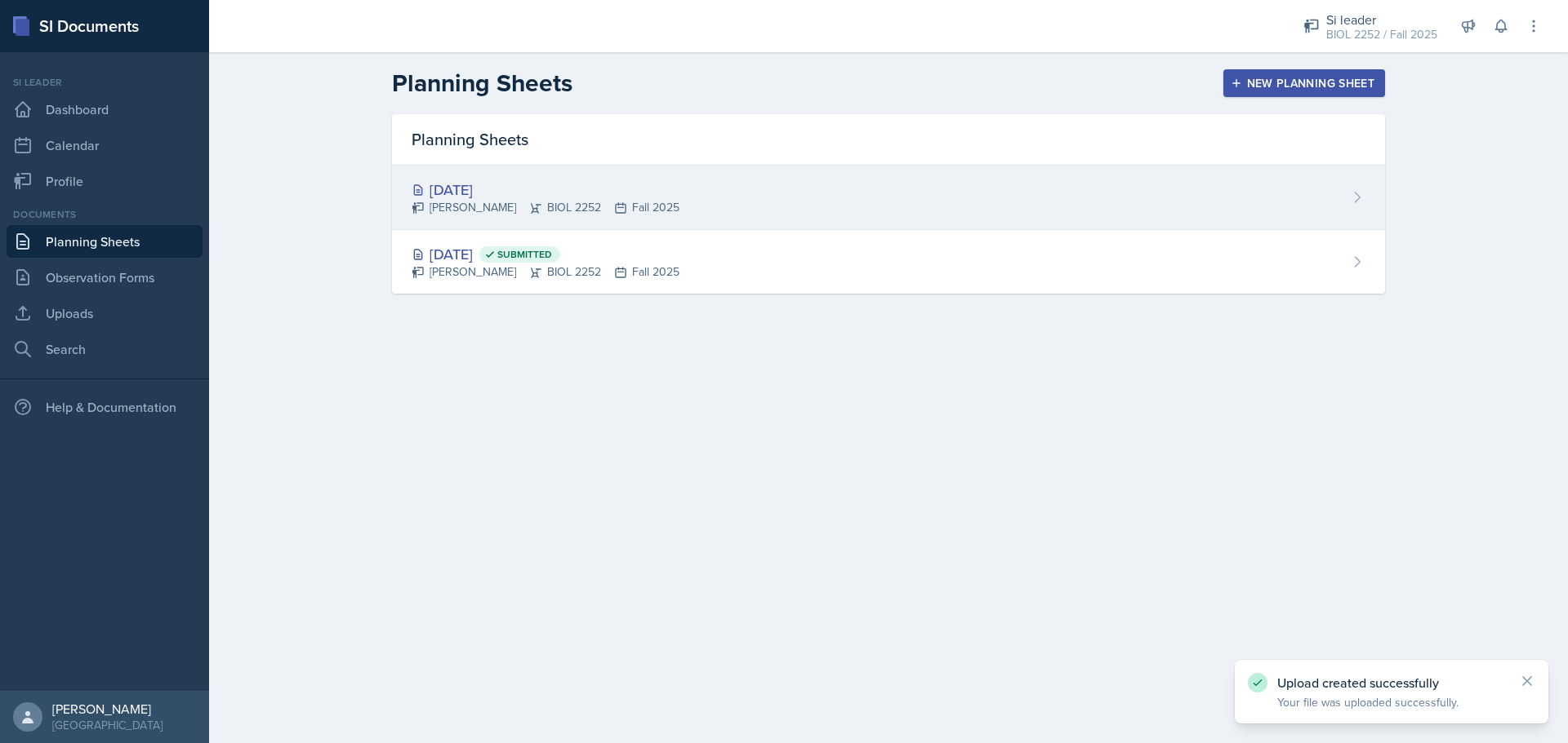
click at [1040, 188] on div "[DATE] [PERSON_NAME] BIOL 2252 Fall 2025" at bounding box center [888, 197] width 992 height 64
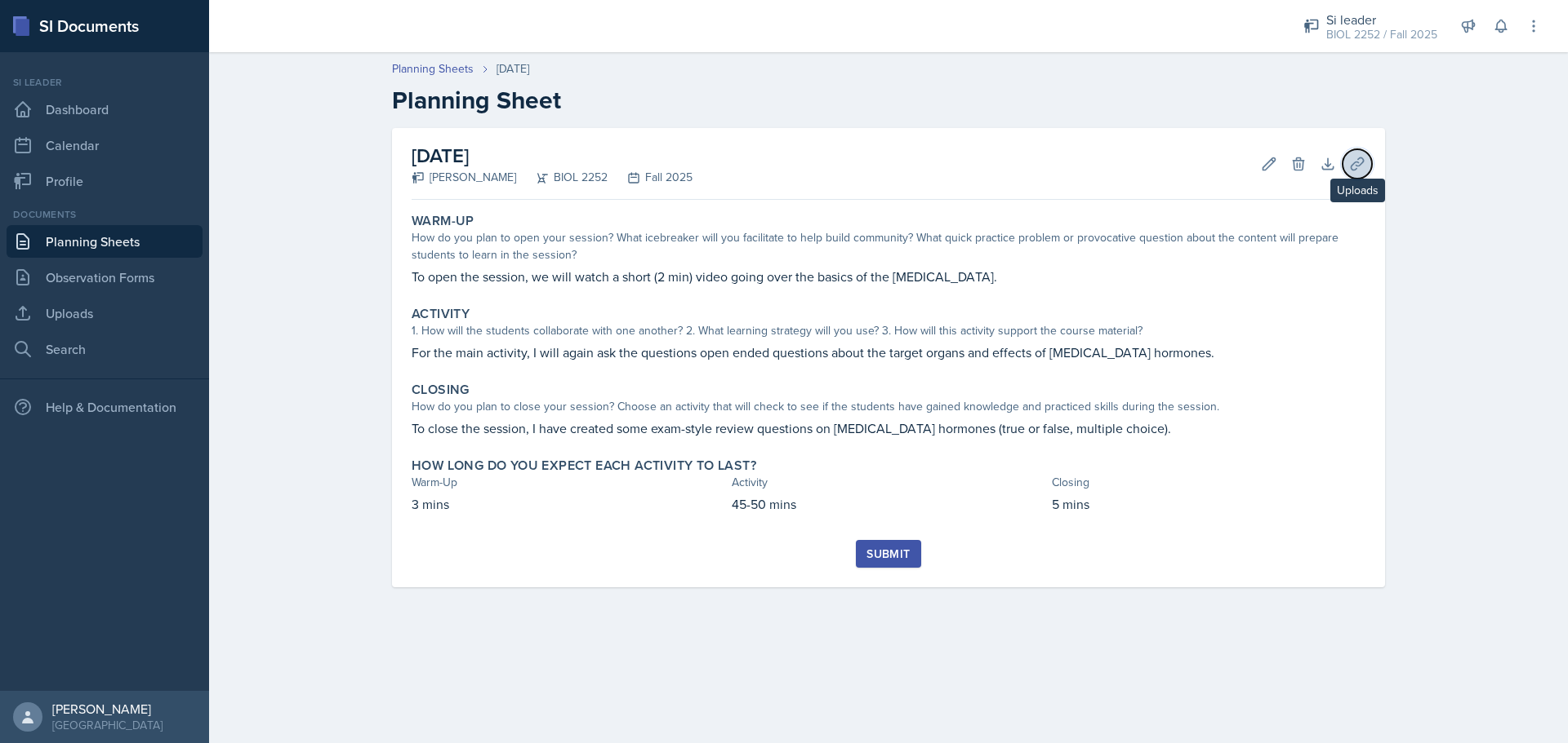
click at [1362, 161] on icon at bounding box center [1357, 164] width 13 height 13
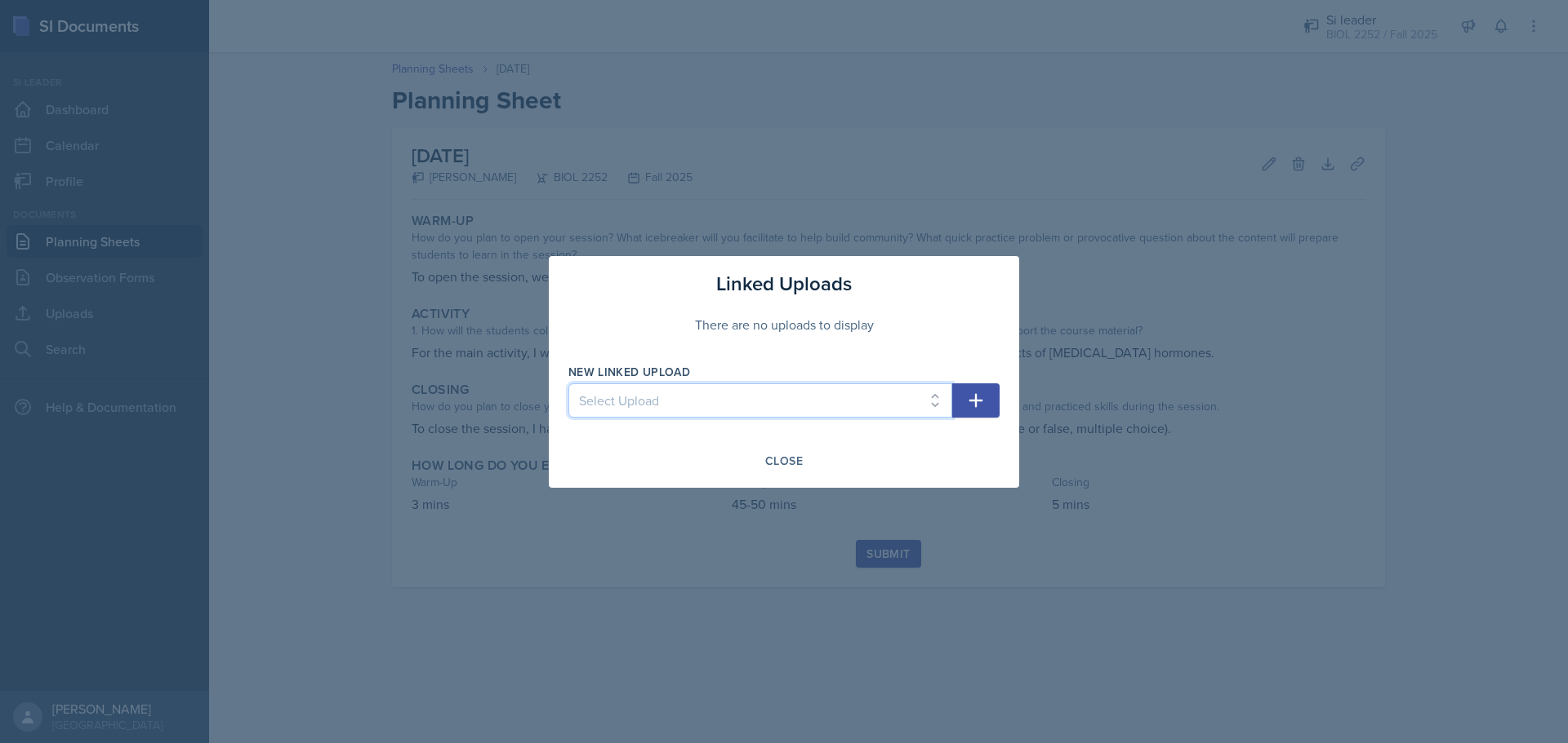
click at [848, 396] on select "Select Upload [MEDICAL_DATA] System Overview 8.26 [MEDICAL_DATA] Hormones 8.27" at bounding box center [760, 400] width 383 height 34
select select "576b7e77-c9c4-43ab-bb54-0bd70feefe8d"
click at [568, 383] on select "Select Upload [MEDICAL_DATA] System Overview 8.26 [MEDICAL_DATA] Hormones 8.27" at bounding box center [760, 400] width 383 height 34
click at [975, 398] on icon "button" at bounding box center [975, 399] width 14 height 14
select select
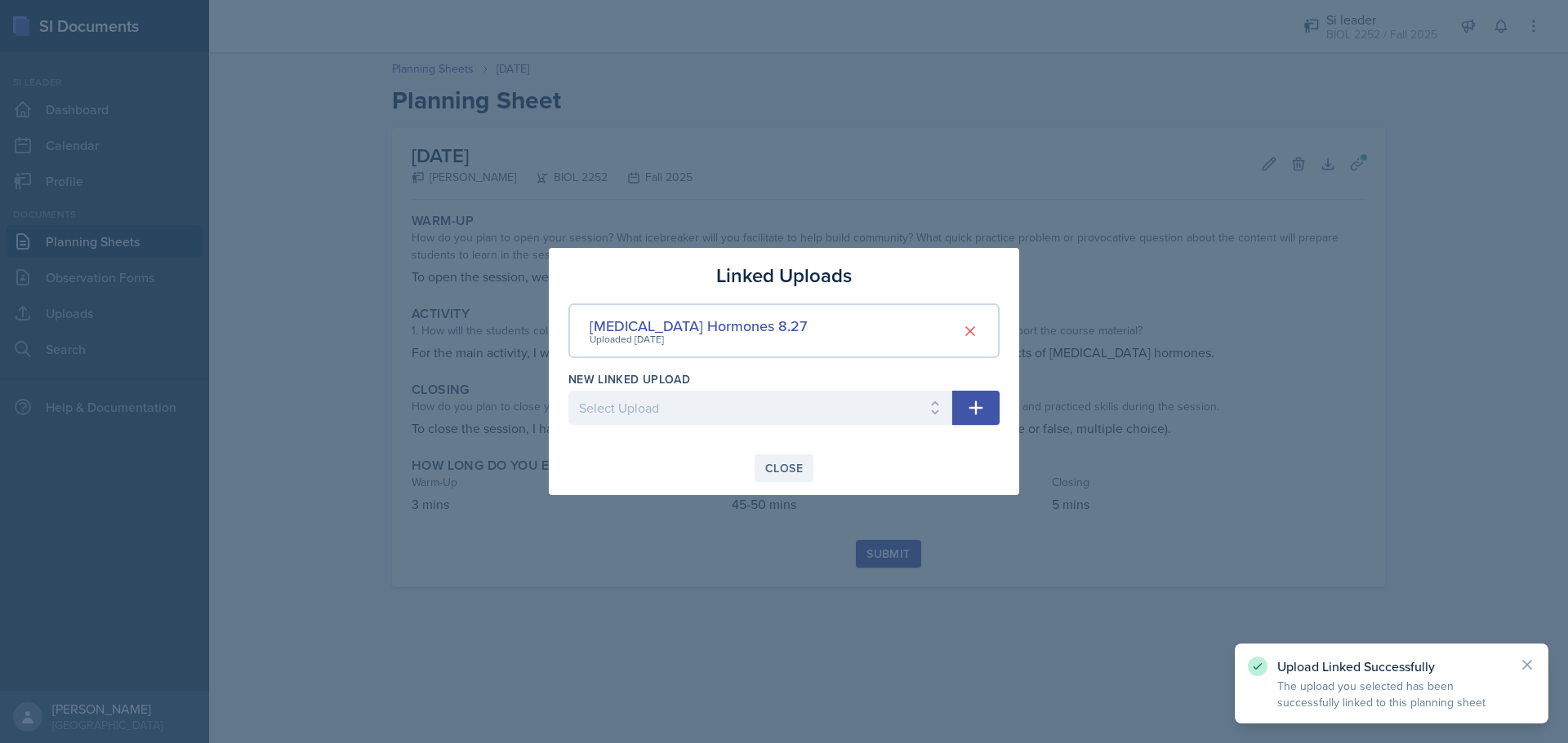
click at [800, 462] on div "Close" at bounding box center [784, 468] width 38 height 13
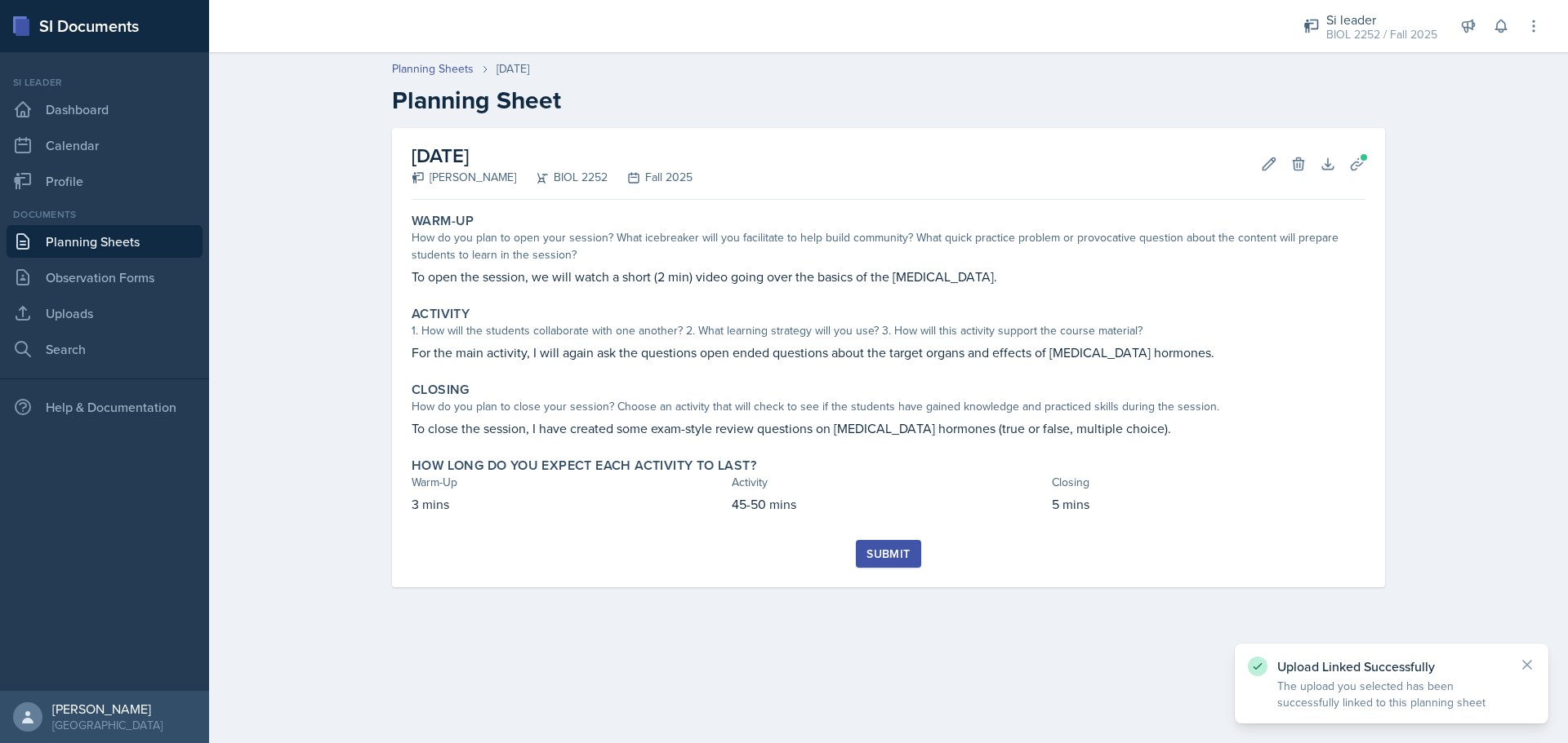
click at [902, 552] on div "Submit" at bounding box center [888, 554] width 43 height 13
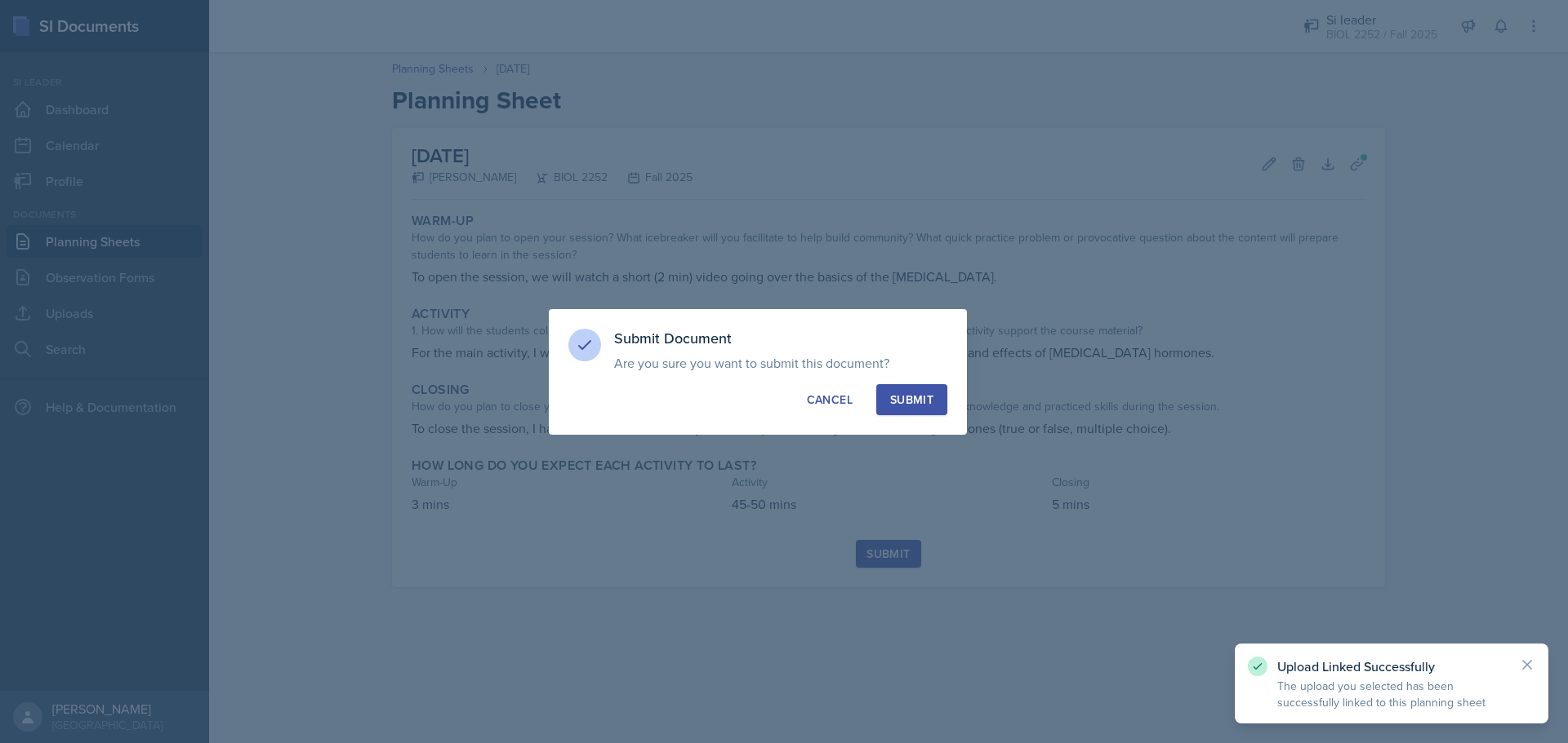
click at [924, 390] on button "Submit" at bounding box center [911, 399] width 71 height 31
